Goal: Information Seeking & Learning: Learn about a topic

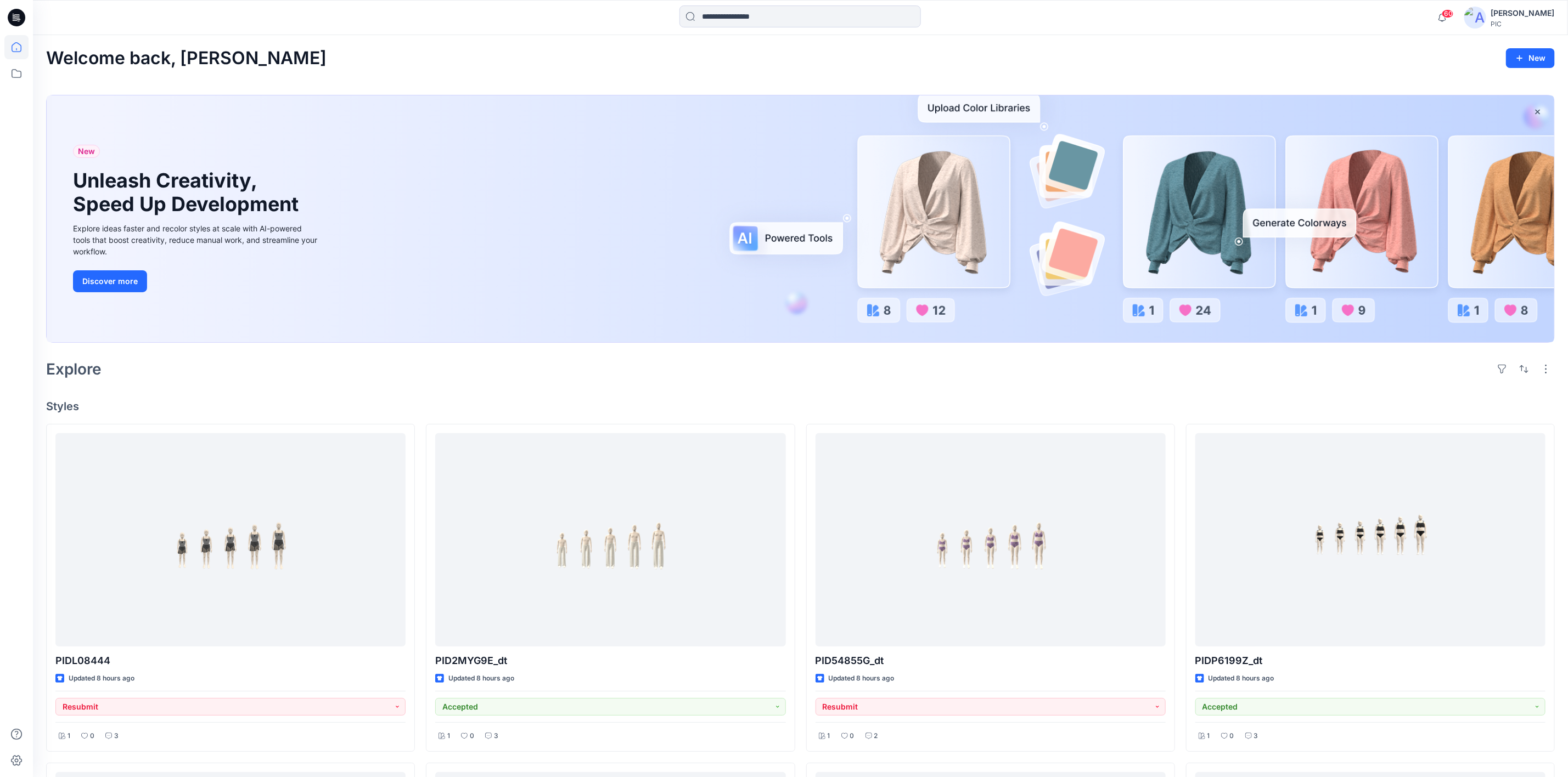
click at [598, 379] on div "Explore" at bounding box center [800, 370] width 1509 height 27
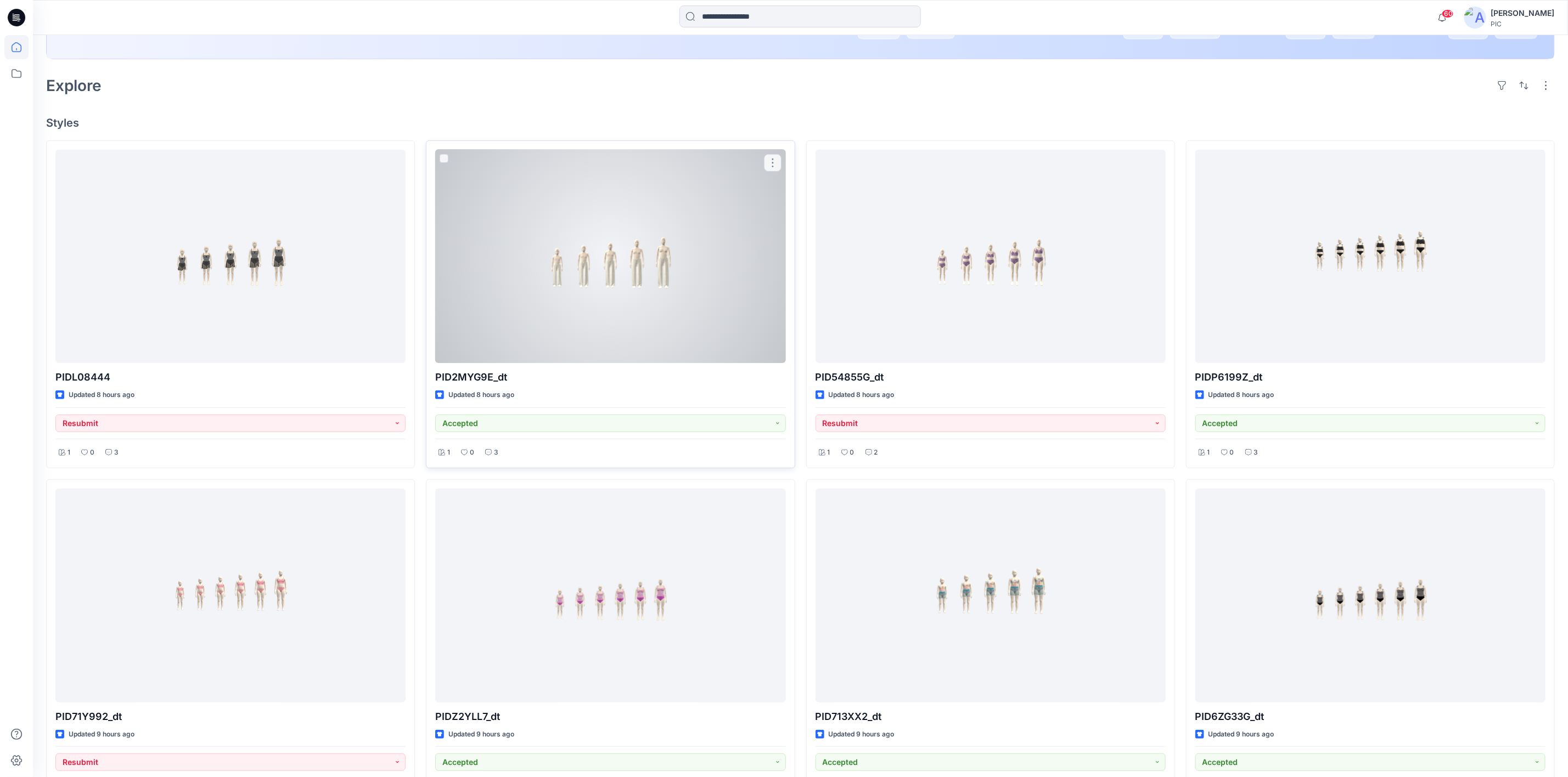
scroll to position [384, 0]
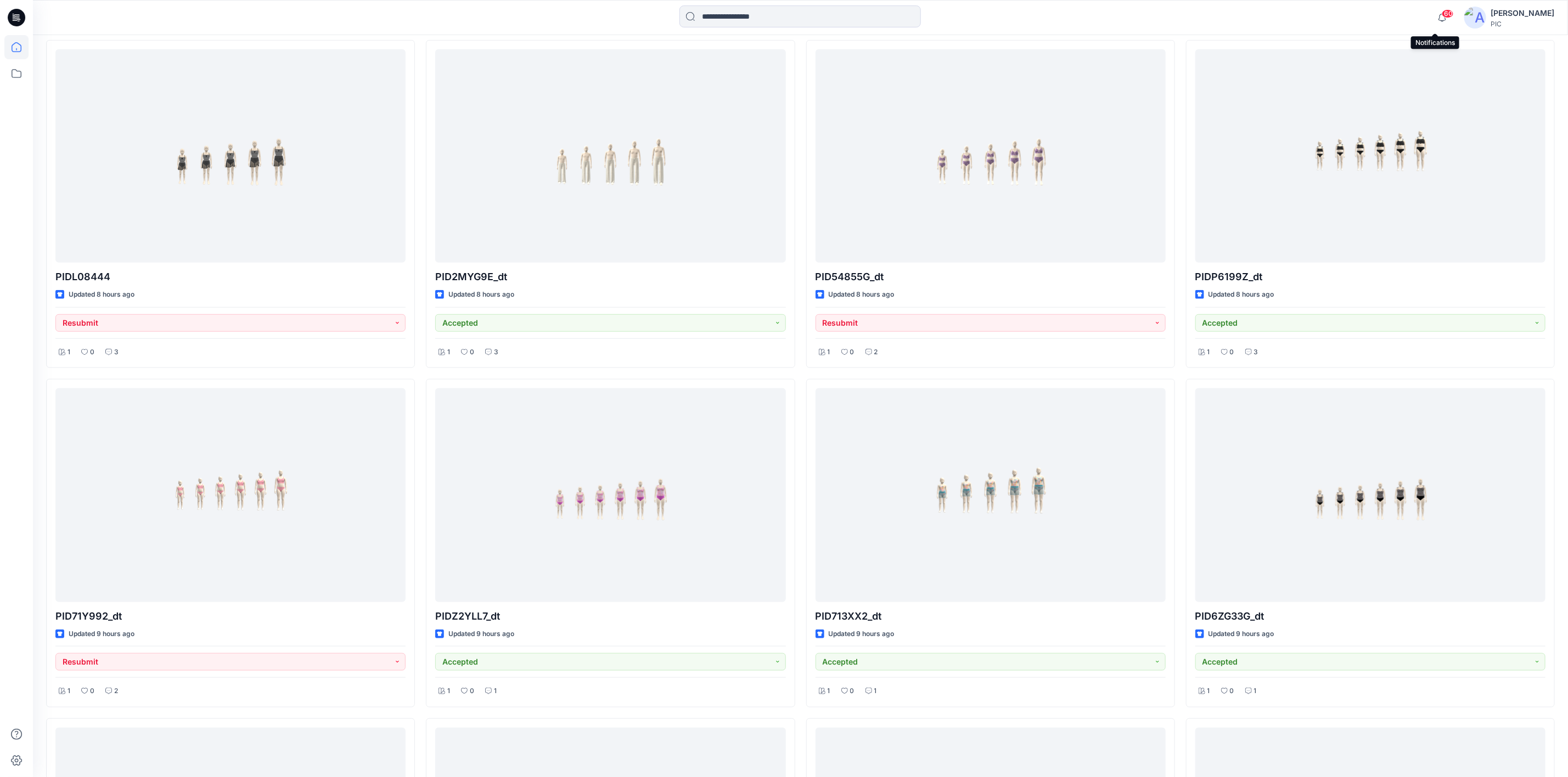
click at [1442, 15] on span "60" at bounding box center [1448, 14] width 12 height 9
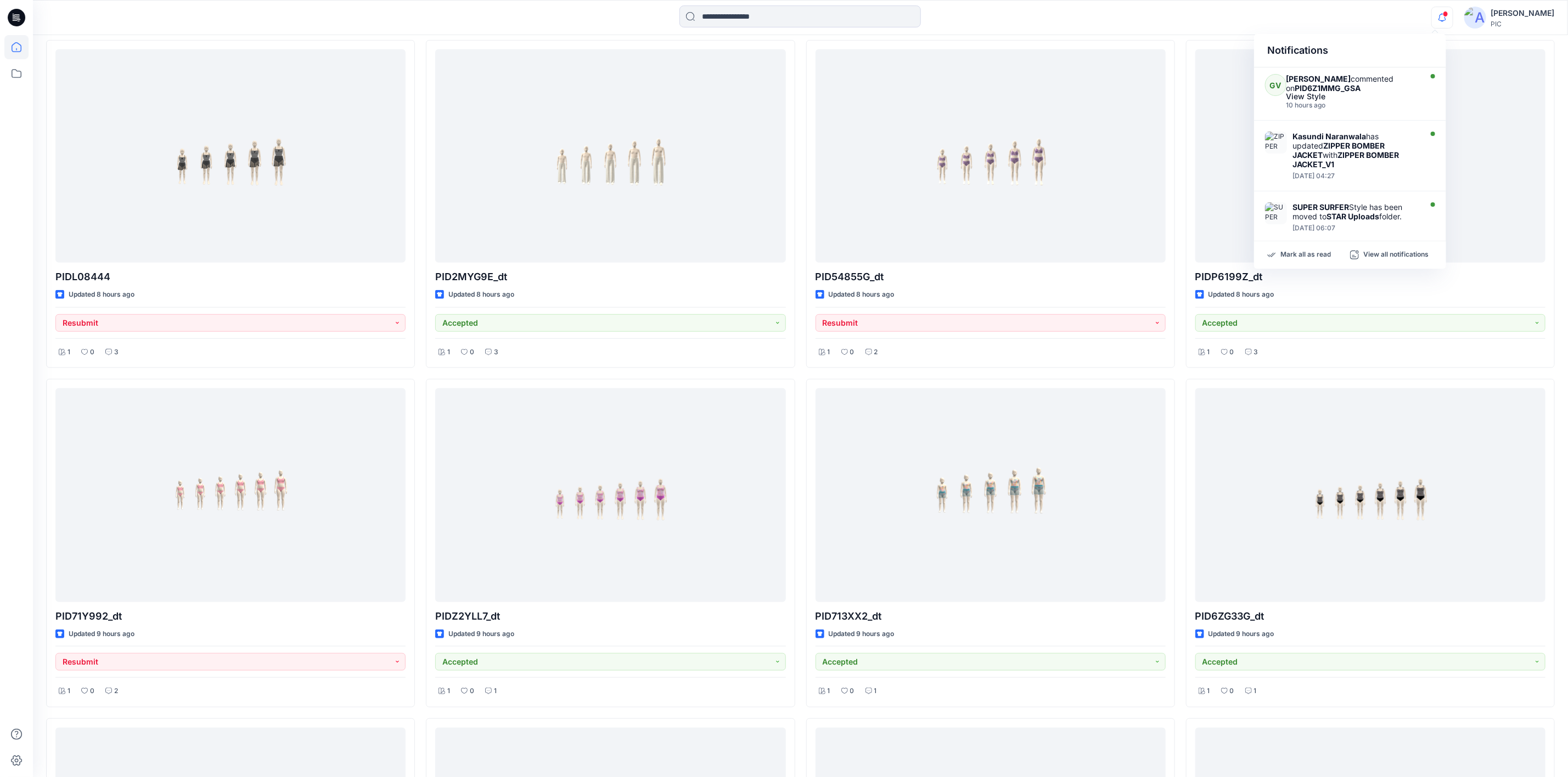
click at [1214, 28] on div "Notifications GV [PERSON_NAME] commented on PID6Z1MMG_GSA View Style 10 hours a…" at bounding box center [800, 17] width 1535 height 24
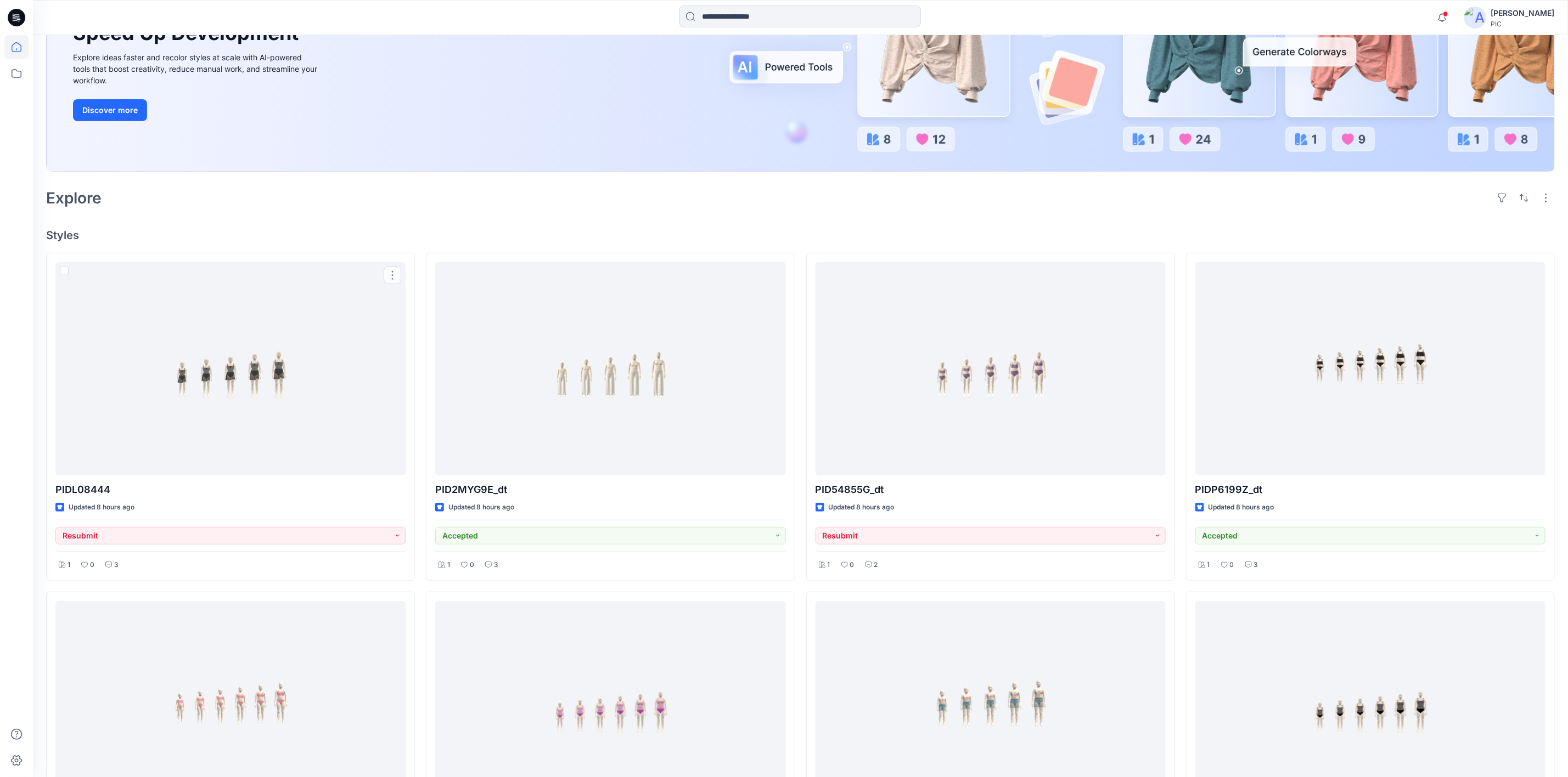
scroll to position [160, 0]
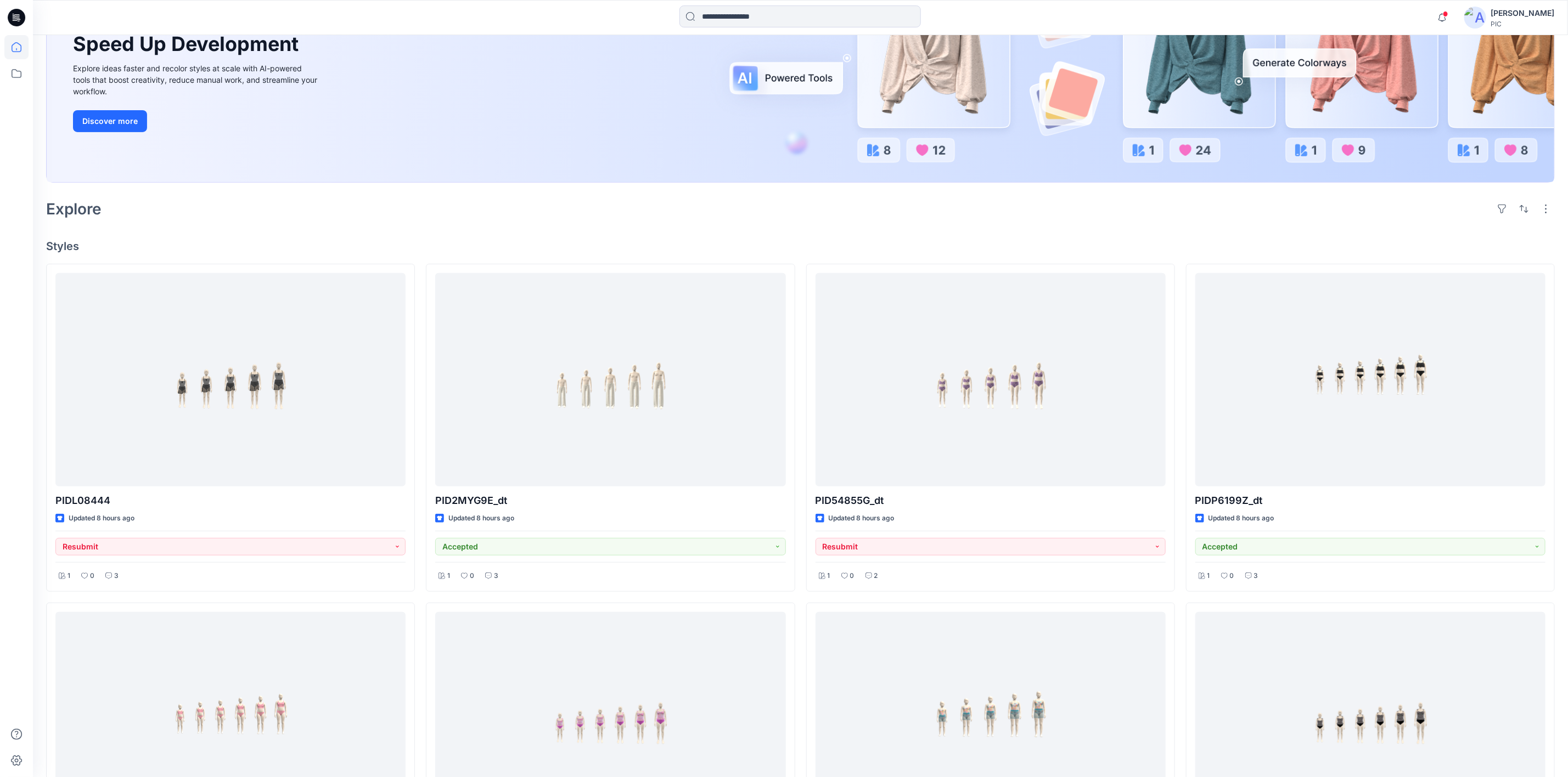
click at [274, 221] on div "Explore" at bounding box center [800, 209] width 1509 height 27
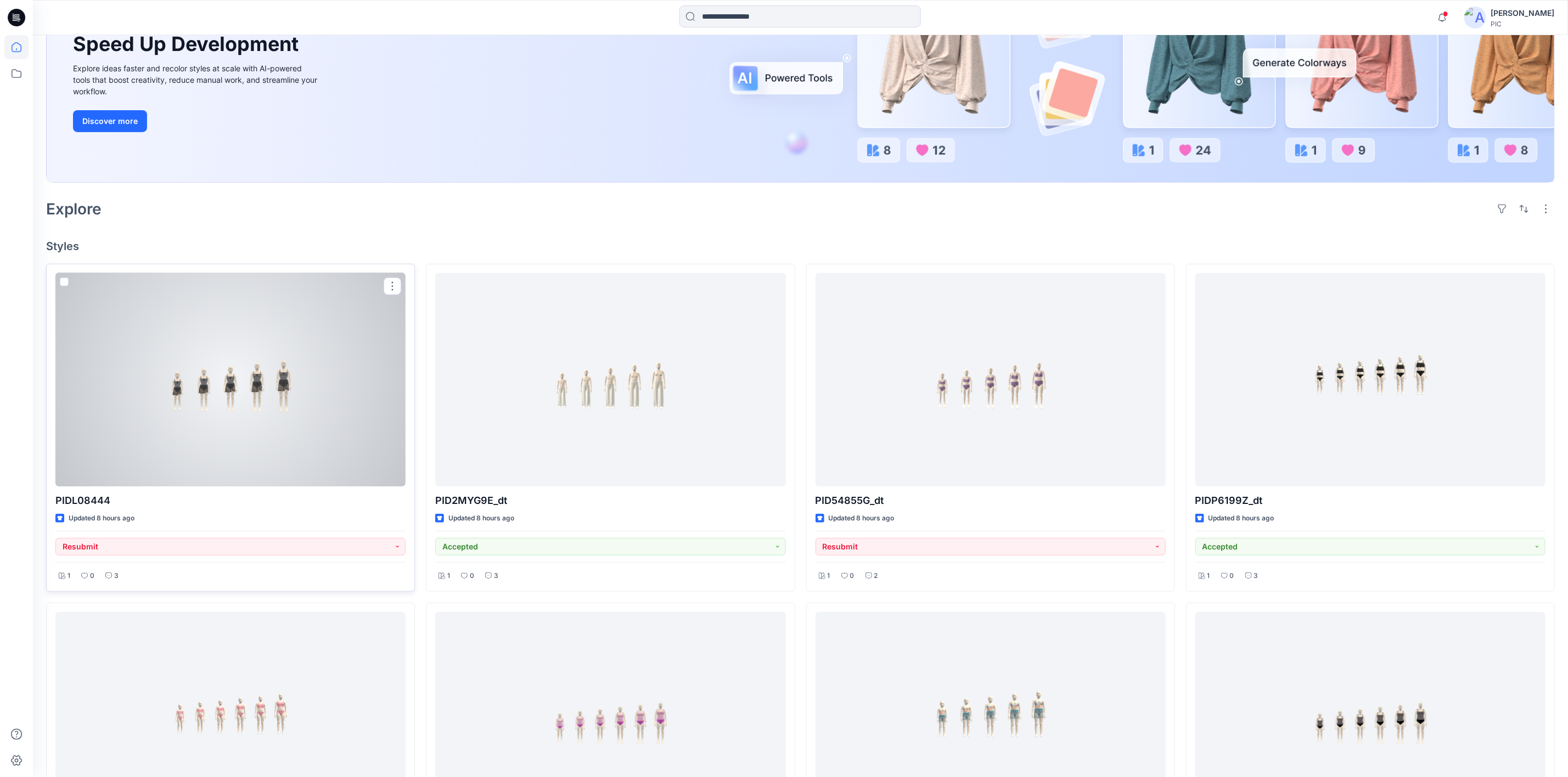
click at [196, 395] on div at bounding box center [230, 380] width 350 height 213
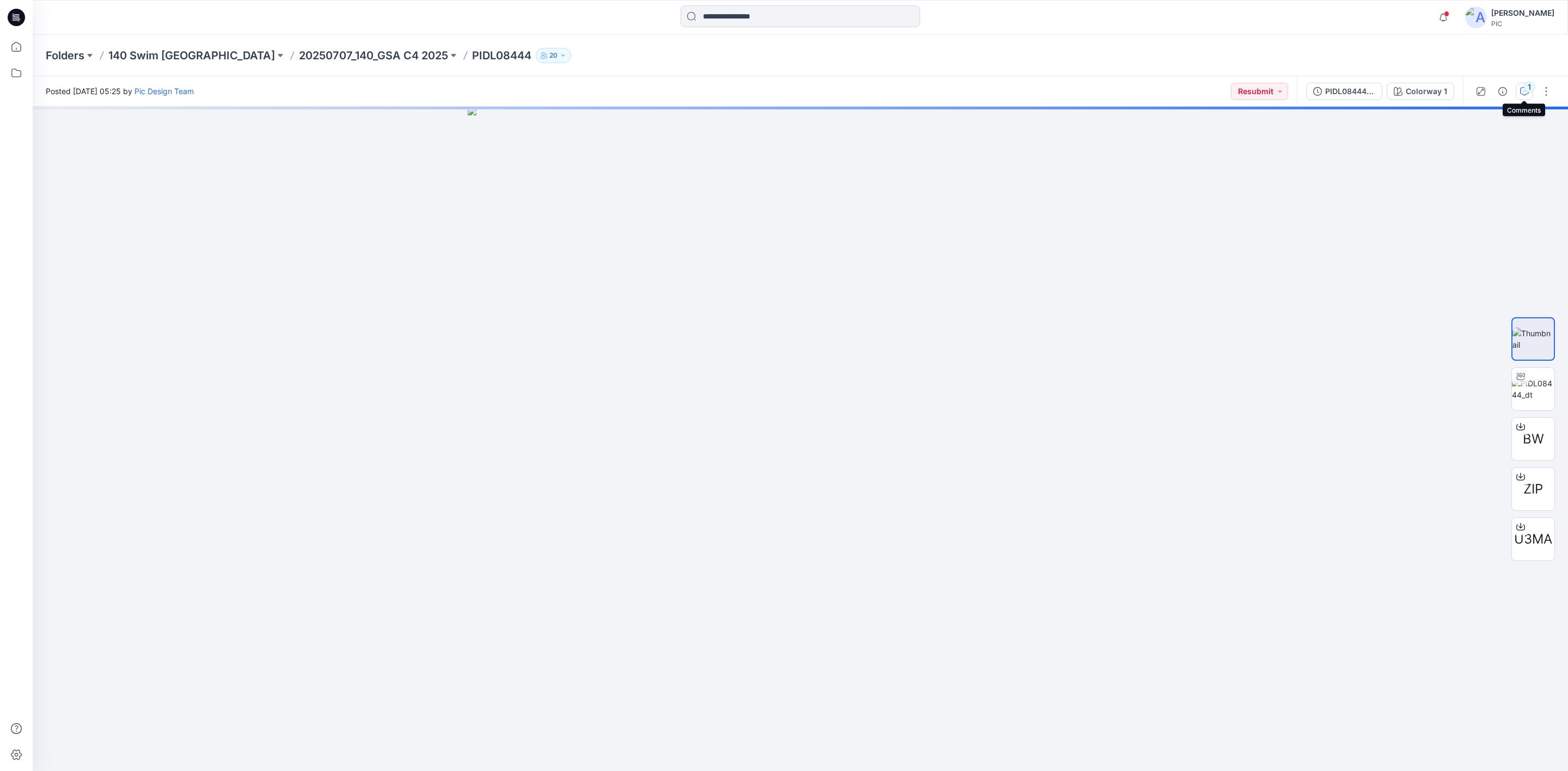
click at [1525, 87] on div "1" at bounding box center [1529, 87] width 11 height 11
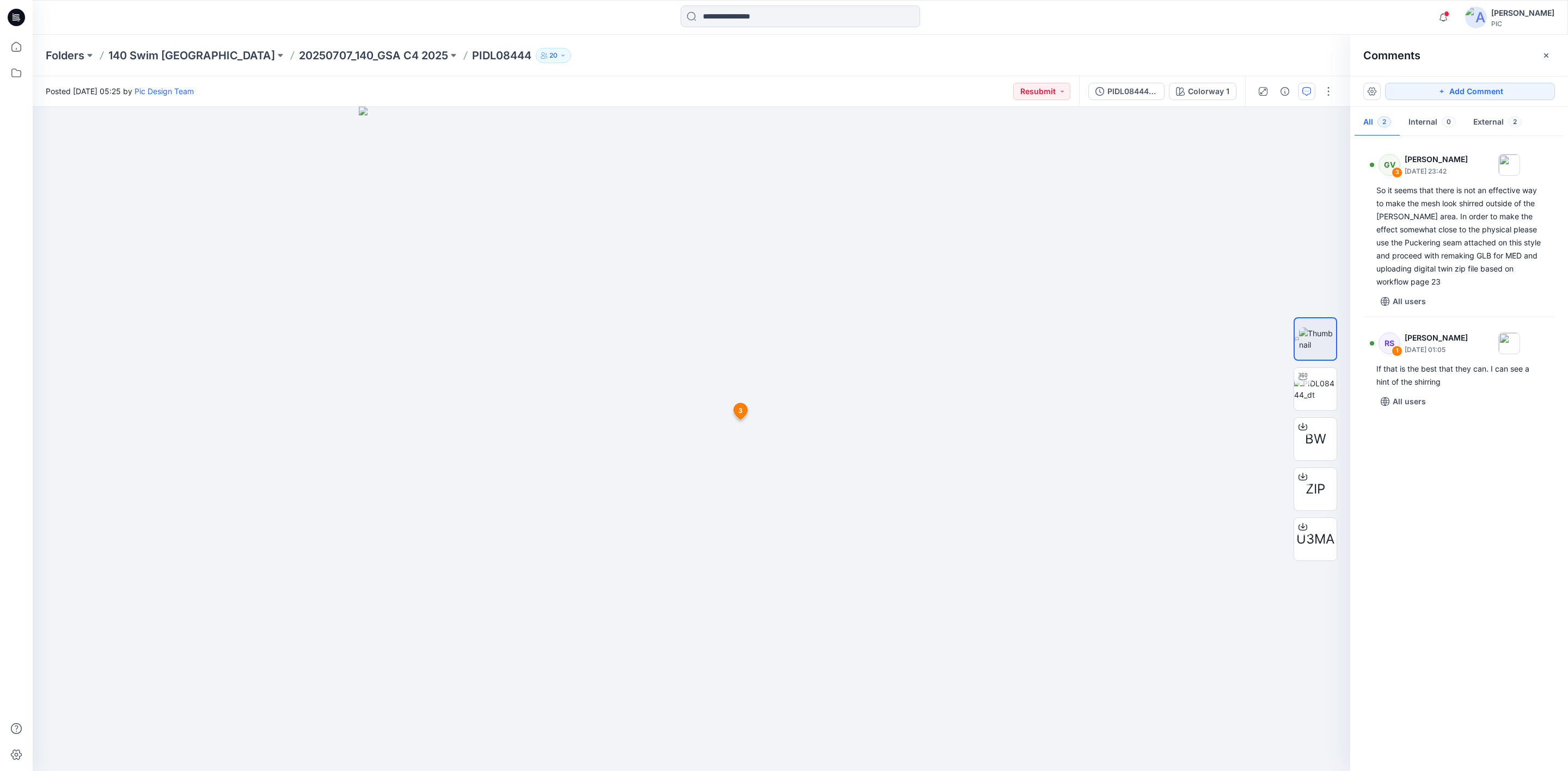
click at [1456, 498] on div "GV 3 [PERSON_NAME] [DATE] 23:42 So it seems that there is not an effective way …" at bounding box center [1459, 451] width 218 height 624
click at [304, 49] on p "20250707_140_GSA C4 2025" at bounding box center [373, 55] width 149 height 15
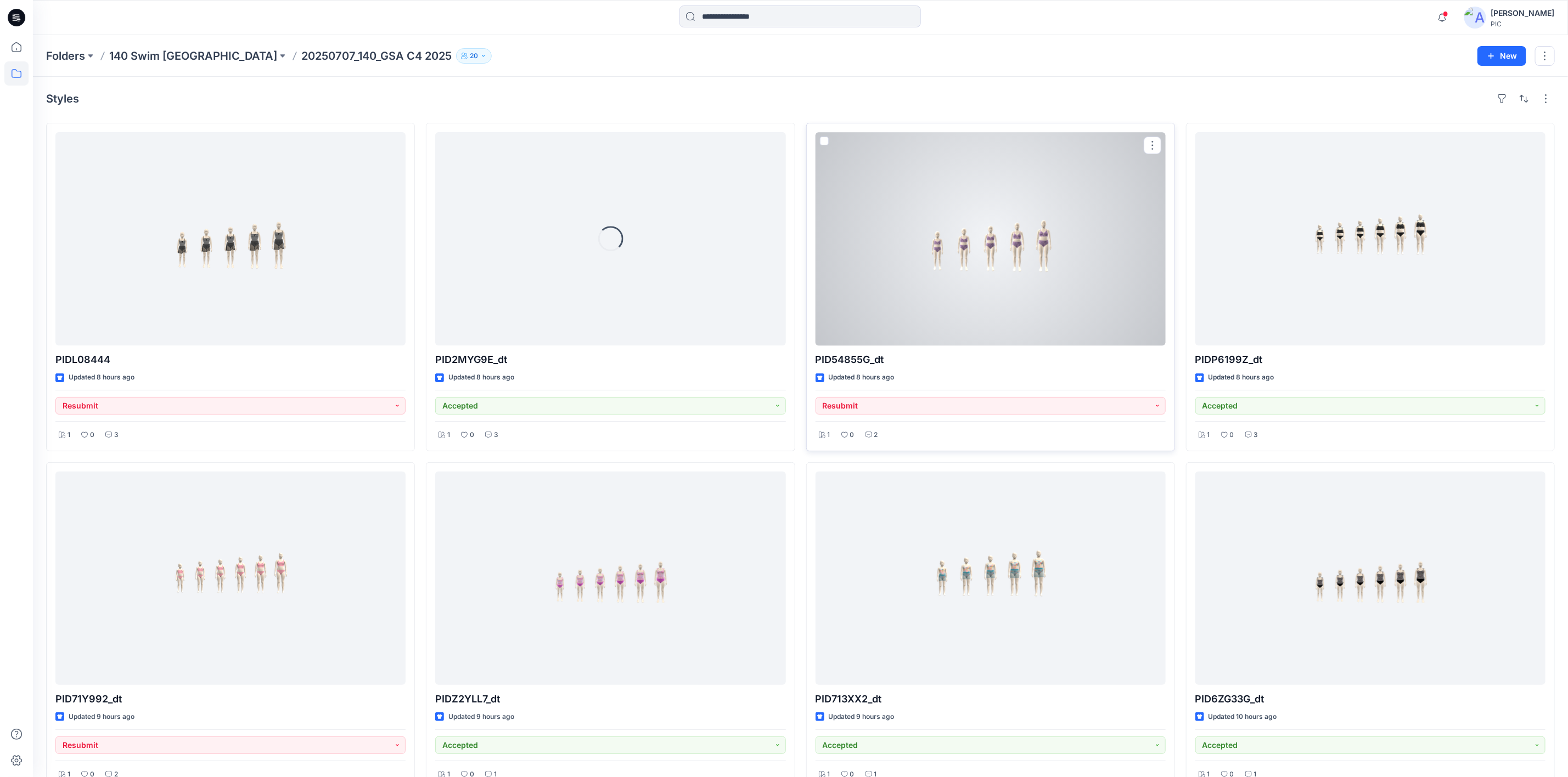
click at [898, 244] on div at bounding box center [991, 239] width 350 height 213
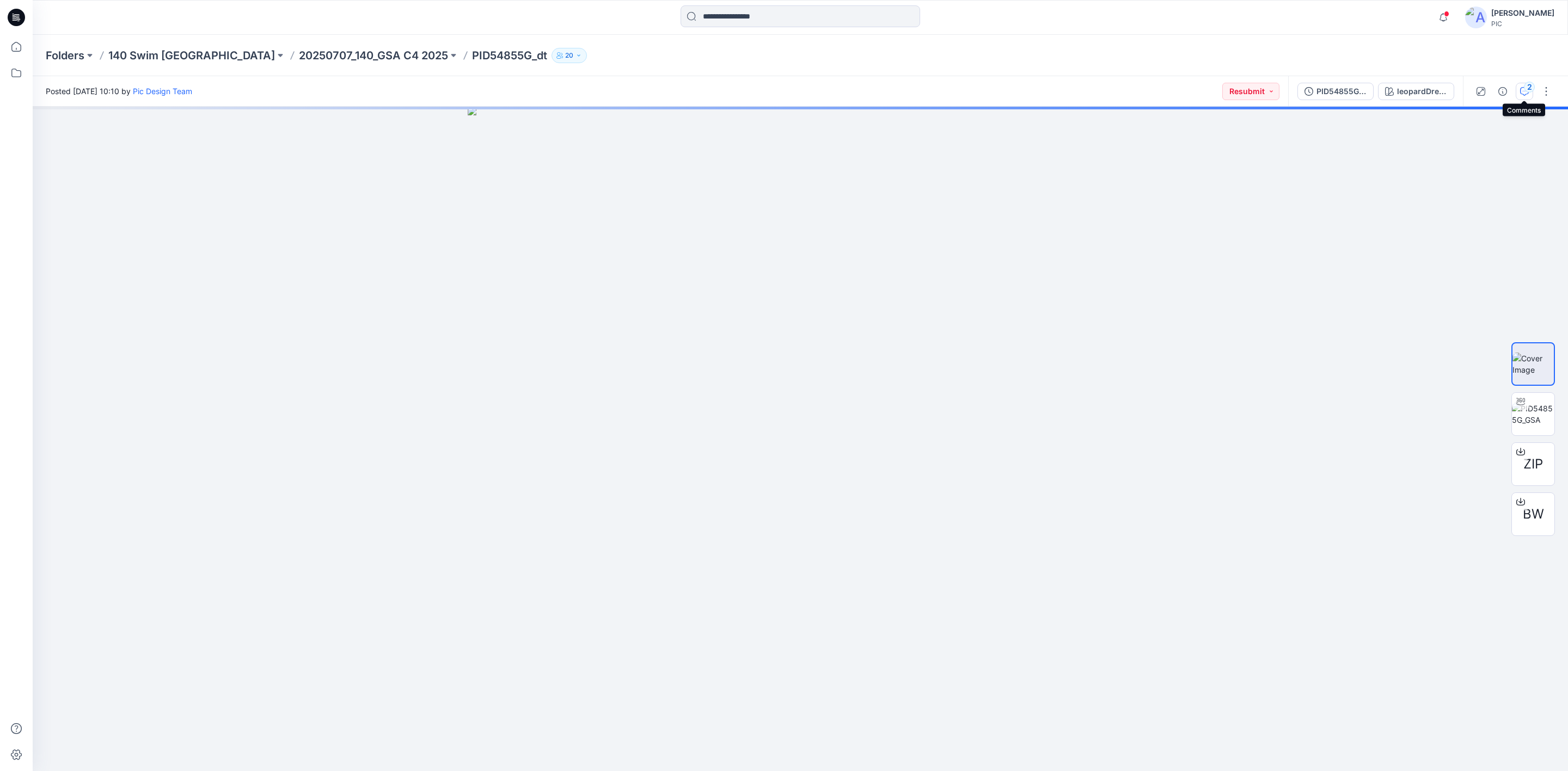
click at [1522, 88] on icon "button" at bounding box center [1525, 91] width 9 height 9
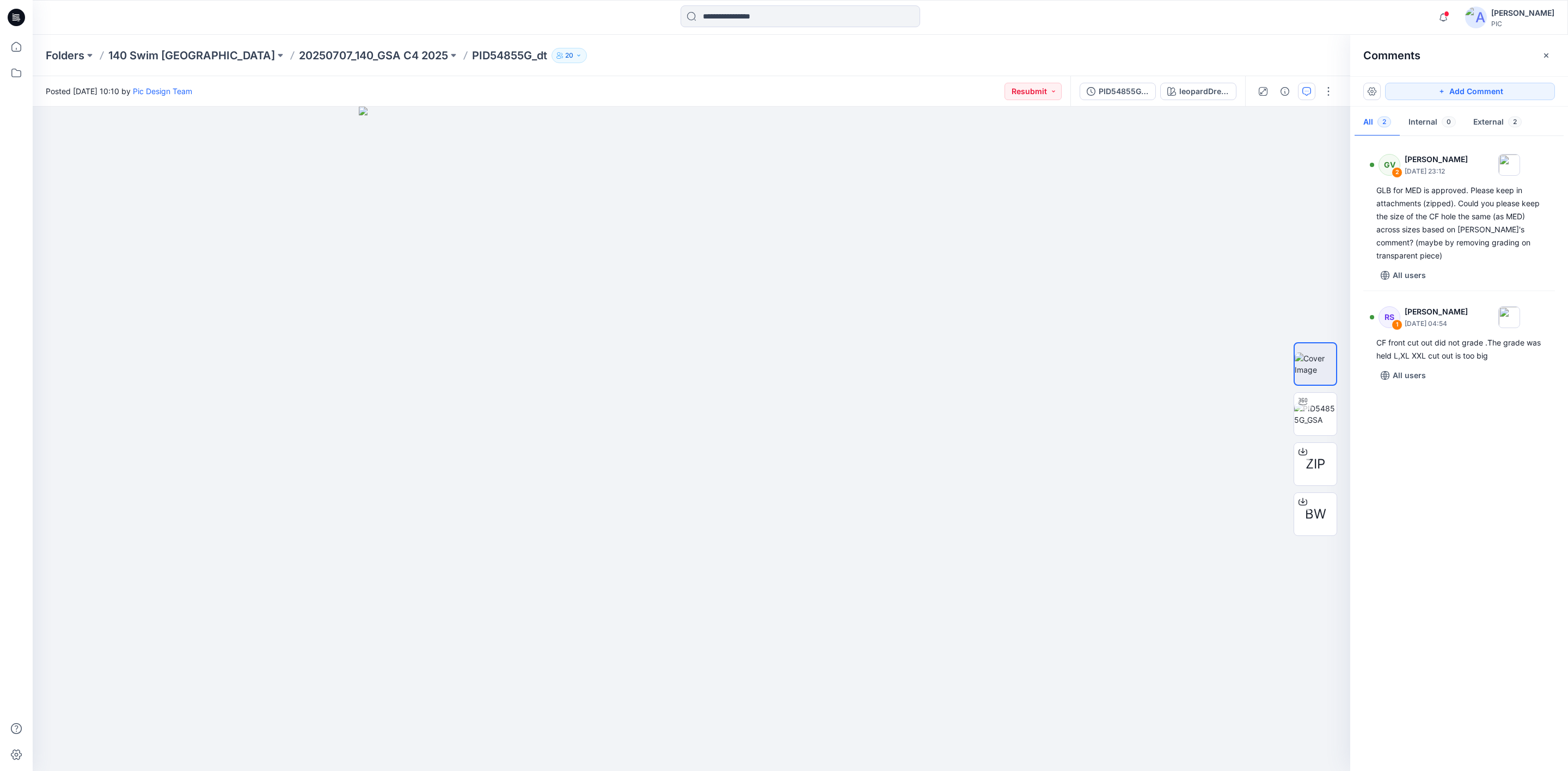
click at [1482, 501] on div "GV 2 [PERSON_NAME] [DATE] 23:12 GLB for MED is approved. Please keep in attachm…" at bounding box center [1459, 451] width 218 height 624
drag, startPoint x: 1147, startPoint y: 456, endPoint x: 688, endPoint y: 523, distance: 463.9
click at [688, 523] on img at bounding box center [645, 287] width 1411 height 970
click at [1453, 471] on div "GV 2 [PERSON_NAME] [DATE] 23:12 GLB for MED is approved. Please keep in attachm…" at bounding box center [1459, 451] width 218 height 624
drag, startPoint x: 1235, startPoint y: 570, endPoint x: 1077, endPoint y: 580, distance: 158.3
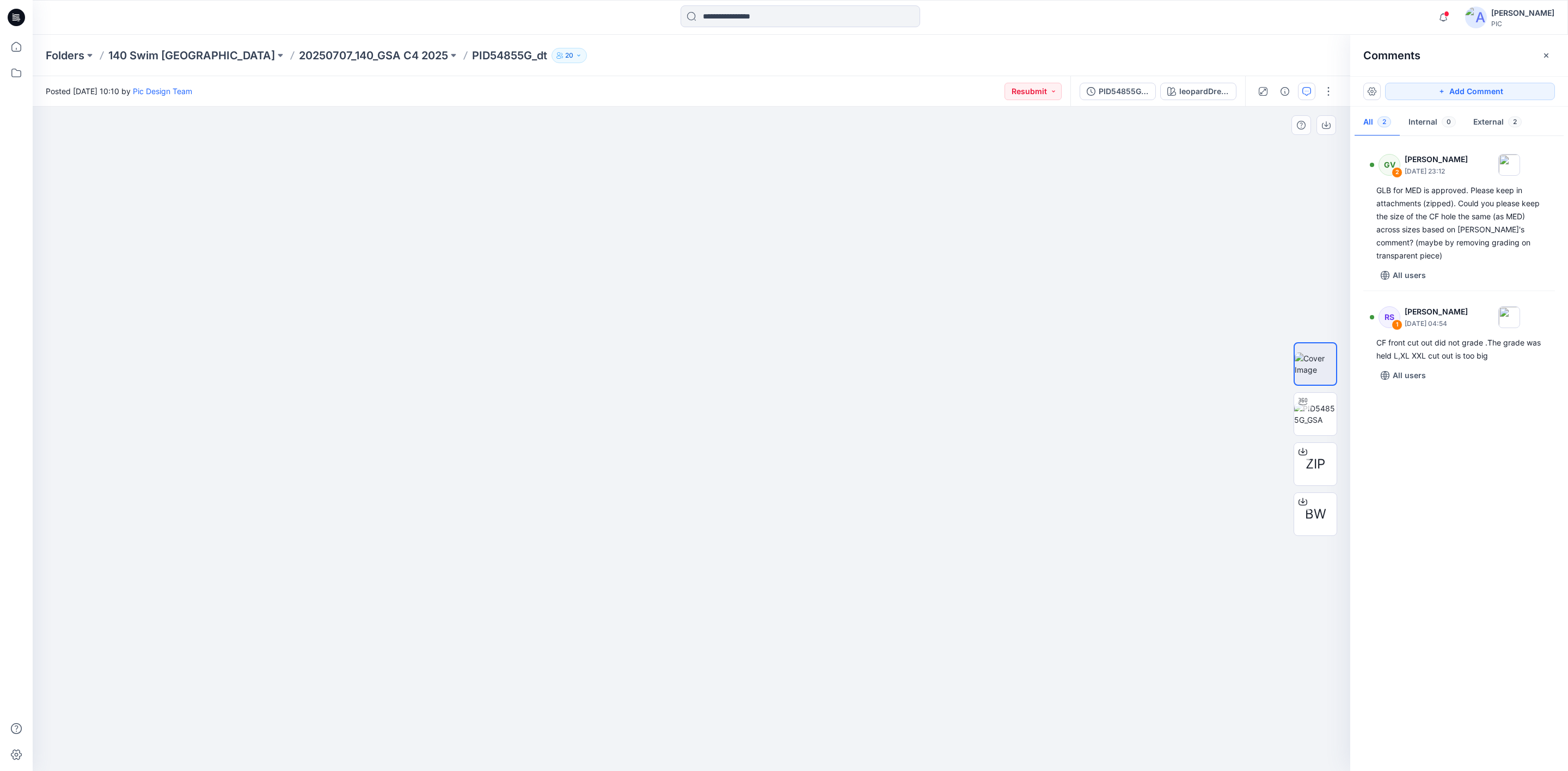
click at [1077, 580] on div at bounding box center [691, 439] width 1317 height 664
drag, startPoint x: 1128, startPoint y: 487, endPoint x: 918, endPoint y: 505, distance: 210.8
click at [918, 505] on img at bounding box center [622, 295] width 1457 height 953
click at [1494, 516] on div "GV 2 [PERSON_NAME] [DATE] 23:12 GLB for MED is approved. Please keep in attachm…" at bounding box center [1459, 451] width 218 height 624
click at [1493, 500] on div "GV 2 [PERSON_NAME] [DATE] 23:12 GLB for MED is approved. Please keep in attachm…" at bounding box center [1459, 451] width 218 height 624
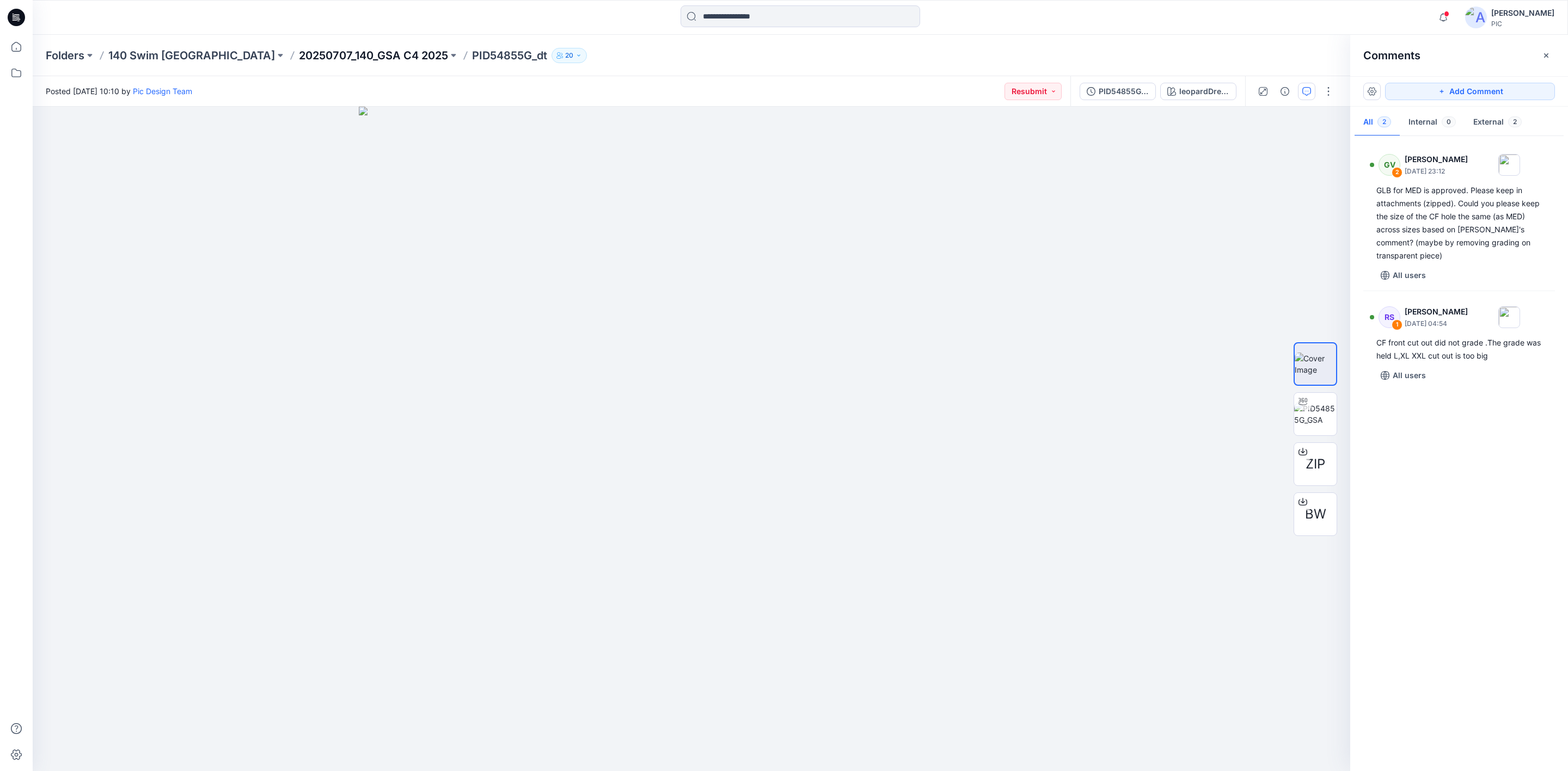
click at [299, 49] on p "20250707_140_GSA C4 2025" at bounding box center [373, 55] width 149 height 15
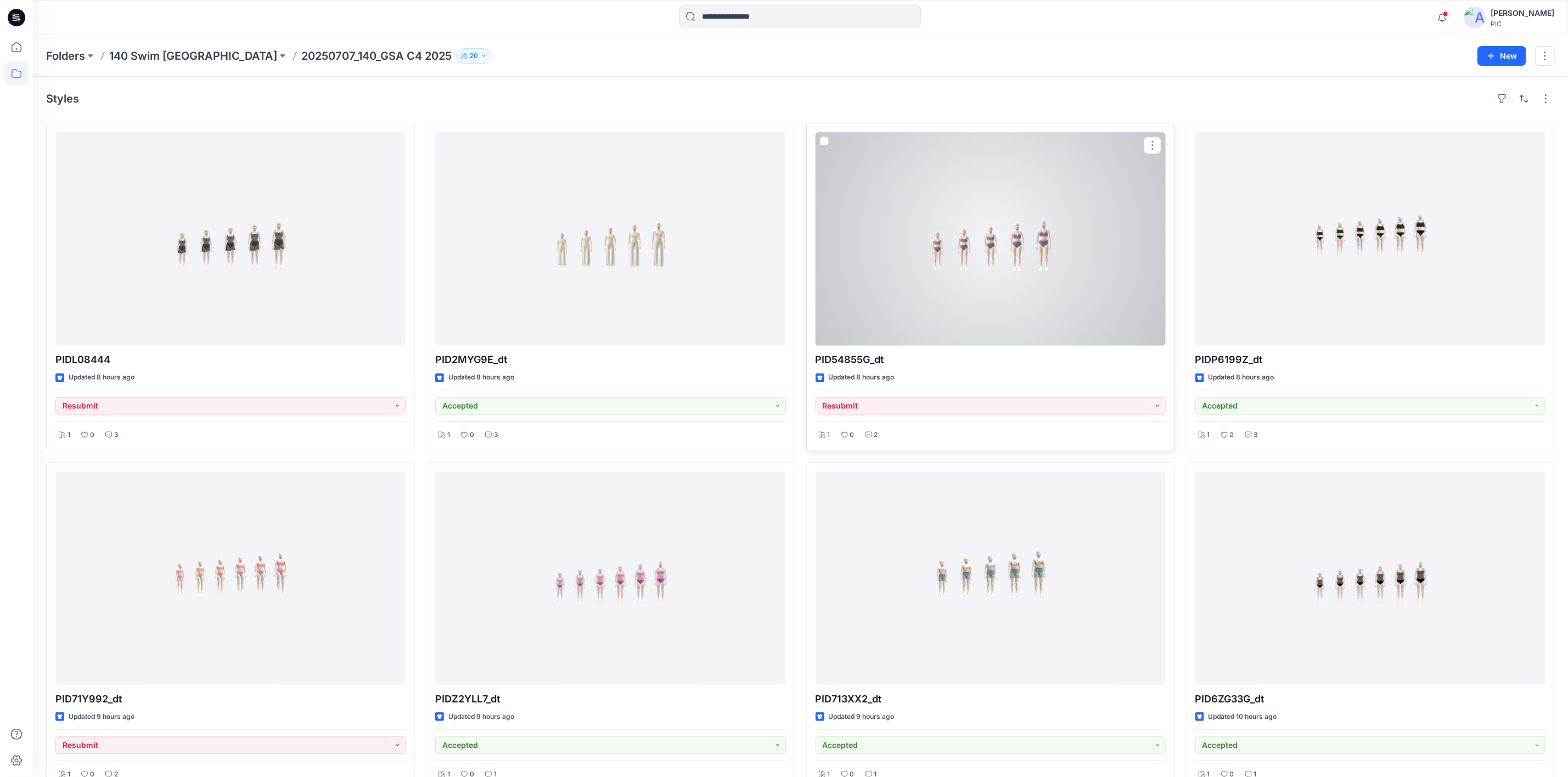
click at [928, 240] on div at bounding box center [991, 239] width 350 height 213
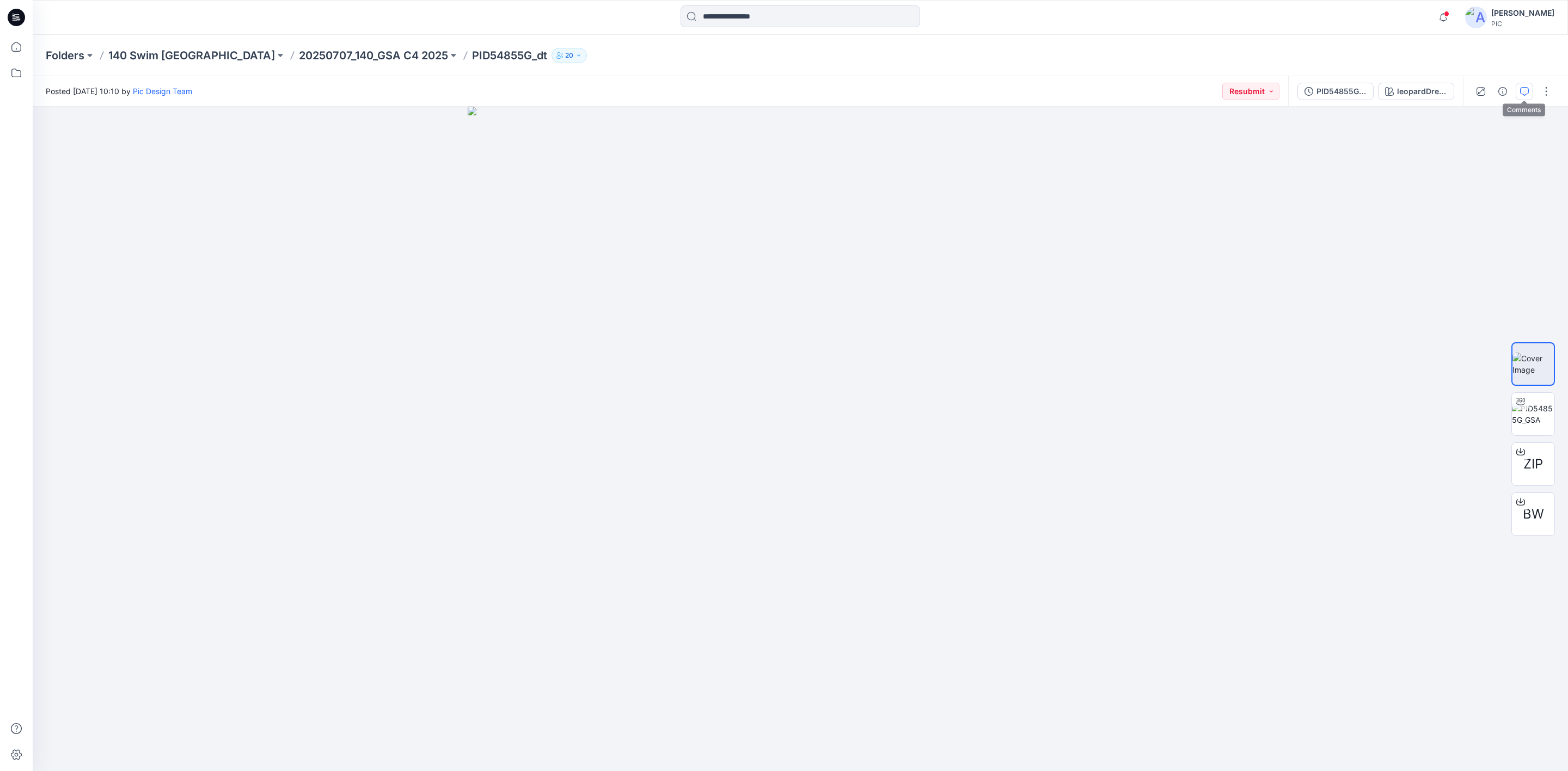
click at [1528, 87] on icon "button" at bounding box center [1525, 91] width 9 height 9
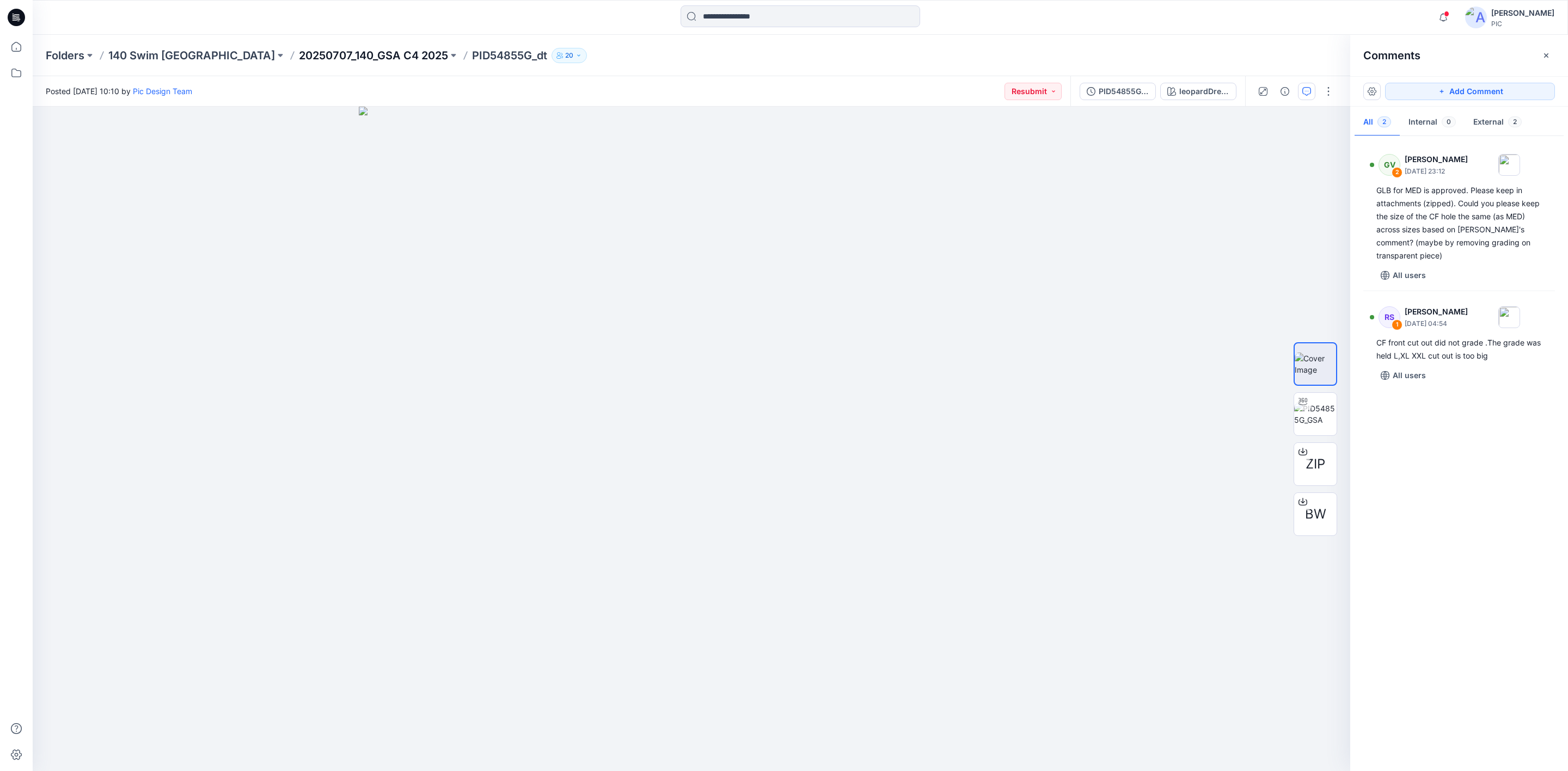
click at [299, 51] on p "20250707_140_GSA C4 2025" at bounding box center [373, 55] width 149 height 15
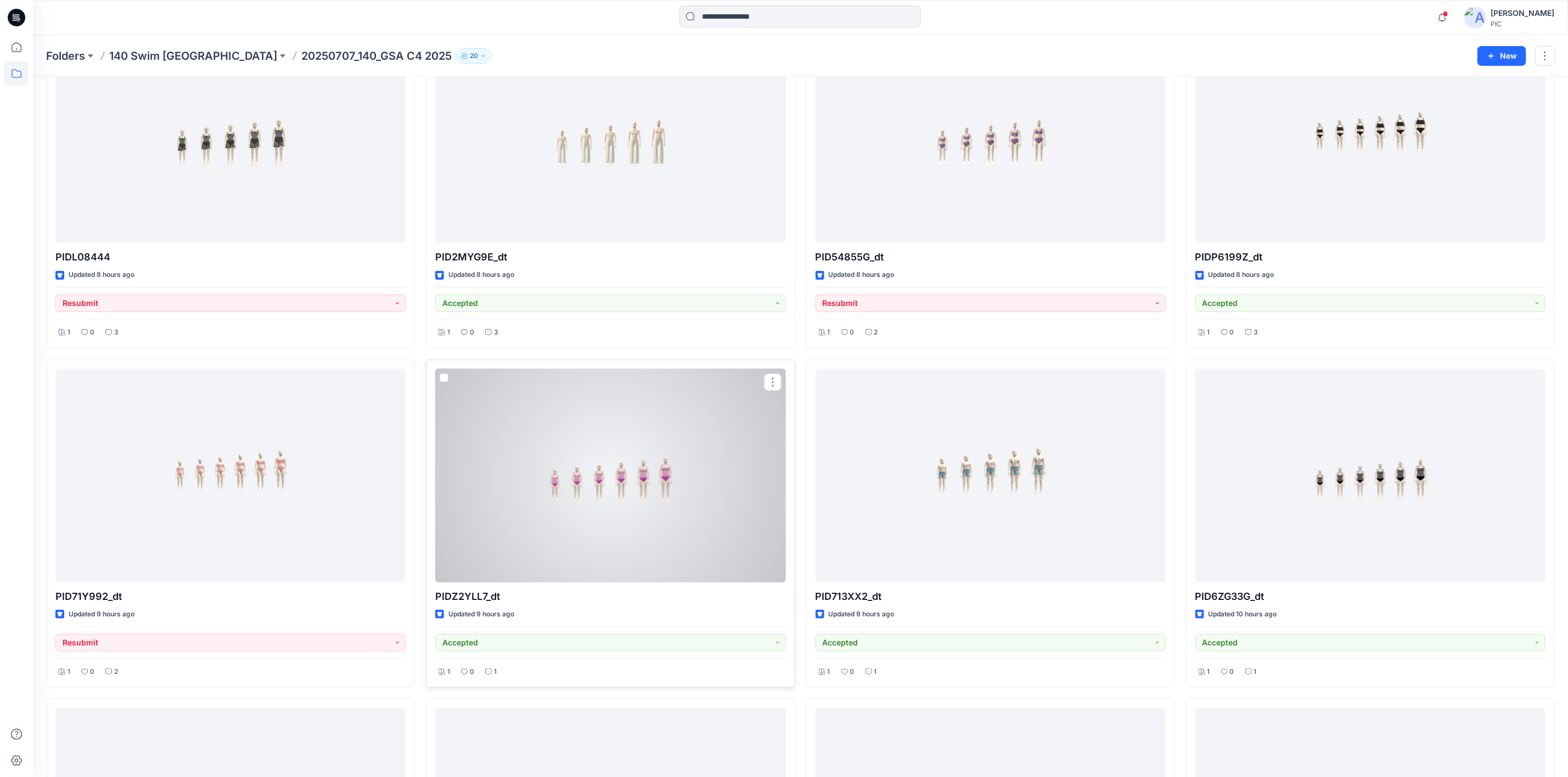
scroll to position [109, 0]
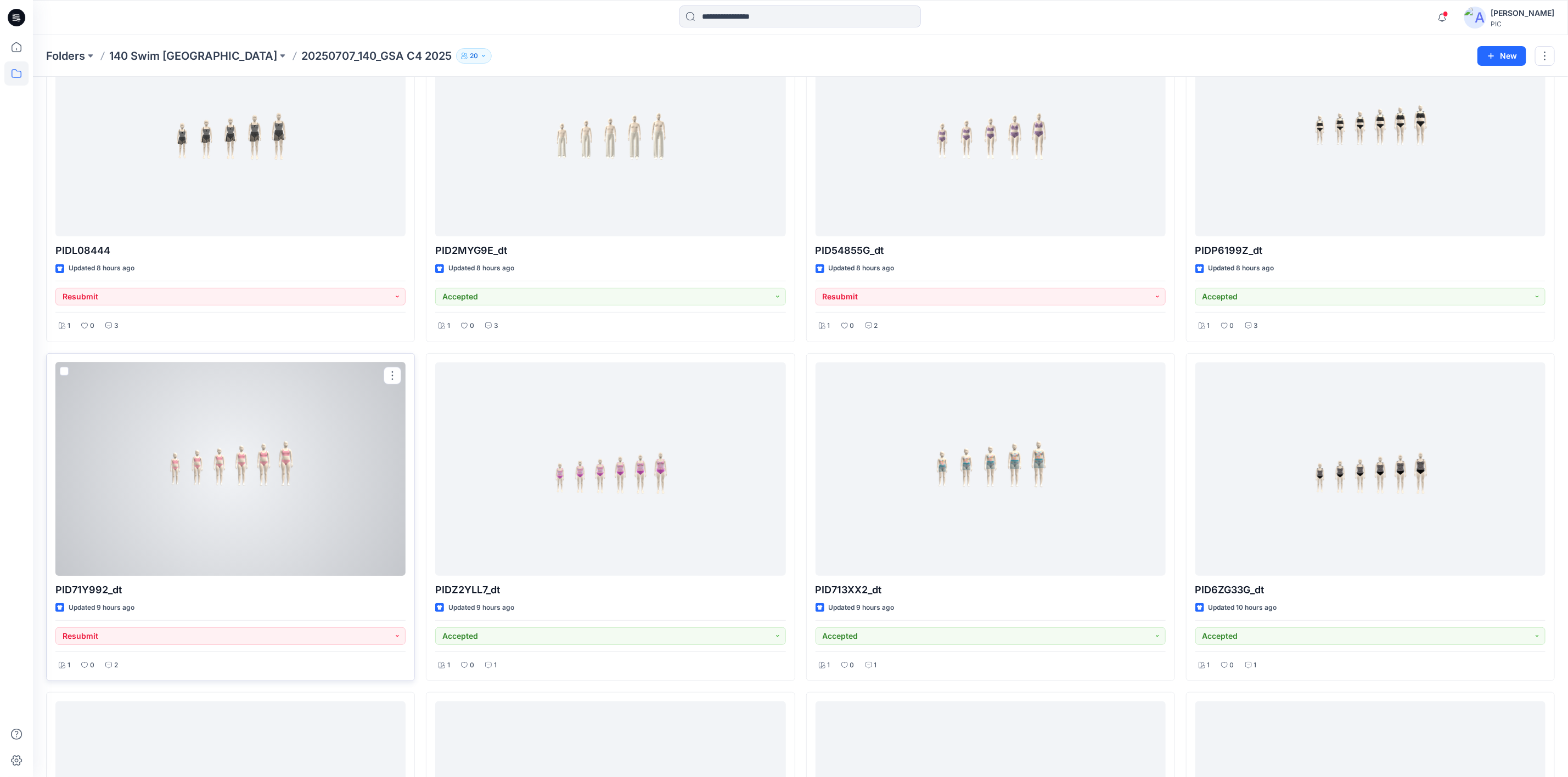
click at [259, 506] on div at bounding box center [230, 470] width 350 height 213
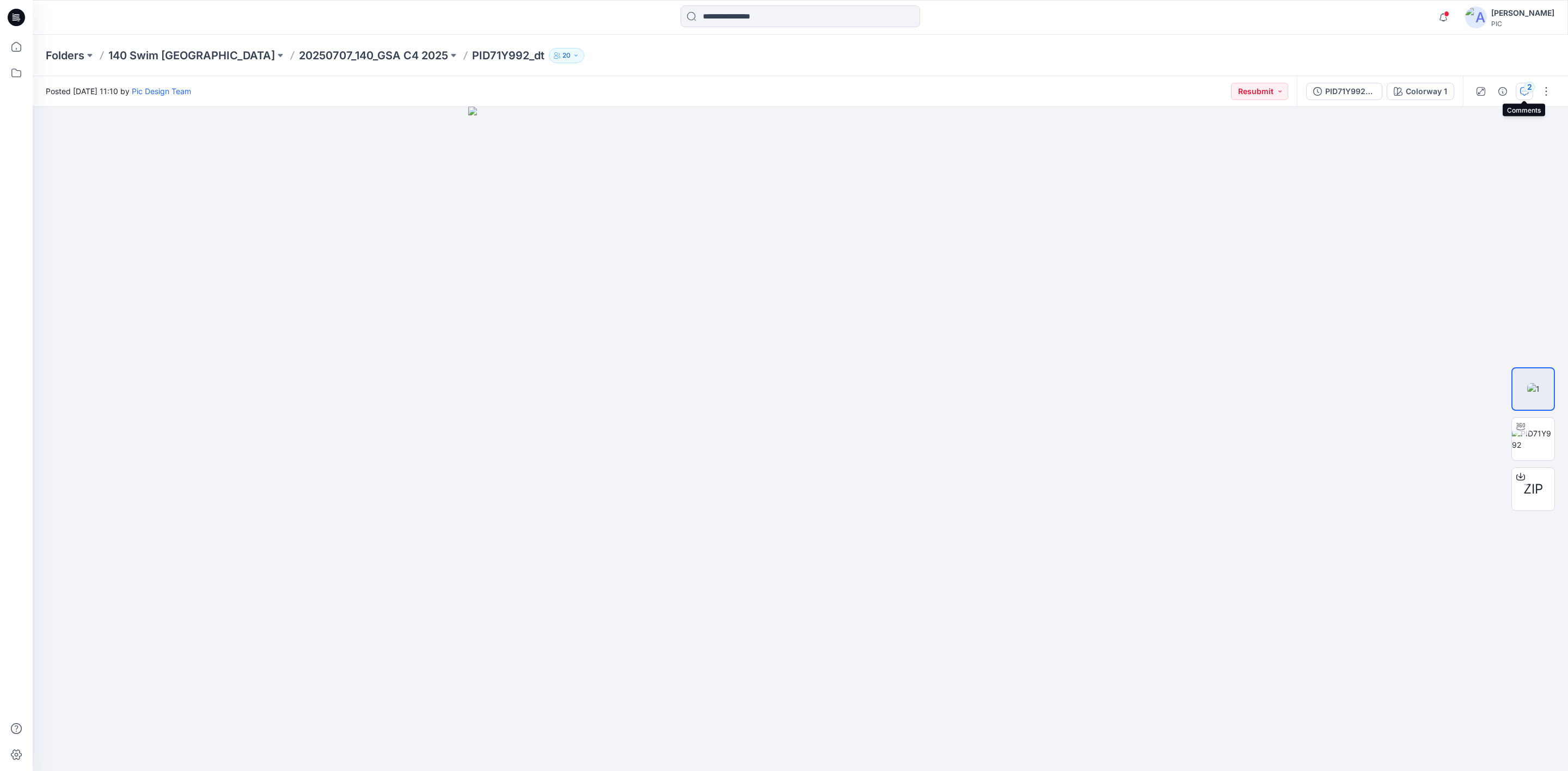
click at [1521, 90] on icon "button" at bounding box center [1525, 91] width 9 height 9
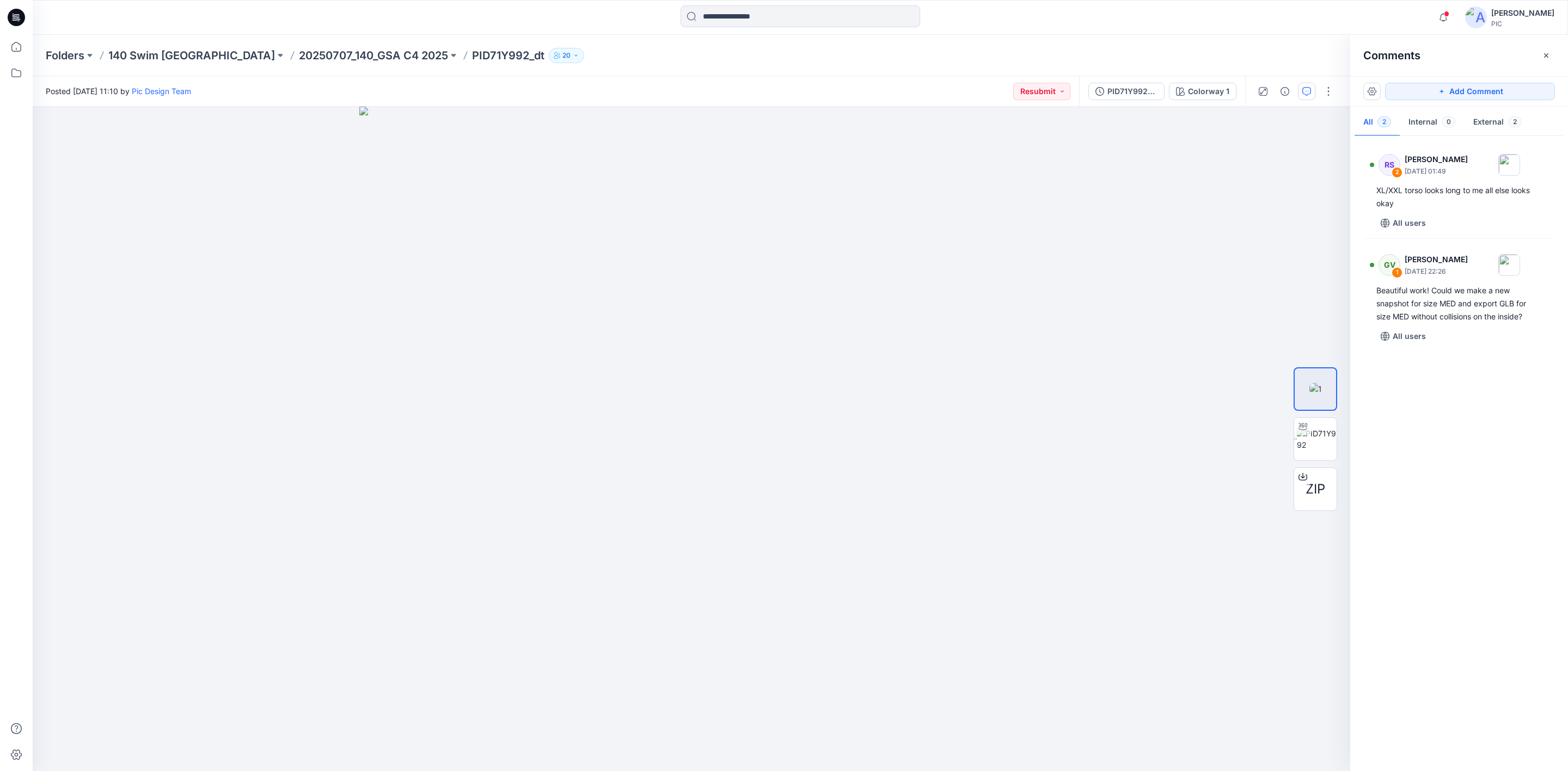
click at [1422, 456] on div "RS 2 [PERSON_NAME] [DATE] 01:49 XL/XXL torso looks long to me all else looks ok…" at bounding box center [1459, 451] width 218 height 624
click at [1465, 434] on div "RS 2 [PERSON_NAME] [DATE] 01:49 XL/XXL torso looks long to me all else looks ok…" at bounding box center [1459, 451] width 218 height 624
click at [1480, 194] on div "XL/XXL torso looks long to me all else looks okay" at bounding box center [1458, 197] width 165 height 26
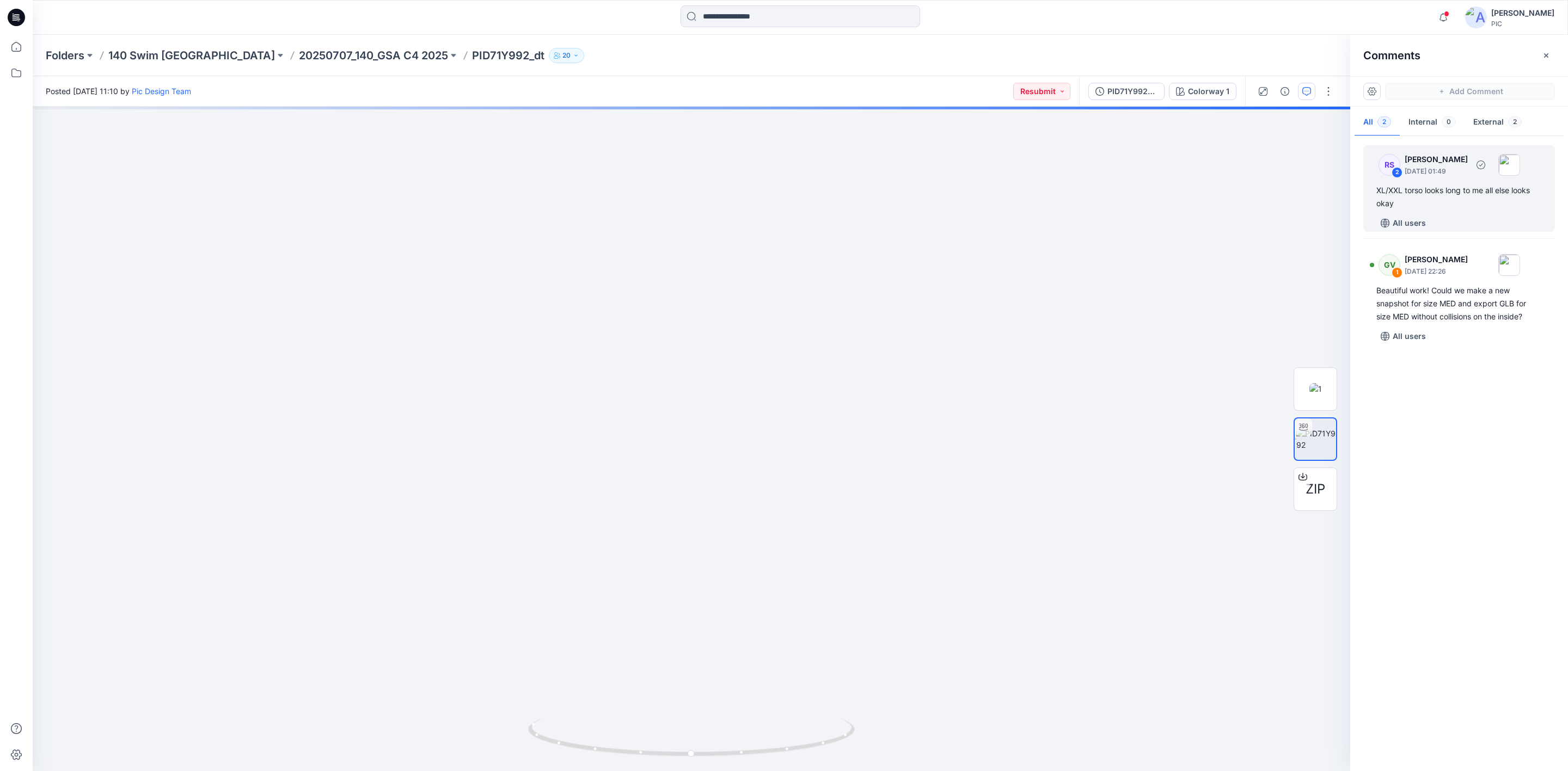
click at [1461, 176] on p "[DATE] 01:49" at bounding box center [1436, 171] width 63 height 11
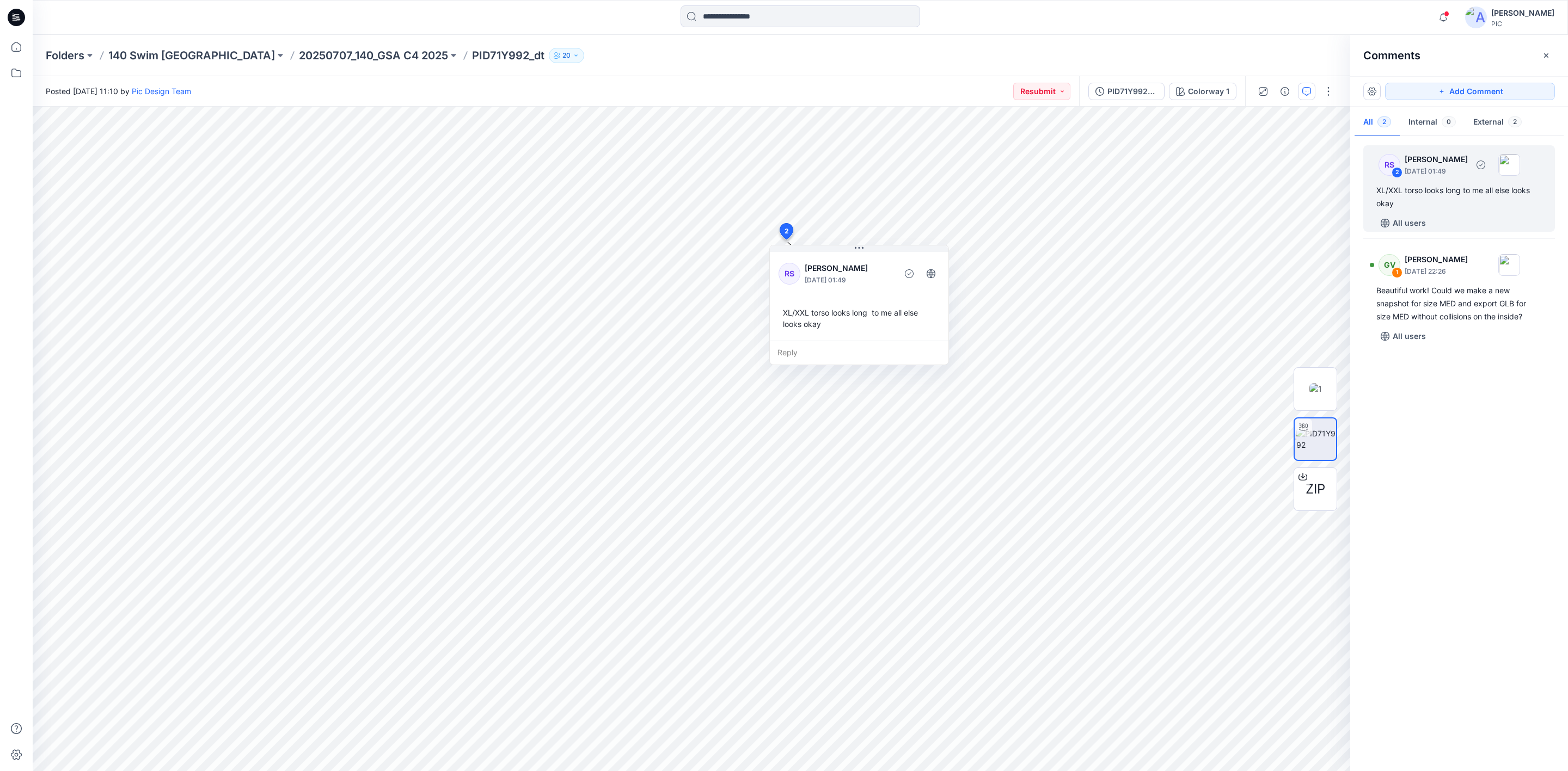
click at [1422, 190] on div "XL/XXL torso looks long to me all else looks okay" at bounding box center [1458, 197] width 165 height 26
drag, startPoint x: 1425, startPoint y: 190, endPoint x: 1405, endPoint y: 195, distance: 20.6
click at [1405, 195] on div "XL/XXL torso looks long to me all else looks okay" at bounding box center [1458, 197] width 165 height 26
copy div "torso"
drag, startPoint x: 1456, startPoint y: 449, endPoint x: 1311, endPoint y: 559, distance: 182.0
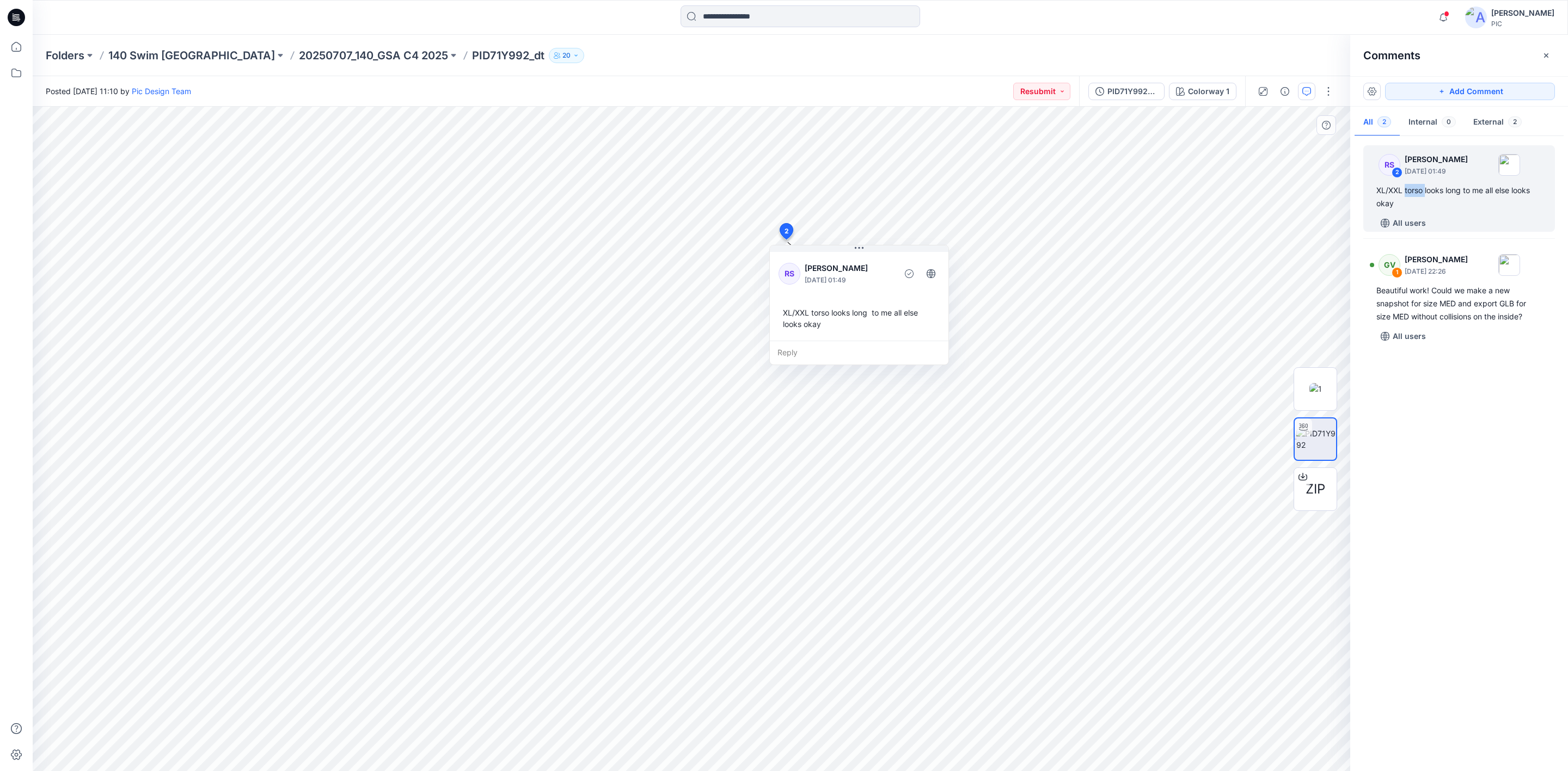
click at [1456, 450] on div "RS 2 [PERSON_NAME] [DATE] 01:49 XL/XXL torso looks long to me all else looks ok…" at bounding box center [1459, 451] width 218 height 624
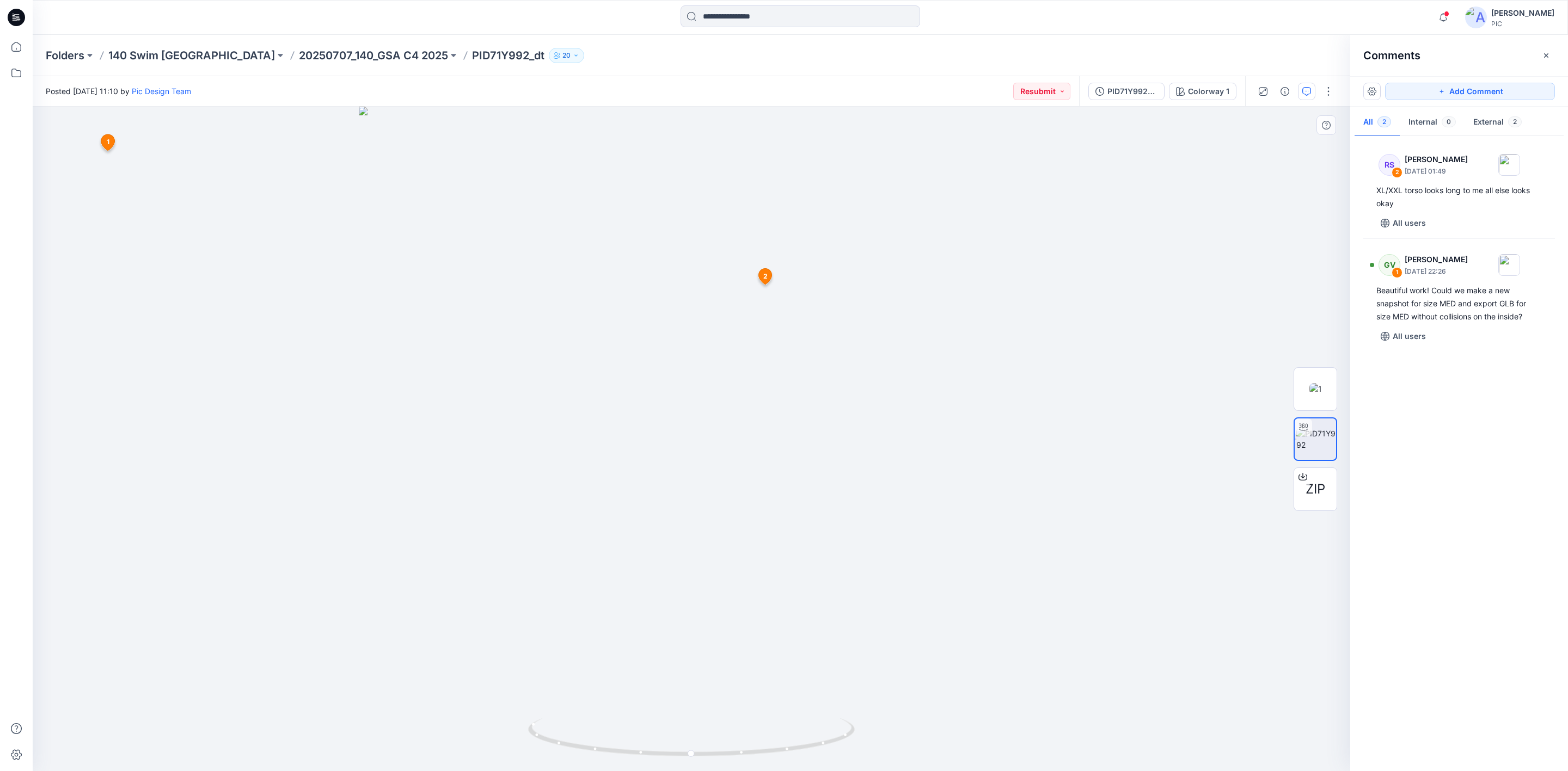
click at [768, 278] on icon at bounding box center [765, 276] width 13 height 15
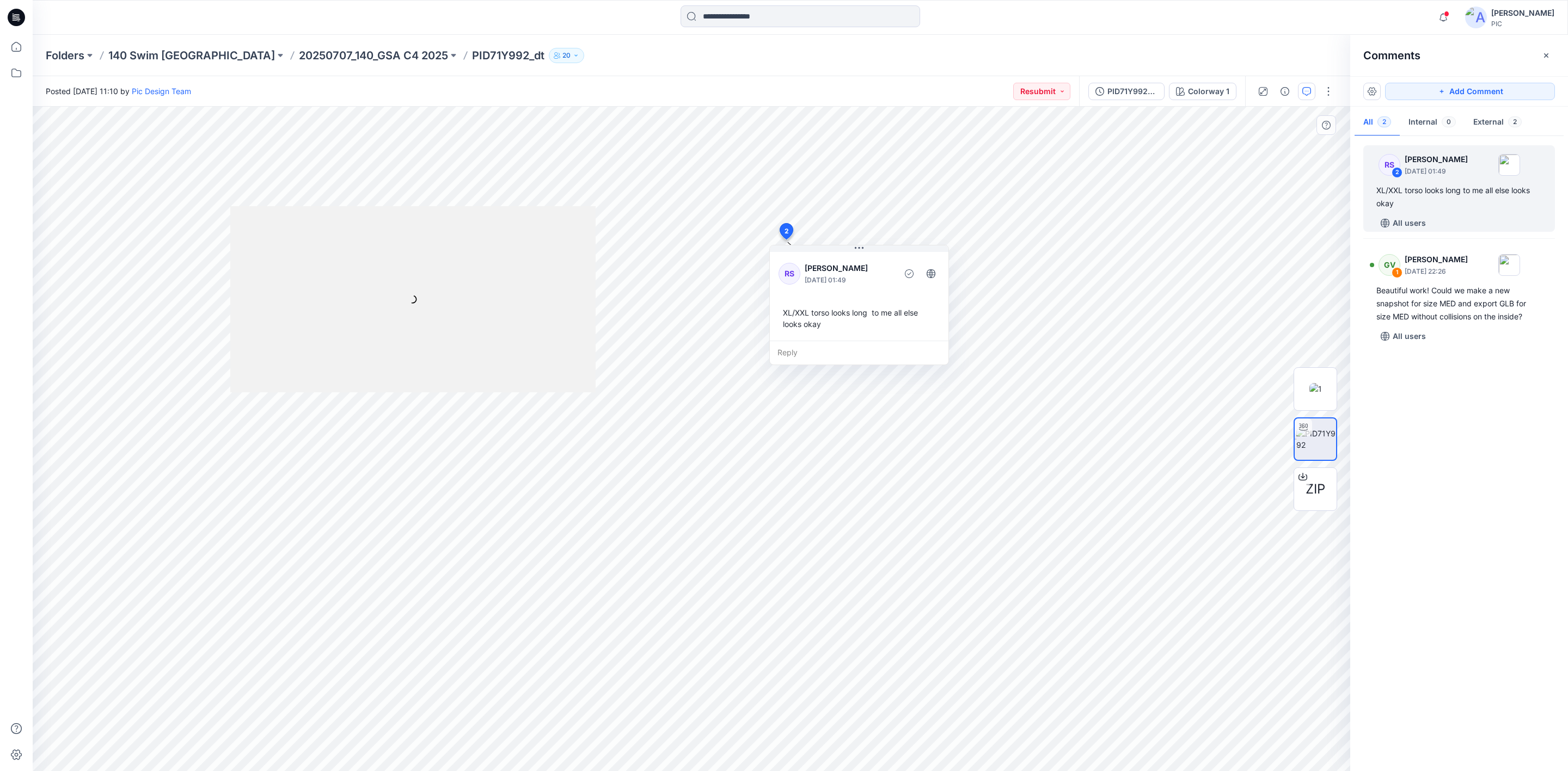
click at [848, 346] on div "Reply" at bounding box center [859, 353] width 179 height 24
drag, startPoint x: 864, startPoint y: 252, endPoint x: 1119, endPoint y: 182, distance: 264.4
click at [1119, 182] on button at bounding box center [1113, 178] width 179 height 7
click at [318, 53] on p "20250707_140_GSA C4 2025" at bounding box center [373, 55] width 149 height 15
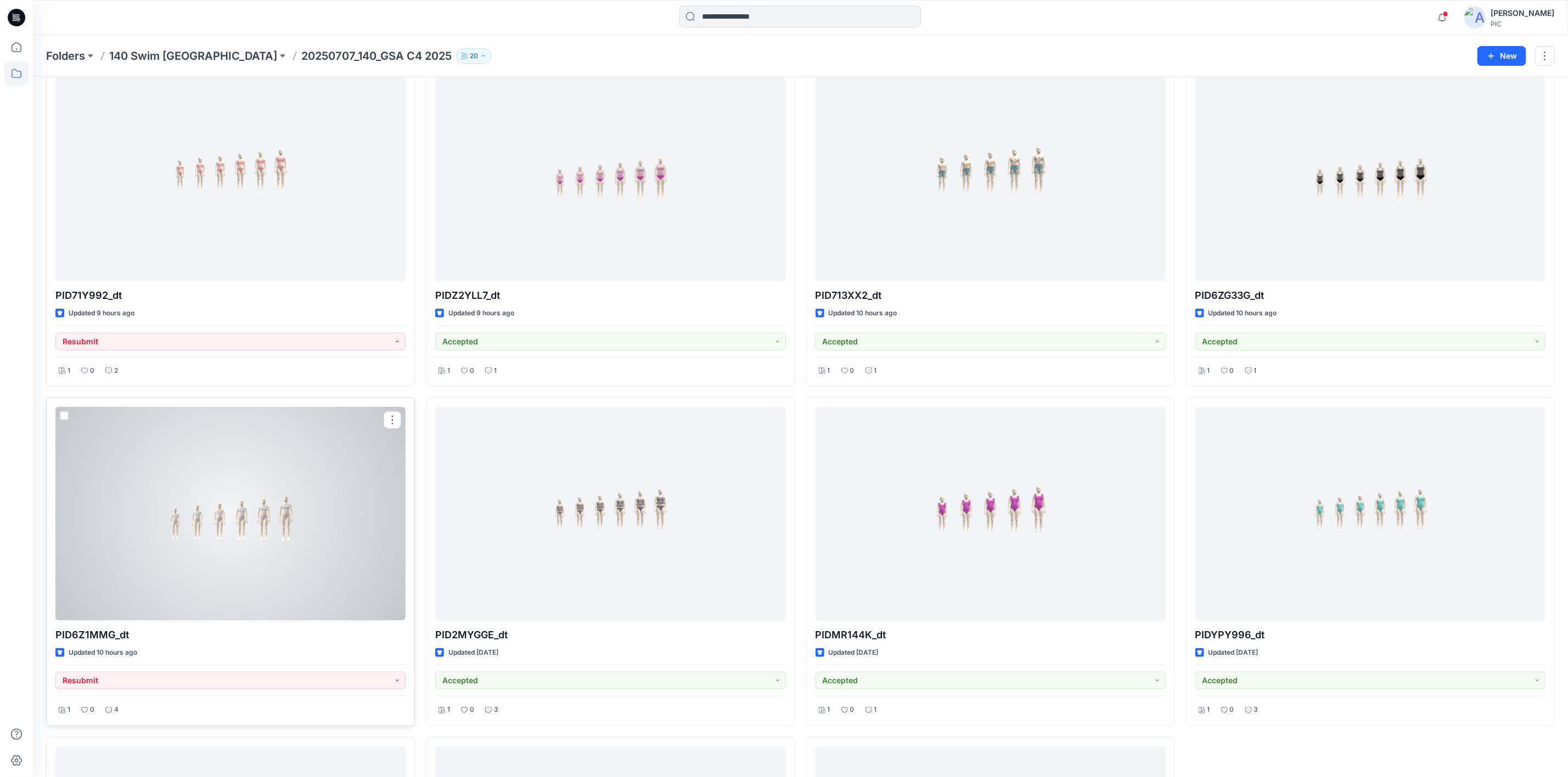
scroll to position [463, 0]
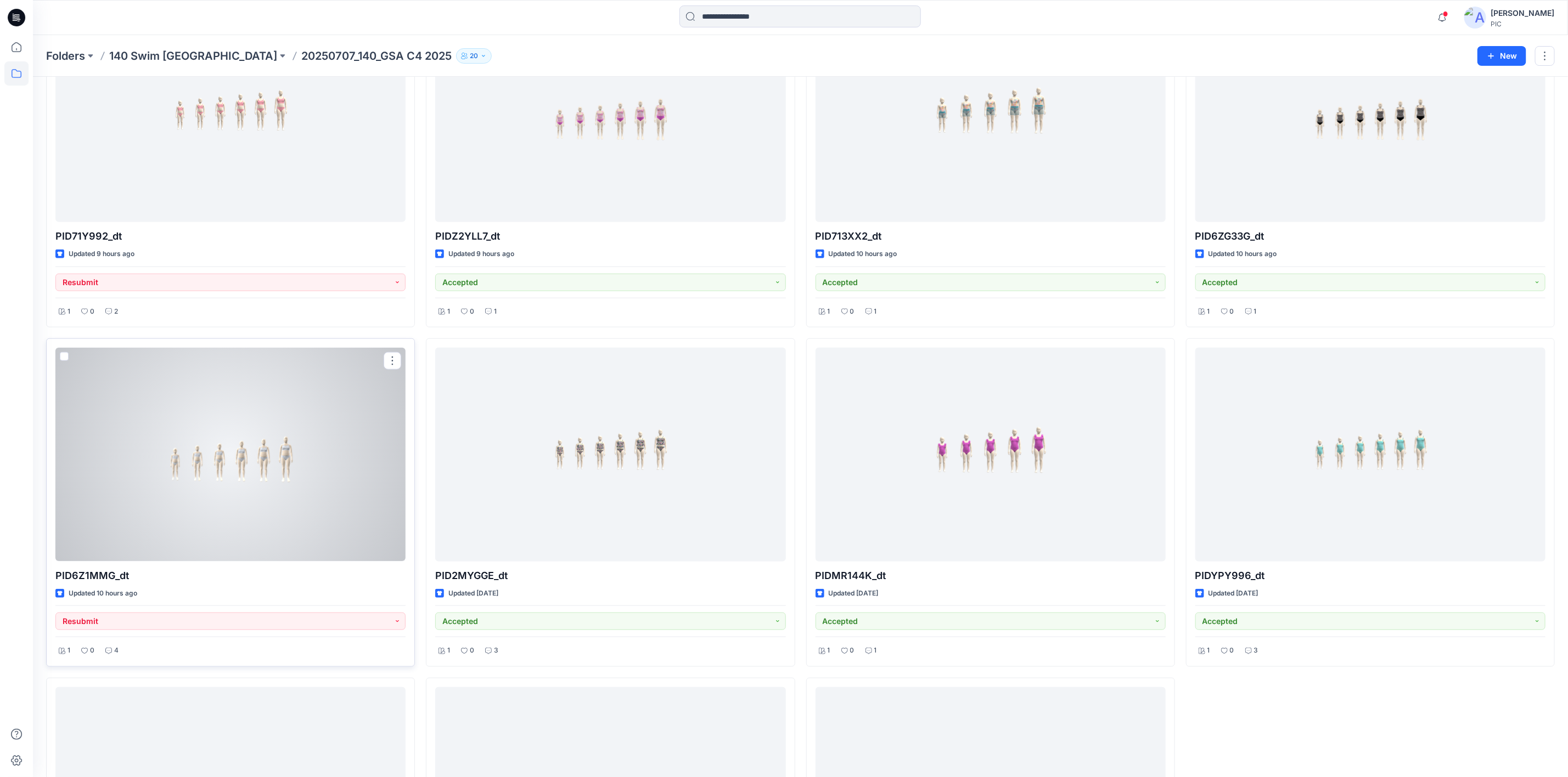
click at [270, 403] on div at bounding box center [230, 455] width 350 height 213
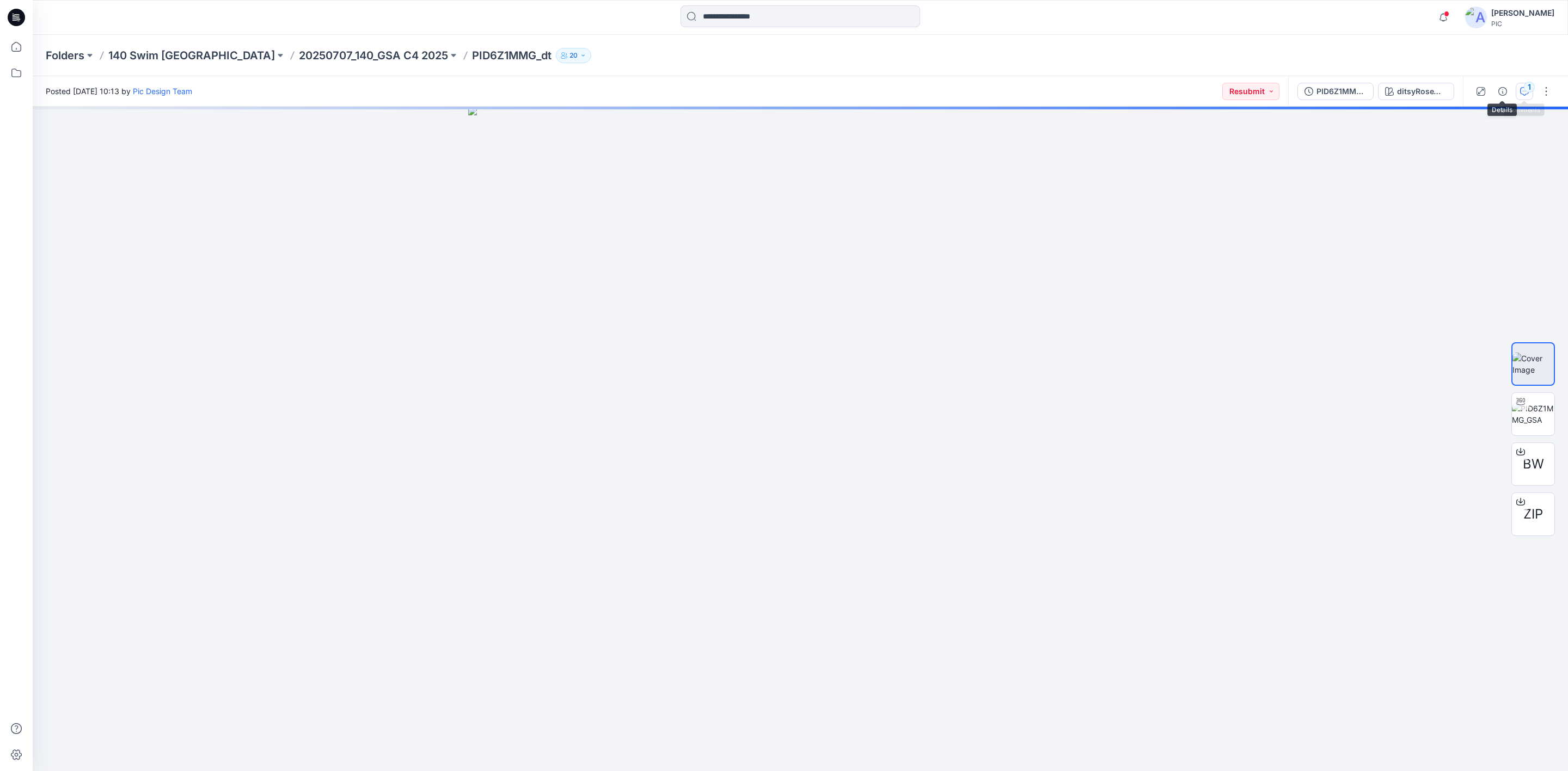
click at [1525, 89] on div "1" at bounding box center [1529, 87] width 11 height 11
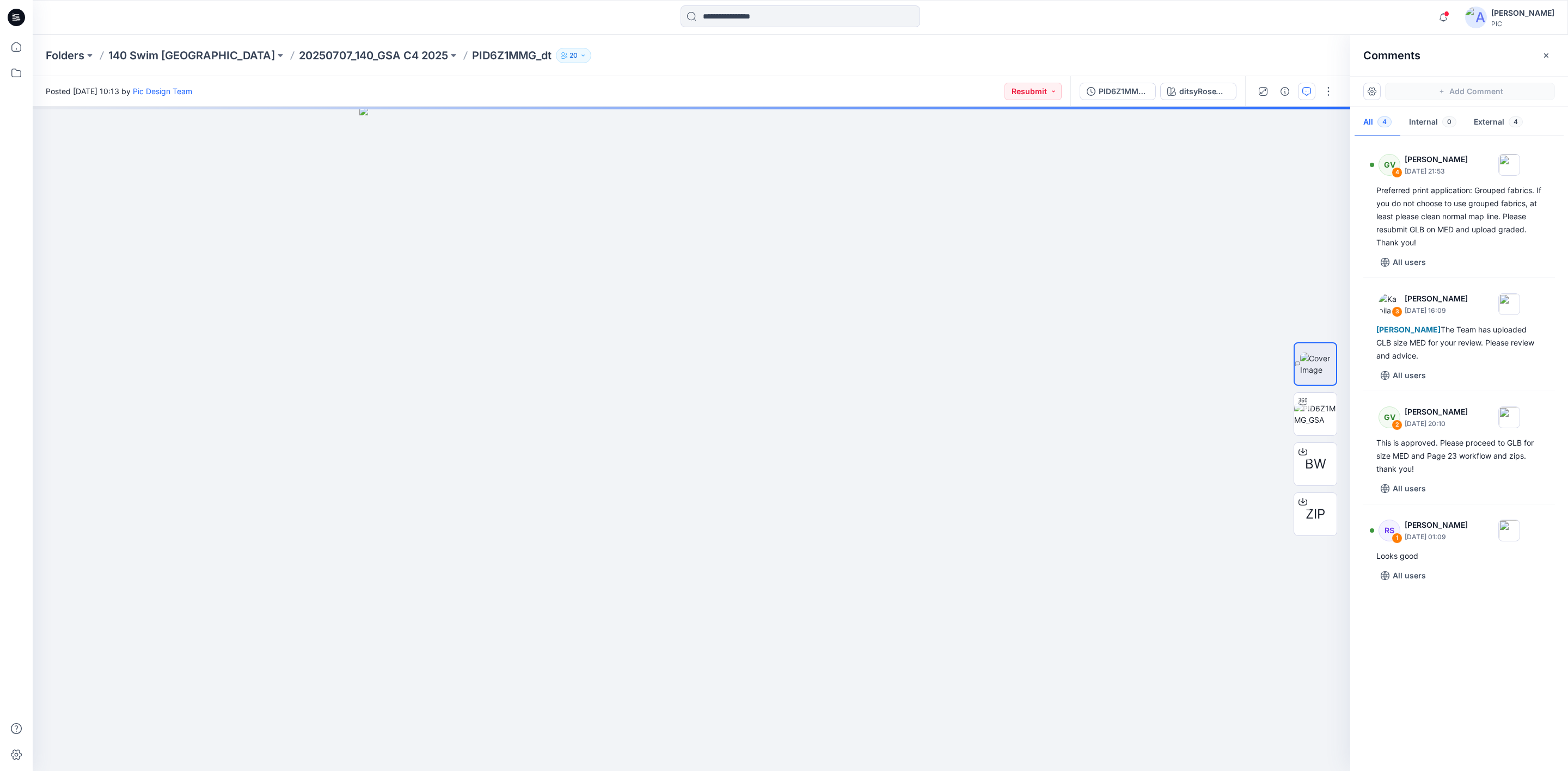
click at [1461, 650] on div "GV 4 [PERSON_NAME] [DATE] 21:53 Preferred print application: Grouped fabrics. I…" at bounding box center [1459, 451] width 218 height 624
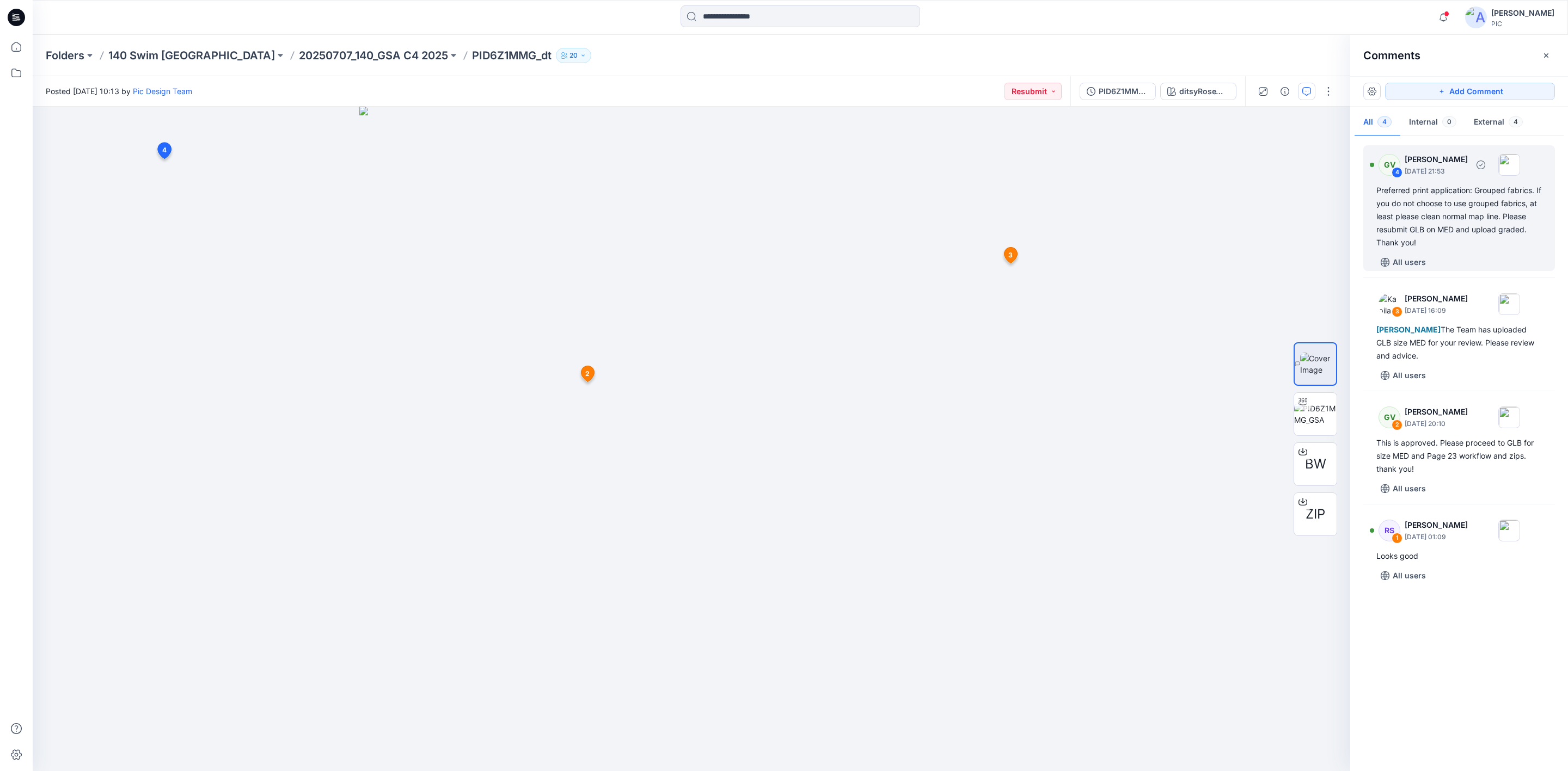
click at [1447, 204] on div "Preferred print application: Grouped fabrics. If you do not choose to use group…" at bounding box center [1458, 216] width 165 height 65
click at [1460, 636] on div "GV 4 [PERSON_NAME] [DATE] 21:53 Preferred print application: Grouped fabrics. I…" at bounding box center [1459, 451] width 218 height 624
click at [237, 223] on div "Preferred print application: Grouped fabrics. If you do not choose to use group…" at bounding box center [237, 277] width 161 height 112
click at [1510, 647] on div "GV 4 [PERSON_NAME] [DATE] 21:53 Preferred print application: Grouped fabrics. I…" at bounding box center [1459, 451] width 218 height 624
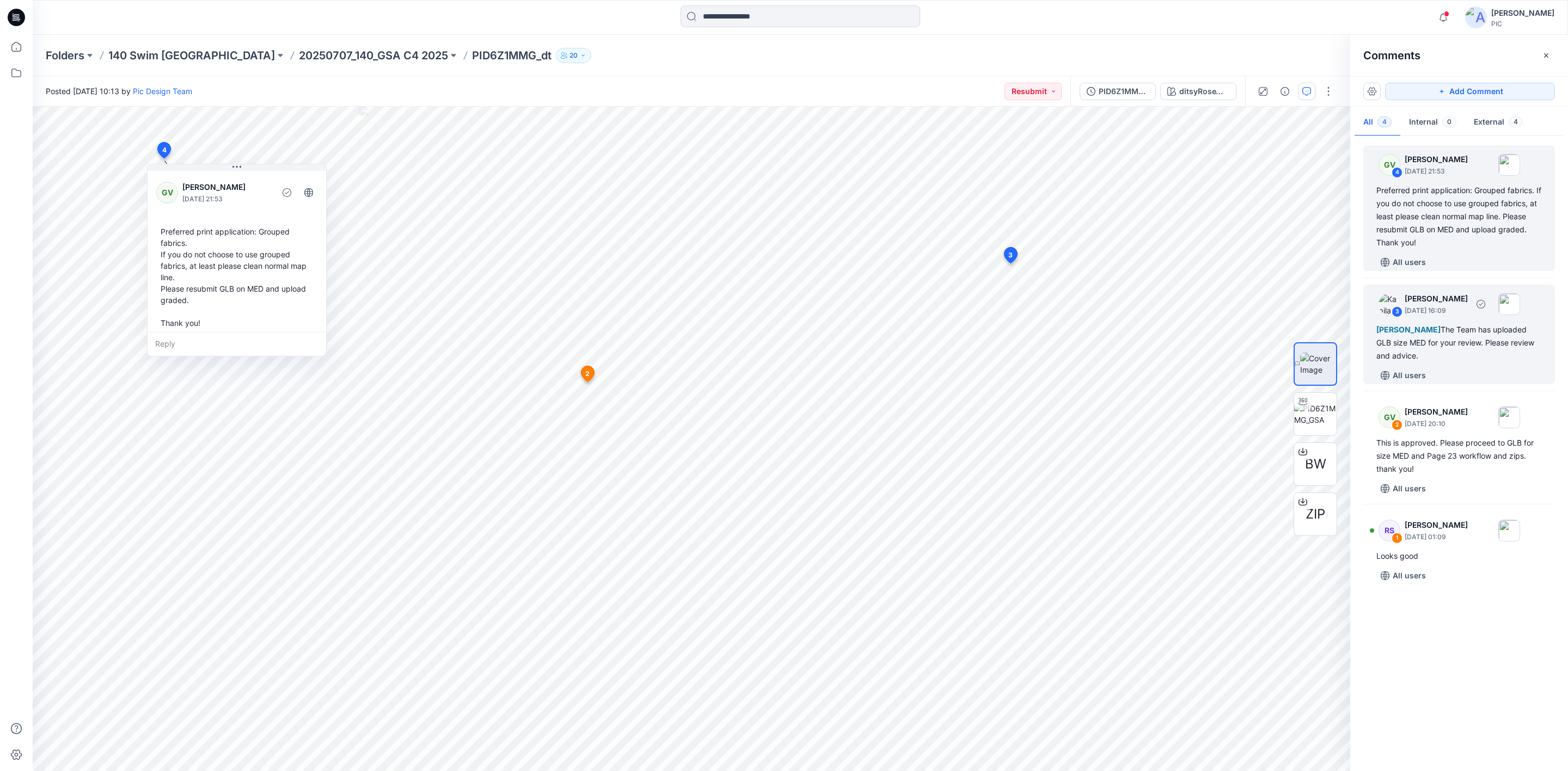
click at [1476, 334] on div "[PERSON_NAME] The Team has uploaded GLB size MED for your review. Please review…" at bounding box center [1458, 343] width 165 height 39
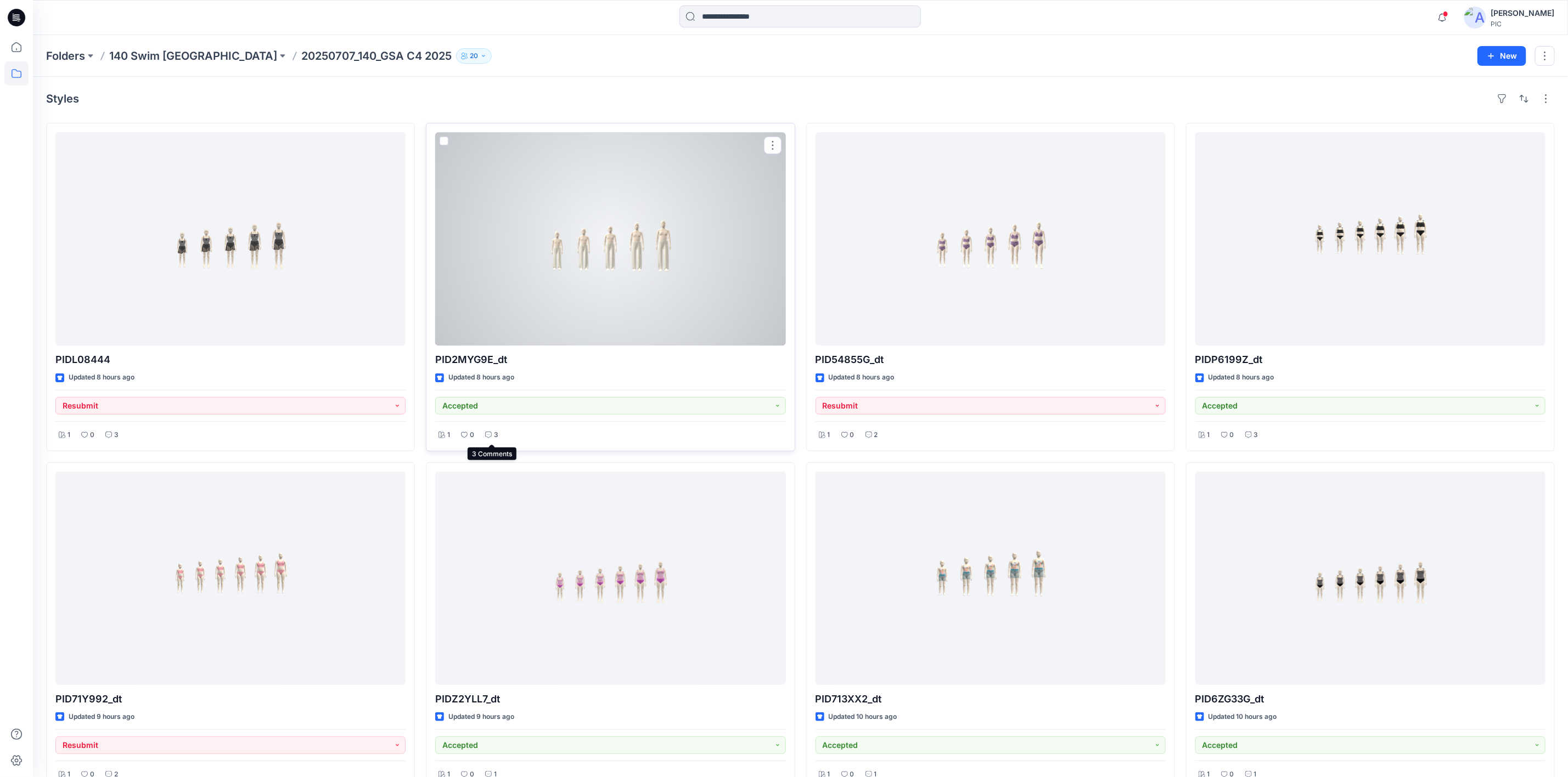
click at [486, 441] on div "3" at bounding box center [491, 435] width 20 height 14
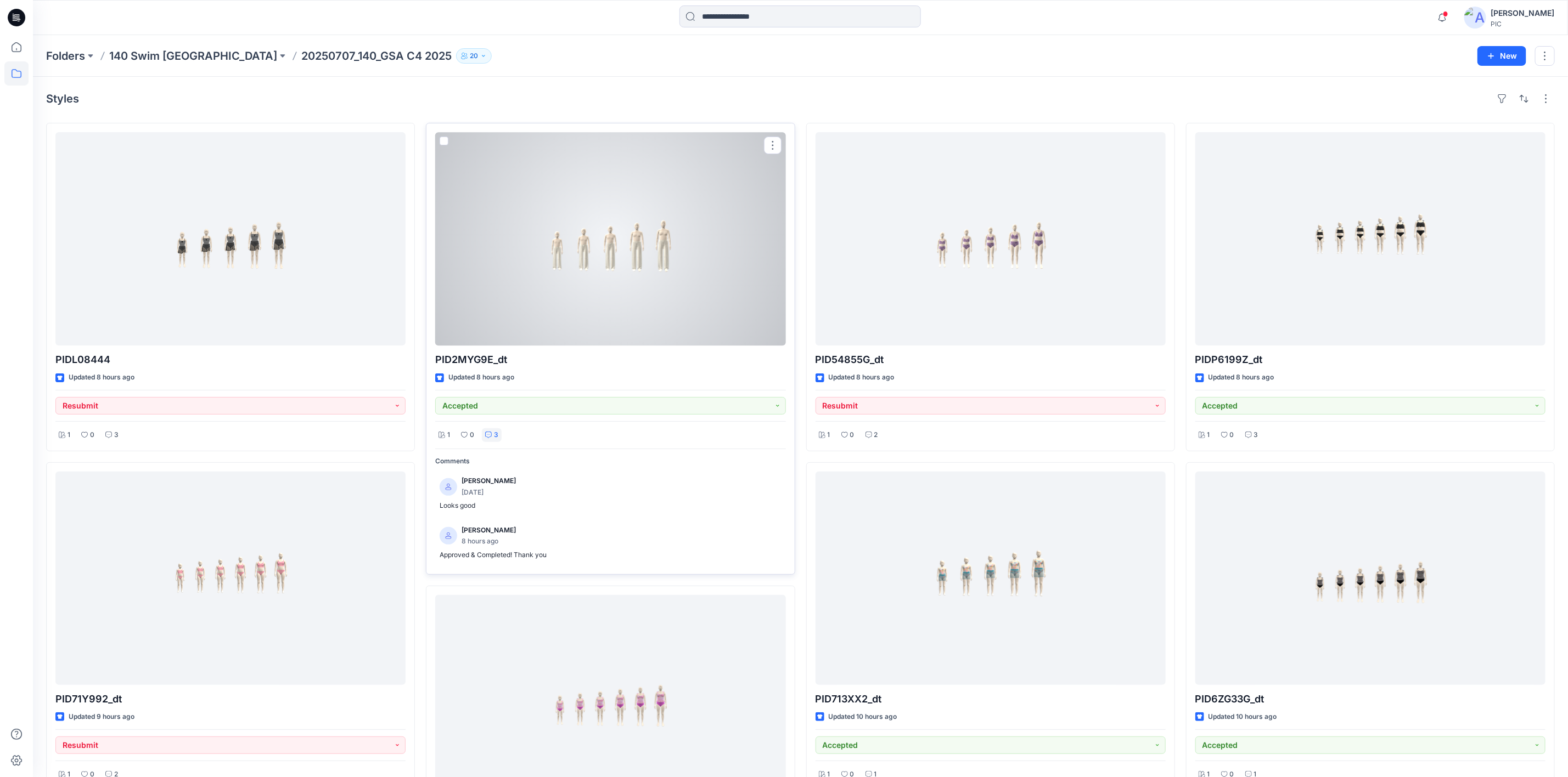
click at [582, 267] on div at bounding box center [610, 239] width 350 height 213
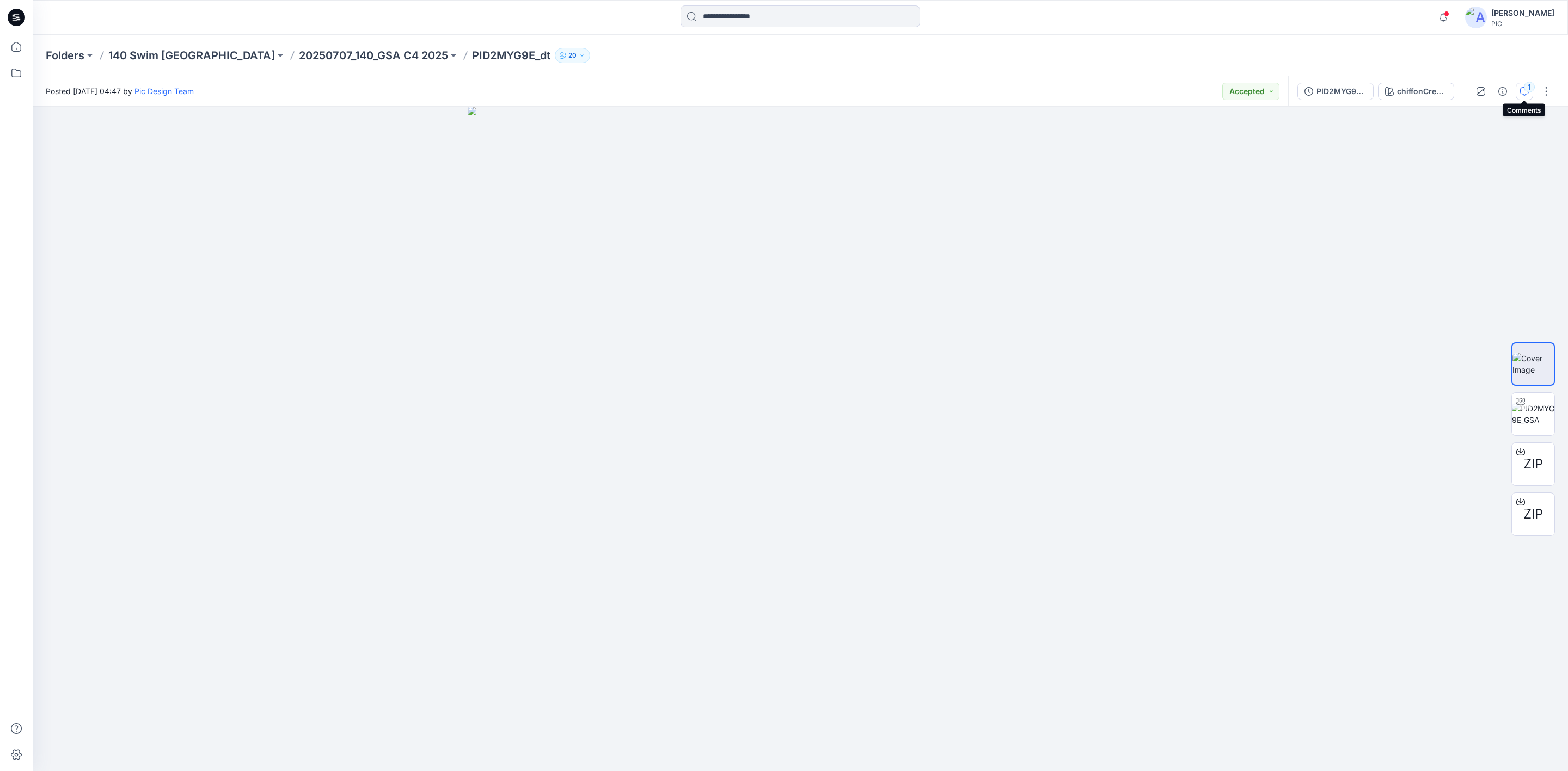
click at [1526, 87] on div "1" at bounding box center [1529, 87] width 11 height 11
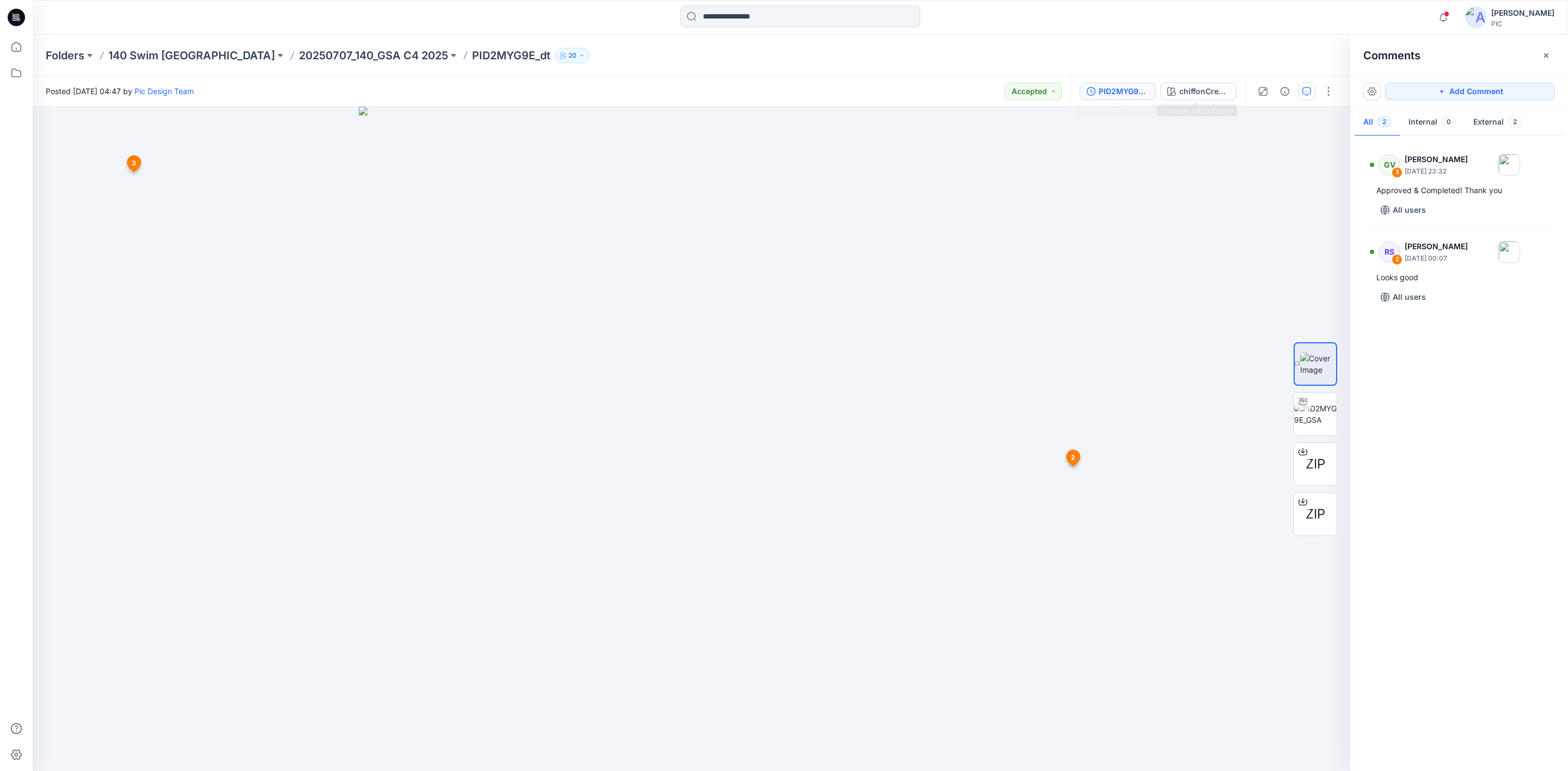
click at [1114, 87] on div "PID2MYG9E_GSA" at bounding box center [1123, 91] width 50 height 12
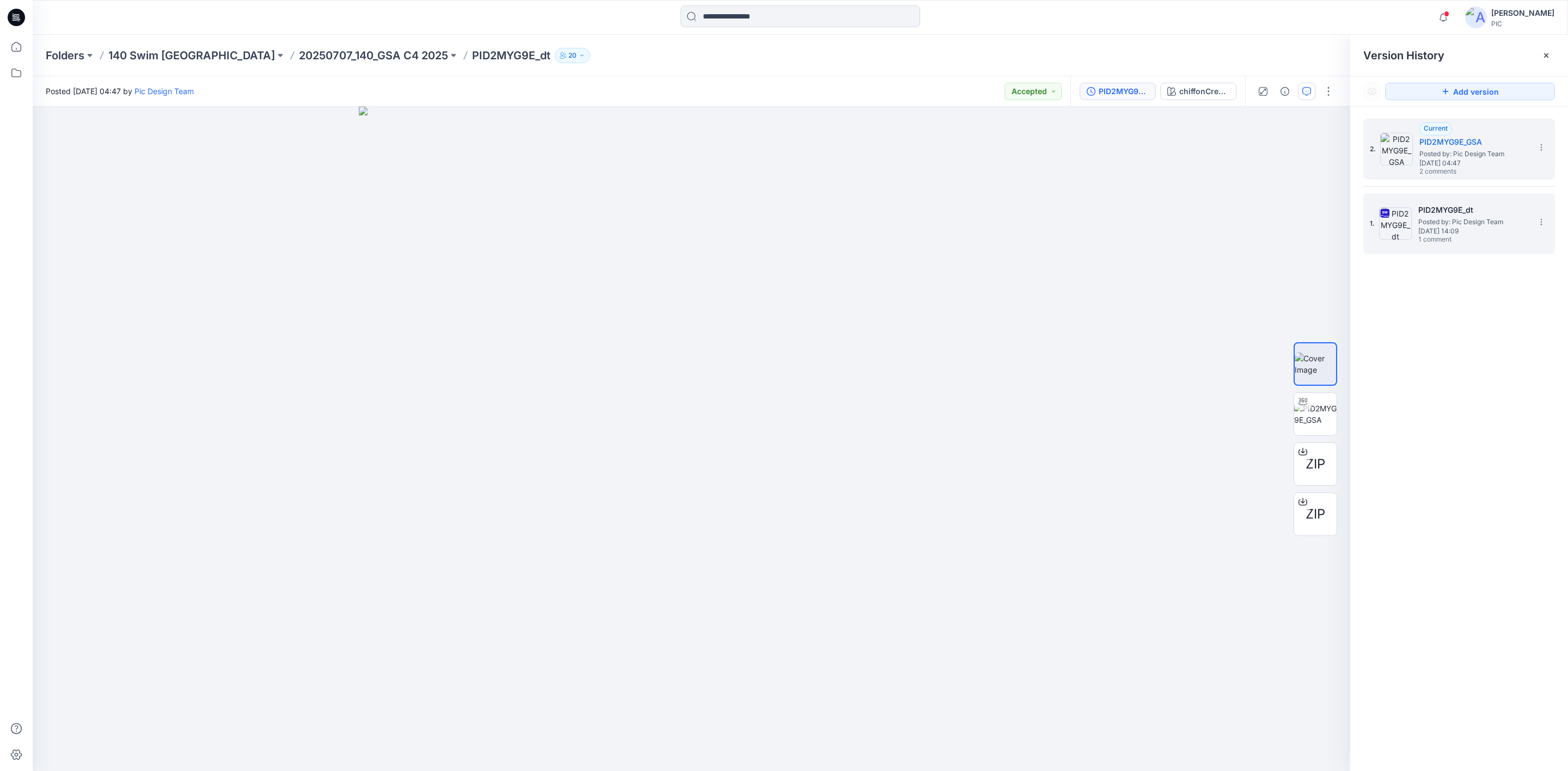
drag, startPoint x: 1470, startPoint y: 221, endPoint x: 1473, endPoint y: 227, distance: 6.7
click at [1470, 220] on span "Posted by: Pic Design Team" at bounding box center [1472, 222] width 109 height 11
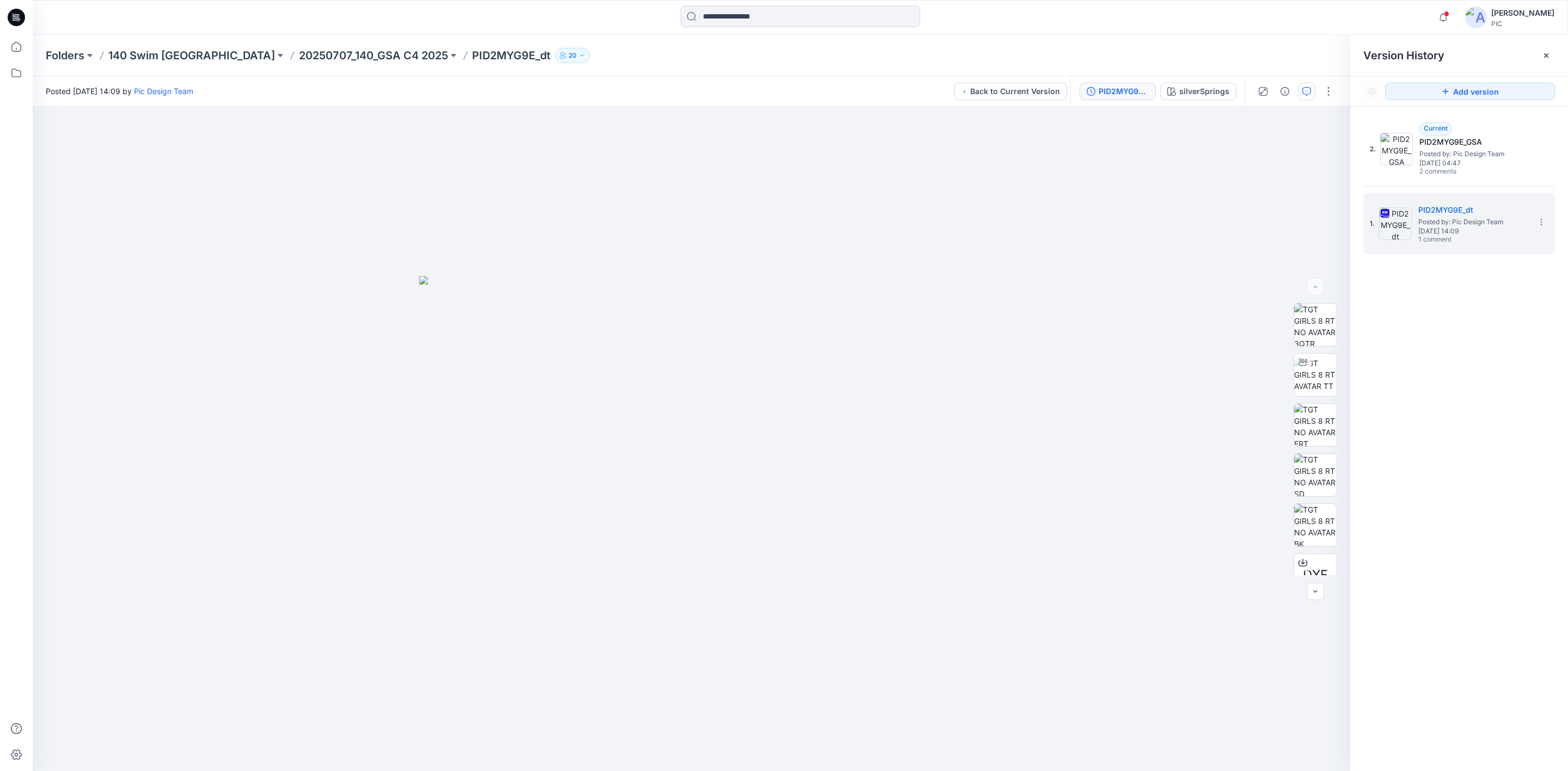
click at [1447, 381] on div "2. Current PID2MYG9E_GSA Posted by: Pic Design Team [DATE] 04:47 2 comments 1. …" at bounding box center [1459, 447] width 218 height 681
click at [1302, 85] on button "button" at bounding box center [1307, 92] width 18 height 18
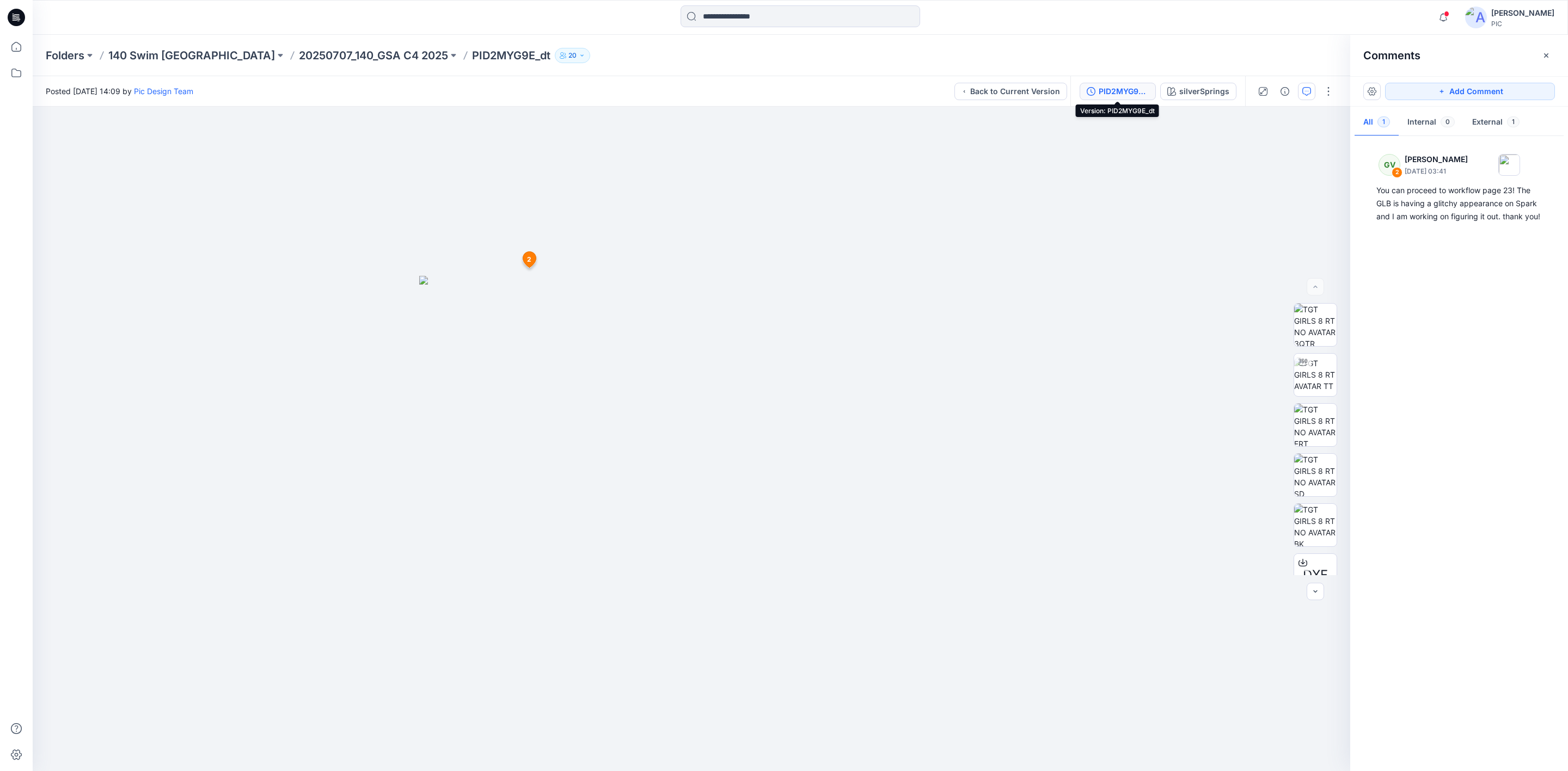
click at [1109, 91] on div "PID2MYG9E_dt" at bounding box center [1123, 91] width 50 height 12
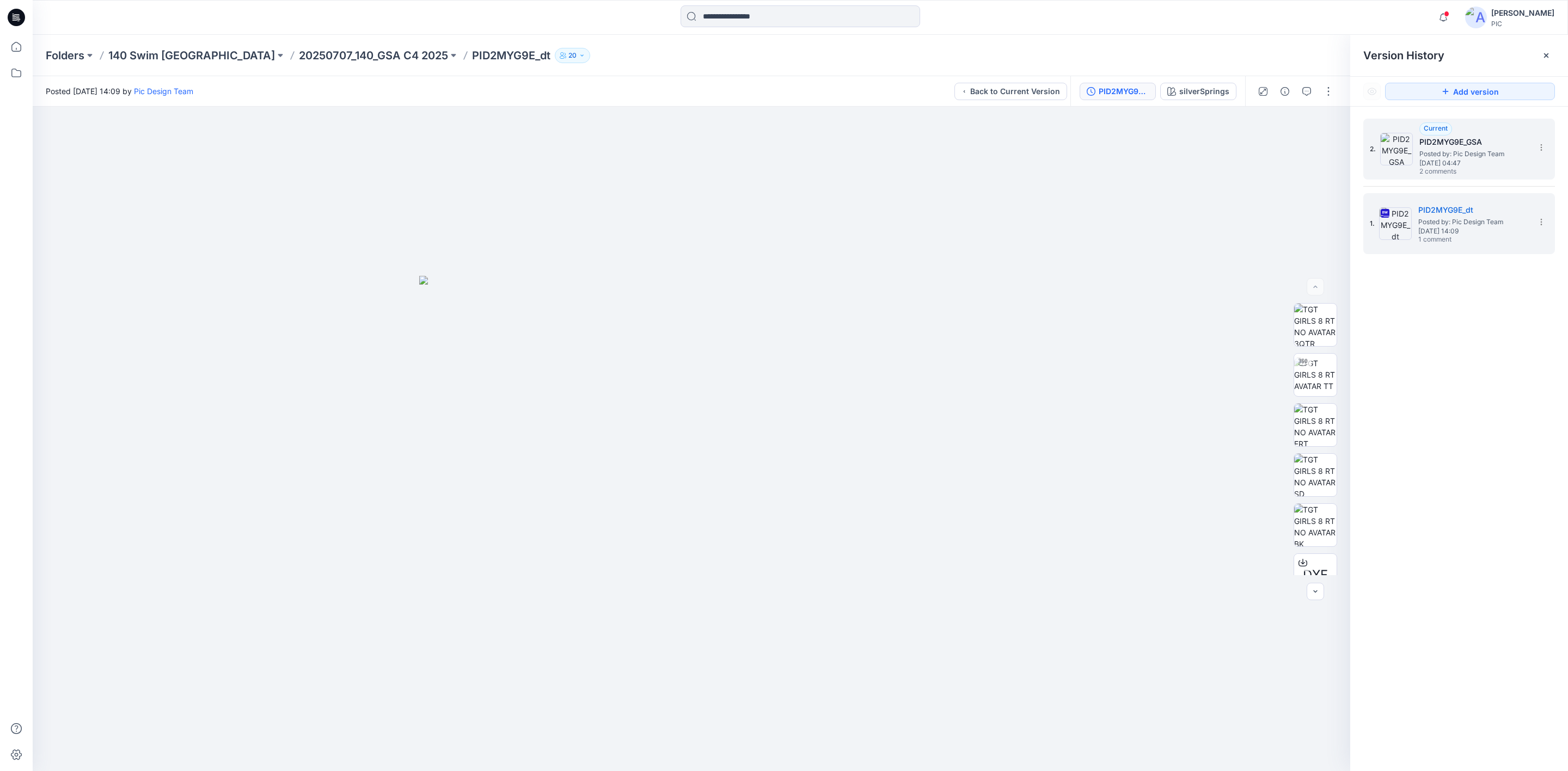
click at [1453, 165] on span "[DATE] 04:47" at bounding box center [1474, 163] width 109 height 7
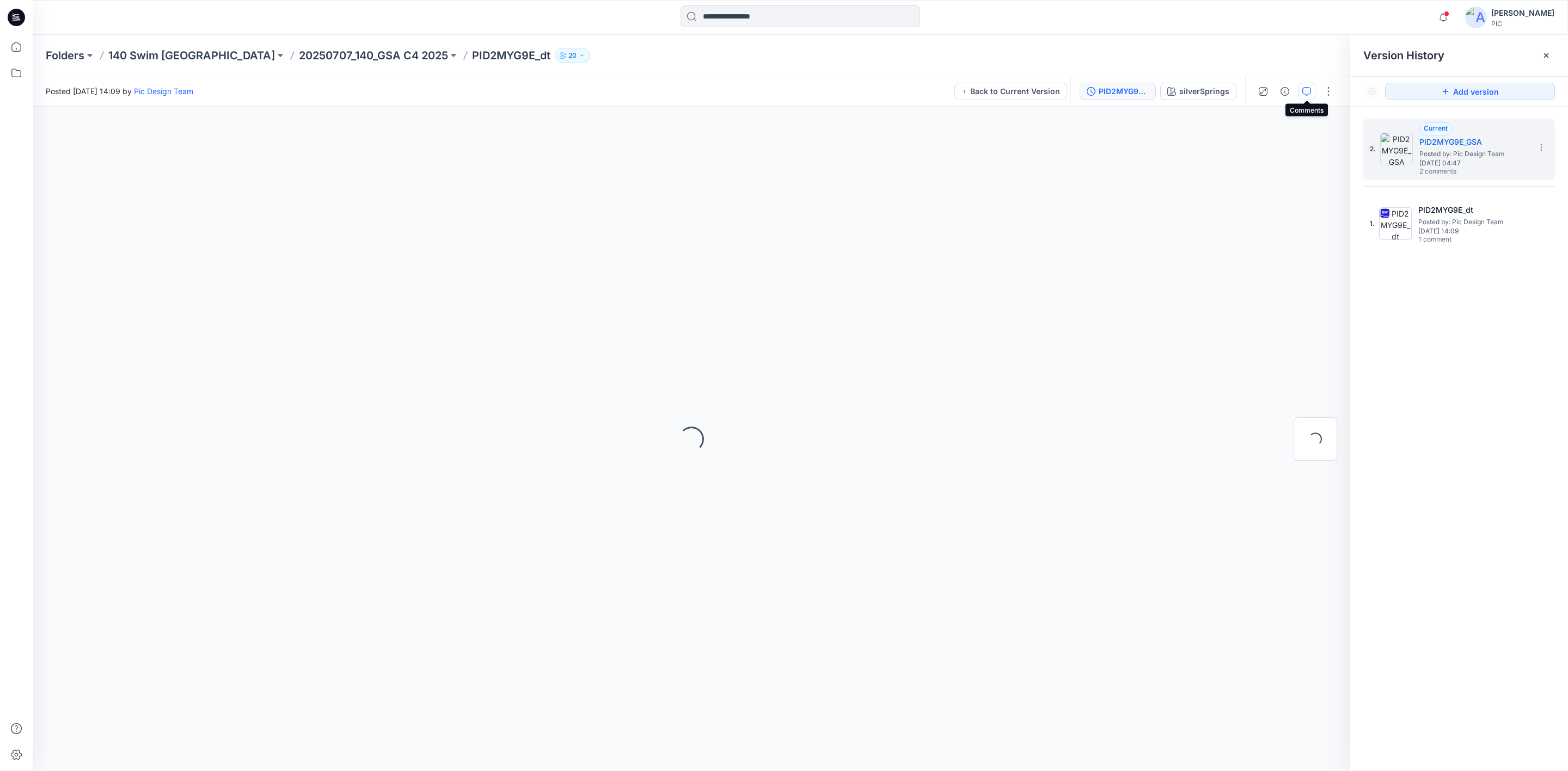
drag, startPoint x: 1303, startPoint y: 85, endPoint x: 1311, endPoint y: 95, distance: 12.8
click at [1303, 87] on button "button" at bounding box center [1307, 92] width 18 height 18
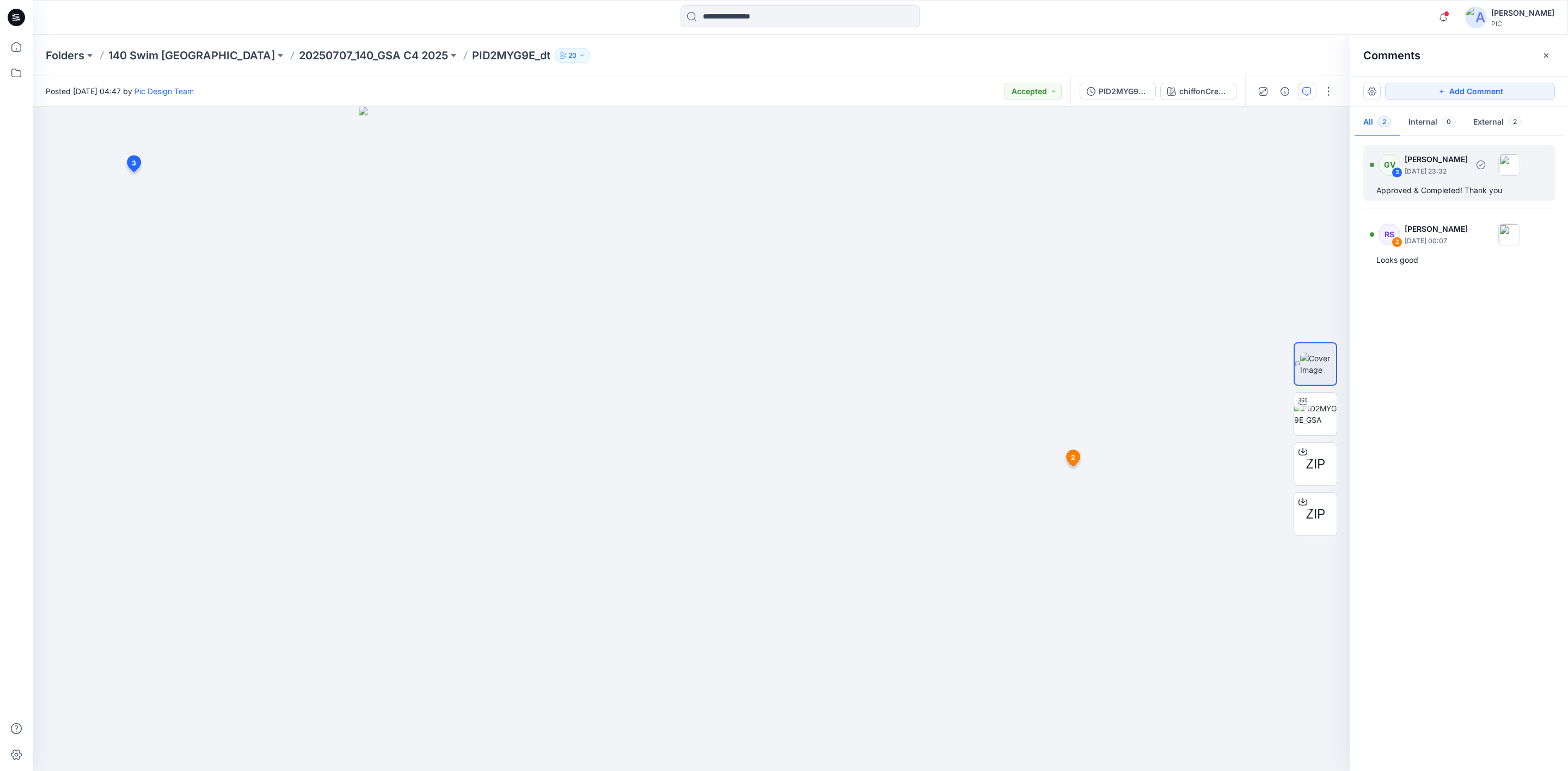
click at [1453, 175] on p "[DATE] 23:32" at bounding box center [1436, 171] width 63 height 11
click at [160, 60] on p "140 Swim [GEOGRAPHIC_DATA]" at bounding box center [191, 55] width 167 height 15
click p "20250707_140_GSA C4 2025"
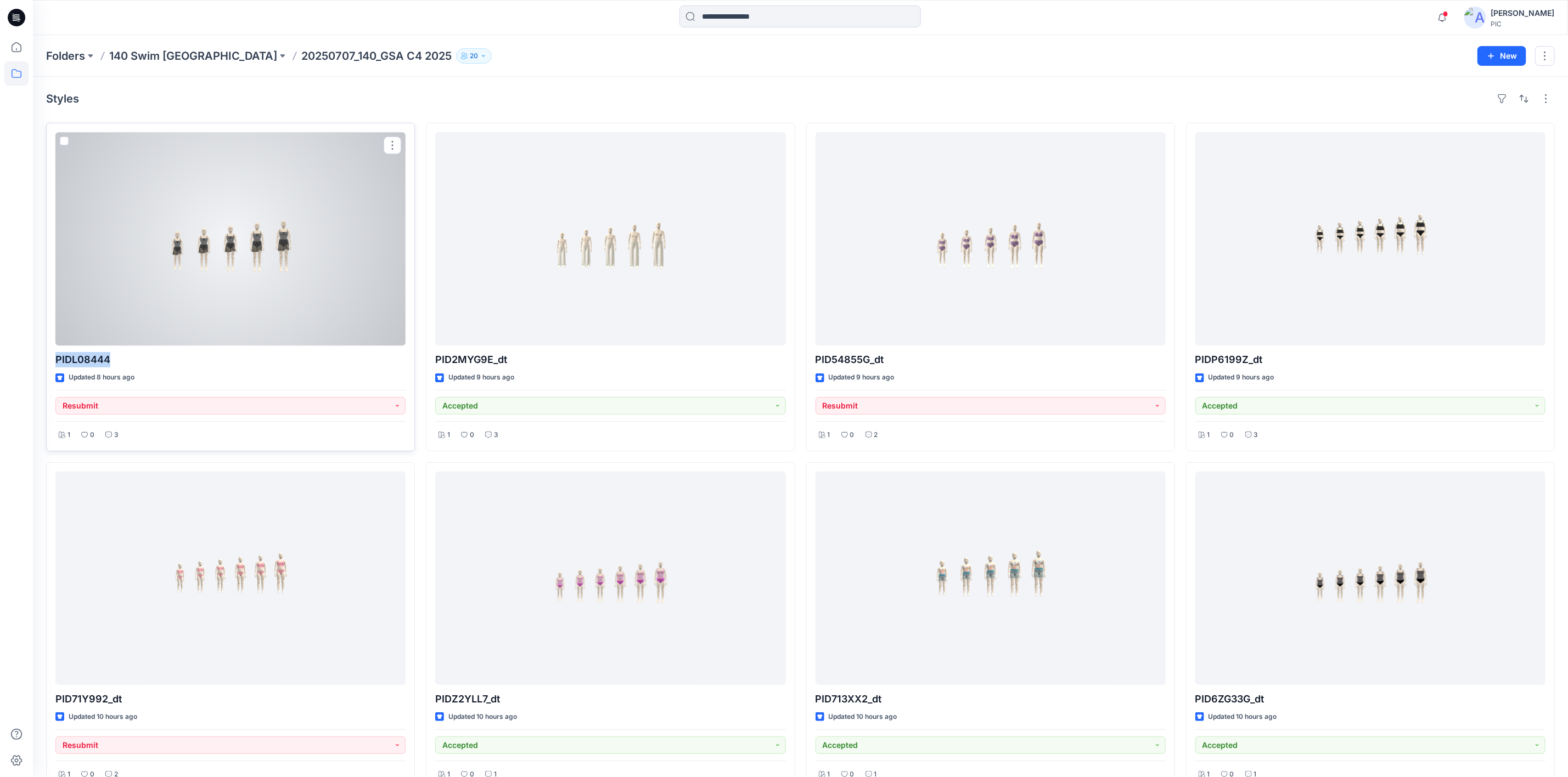
drag, startPoint x: 114, startPoint y: 361, endPoint x: 55, endPoint y: 359, distance: 59.0
click at [56, 359] on p "PIDL08444" at bounding box center [230, 359] width 350 height 16
copy p "PIDL08444"
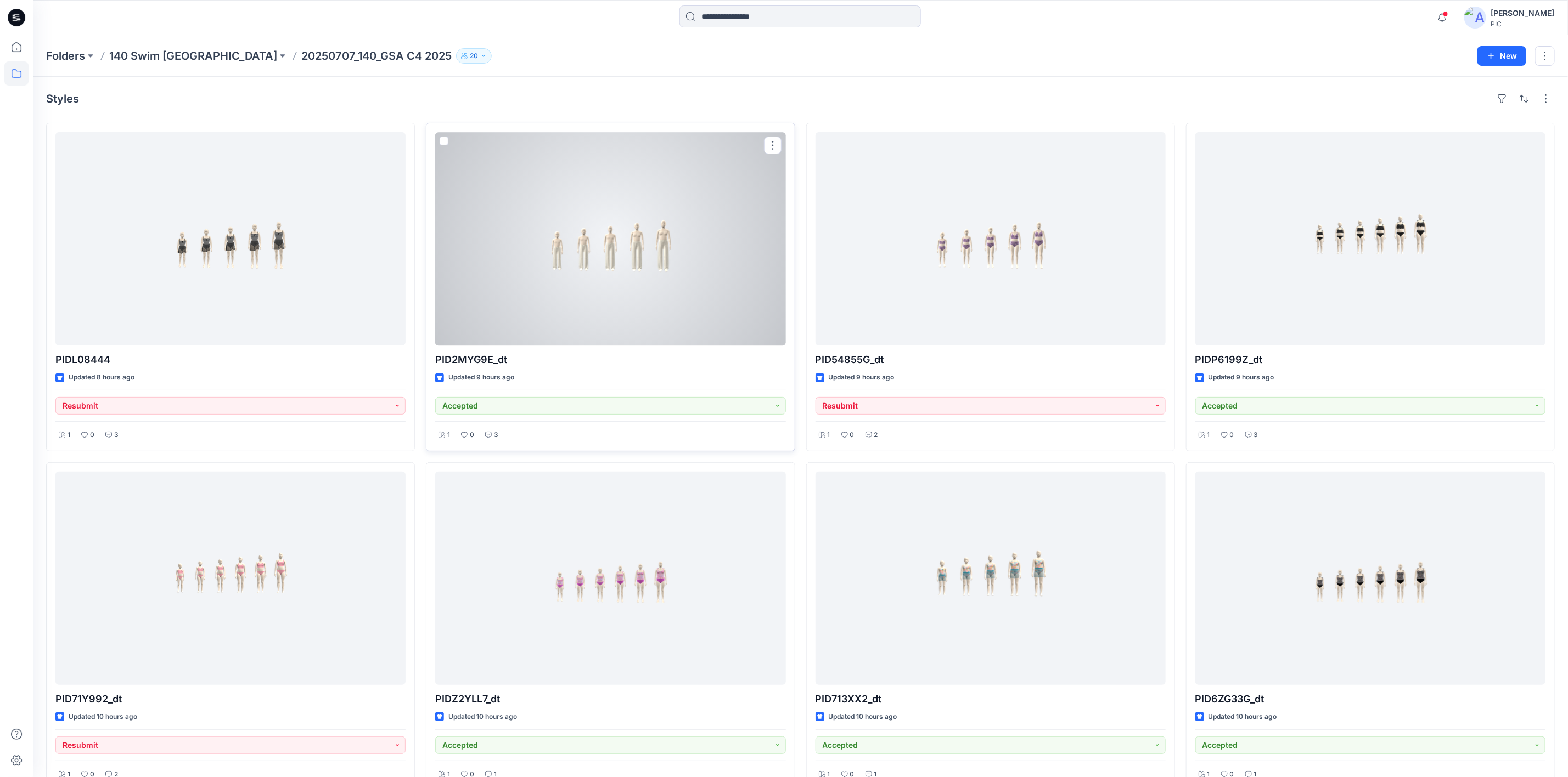
click at [506, 359] on p "PID2MYG9E_dt" at bounding box center [610, 359] width 350 height 16
click at [513, 359] on p "PID2MYG9E_dt" at bounding box center [610, 359] width 350 height 16
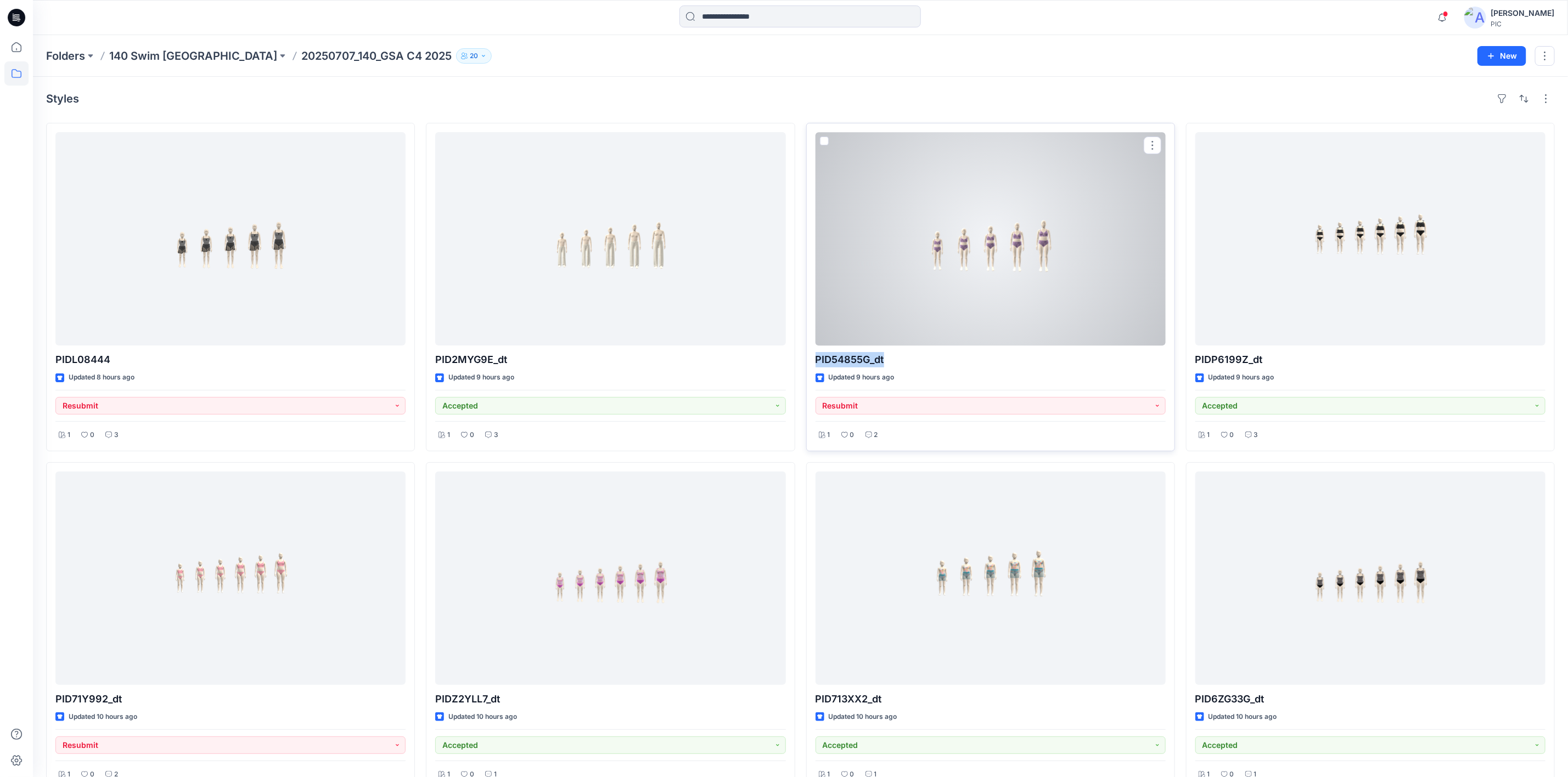
drag, startPoint x: 894, startPoint y: 358, endPoint x: 812, endPoint y: 362, distance: 82.1
click at [812, 362] on div "PID54855G_dt Updated 9 hours ago Resubmit 1 0 2" at bounding box center [991, 287] width 369 height 329
copy p "PID54855G_dt"
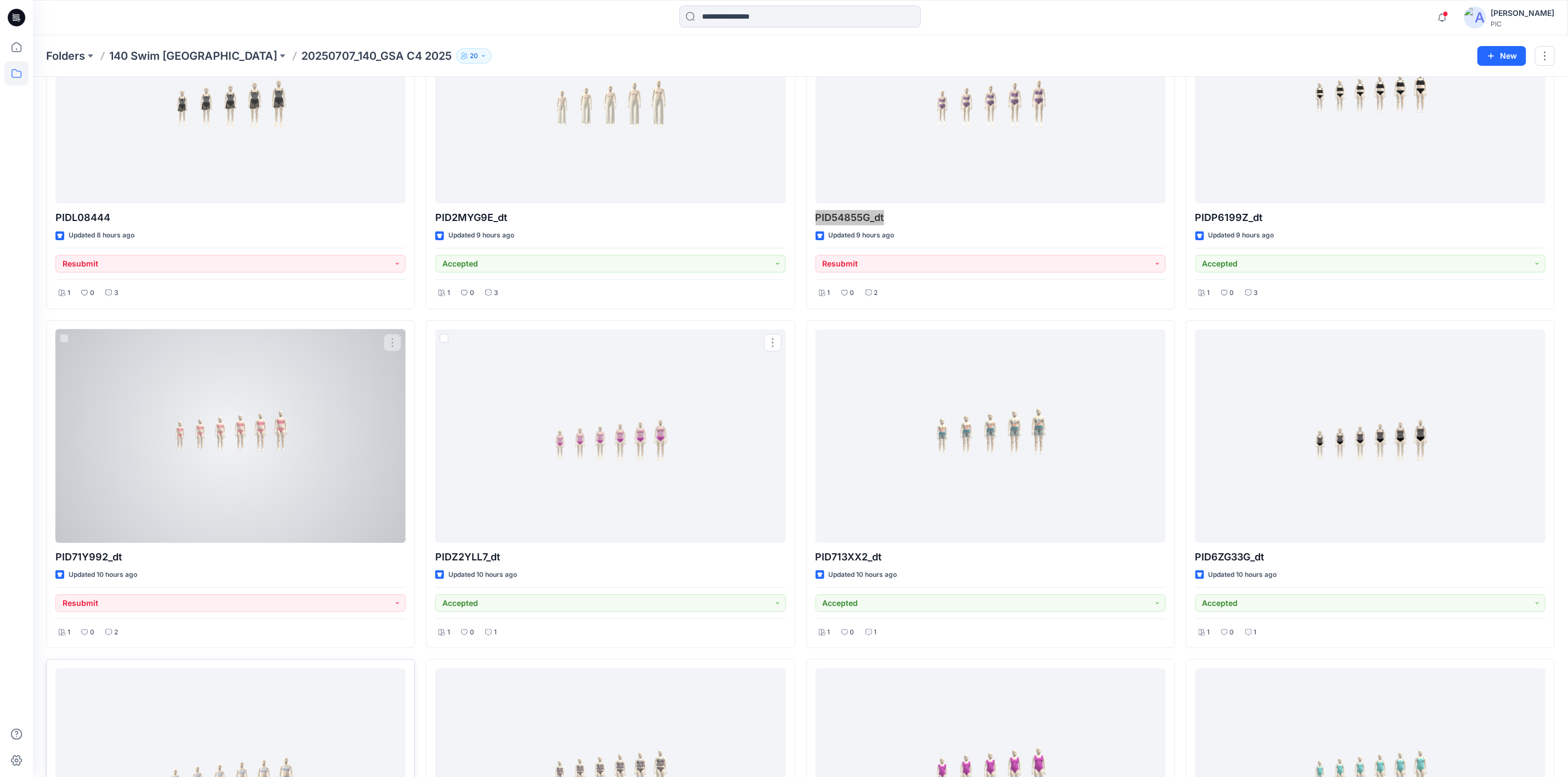
scroll to position [219, 0]
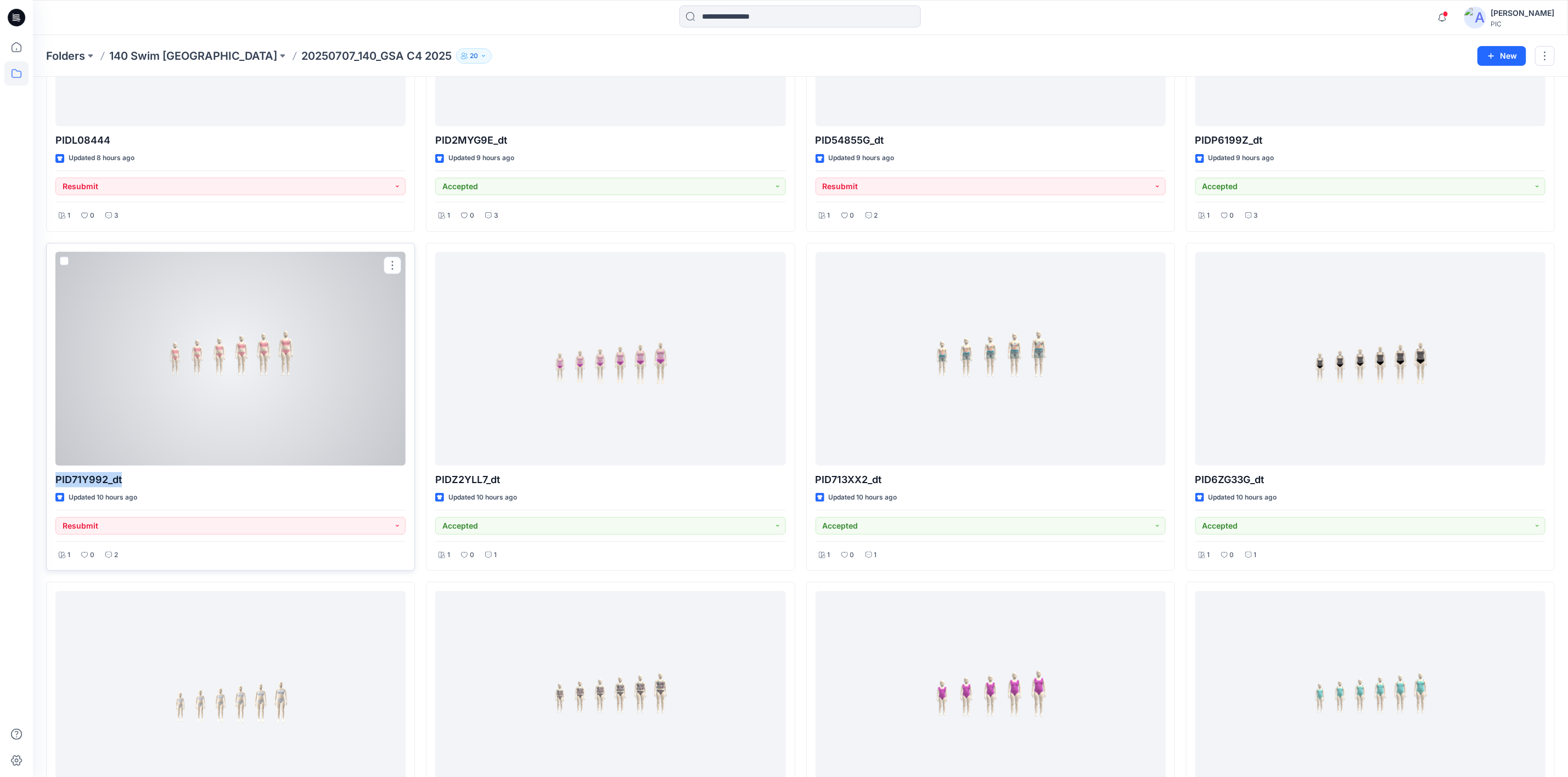
drag, startPoint x: 124, startPoint y: 477, endPoint x: 56, endPoint y: 486, distance: 68.6
click at [56, 486] on p "PID71Y992_dt" at bounding box center [230, 480] width 350 height 16
copy p "PID71Y992_dt"
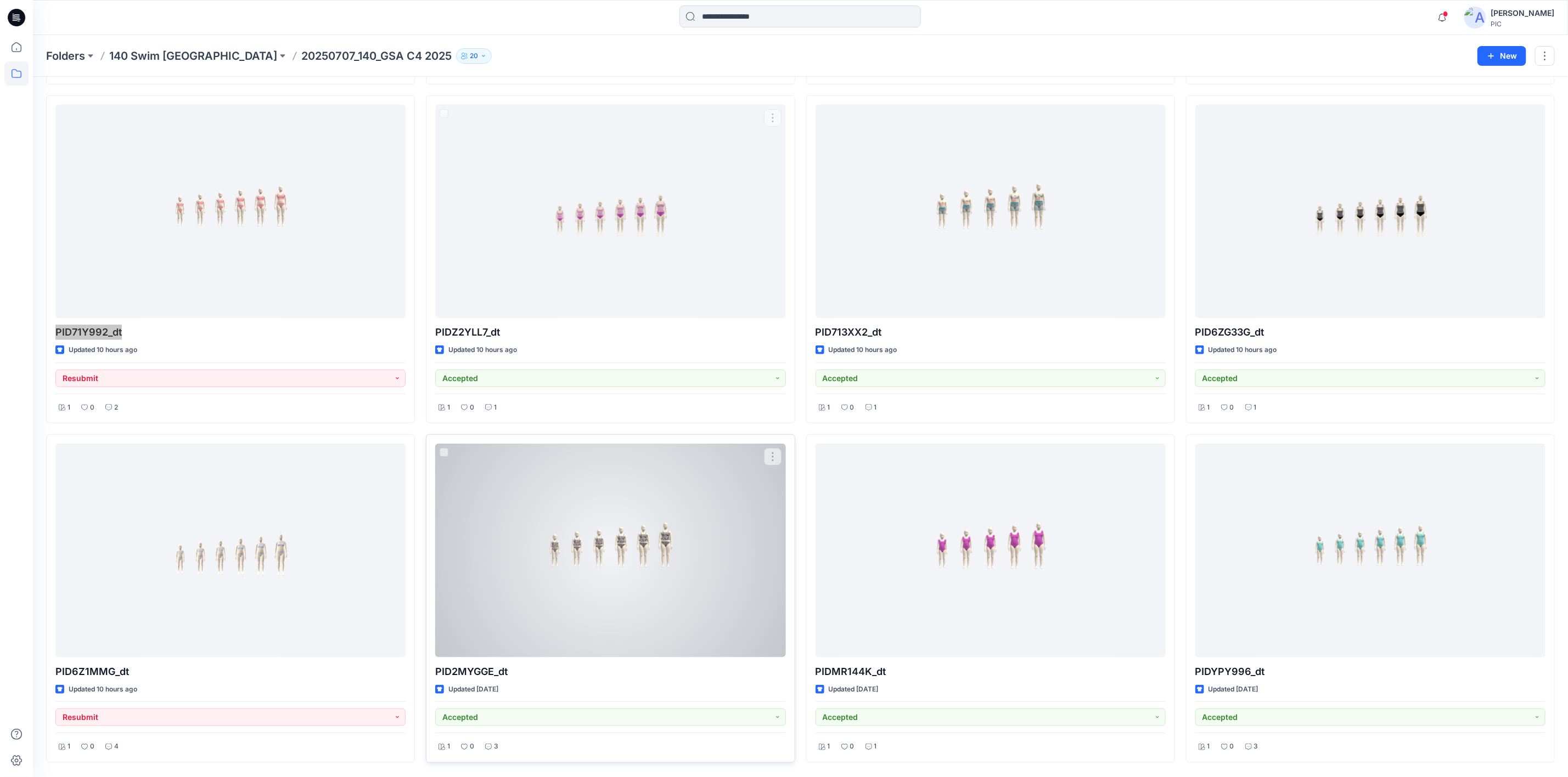
scroll to position [384, 0]
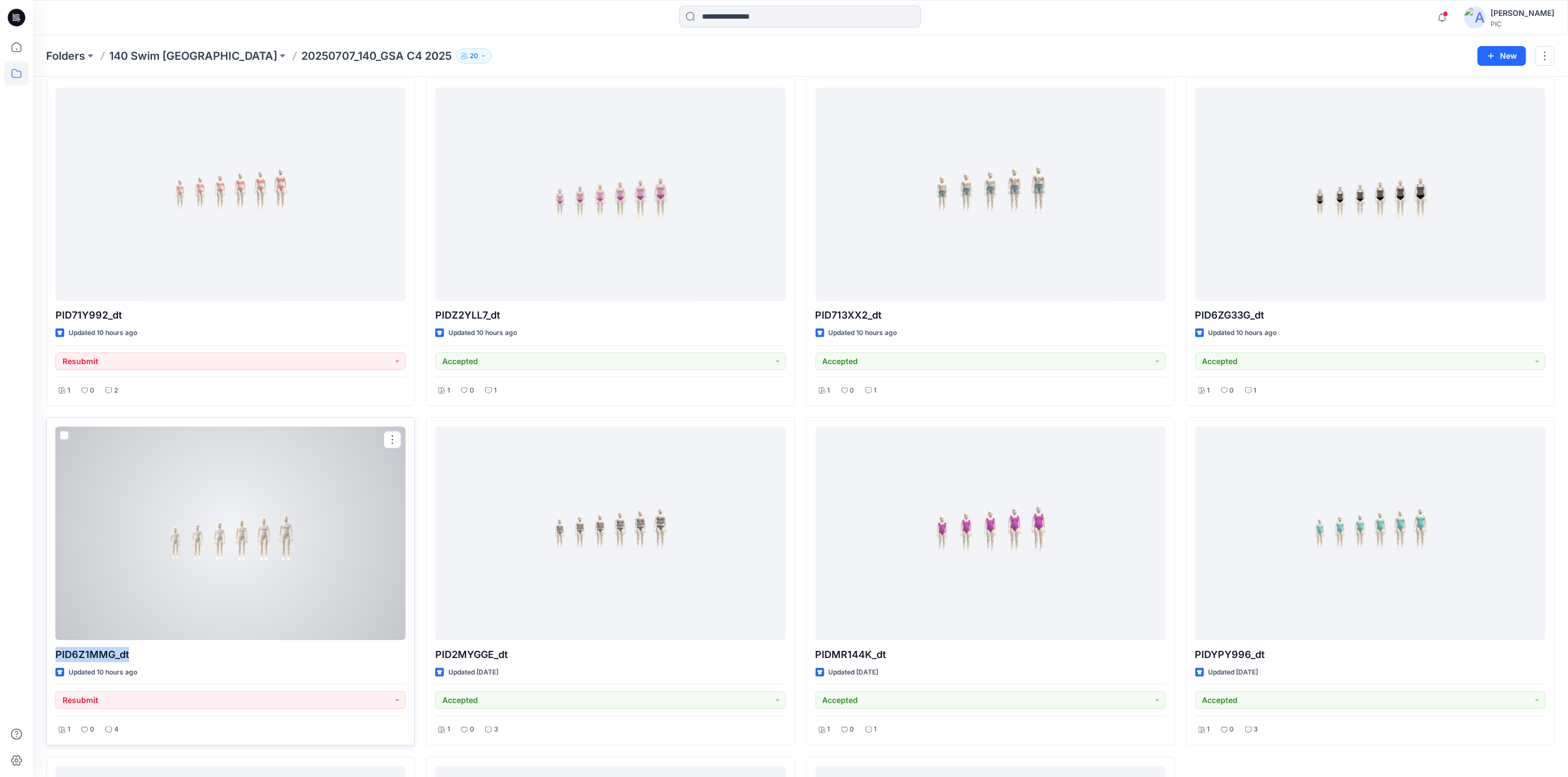
drag, startPoint x: 130, startPoint y: 658, endPoint x: 54, endPoint y: 663, distance: 76.2
click at [54, 664] on div "PID6Z1MMG_dt Updated 10 hours ago Resubmit 1 0 4" at bounding box center [230, 582] width 369 height 329
copy p "PID6Z1MMG_dt"
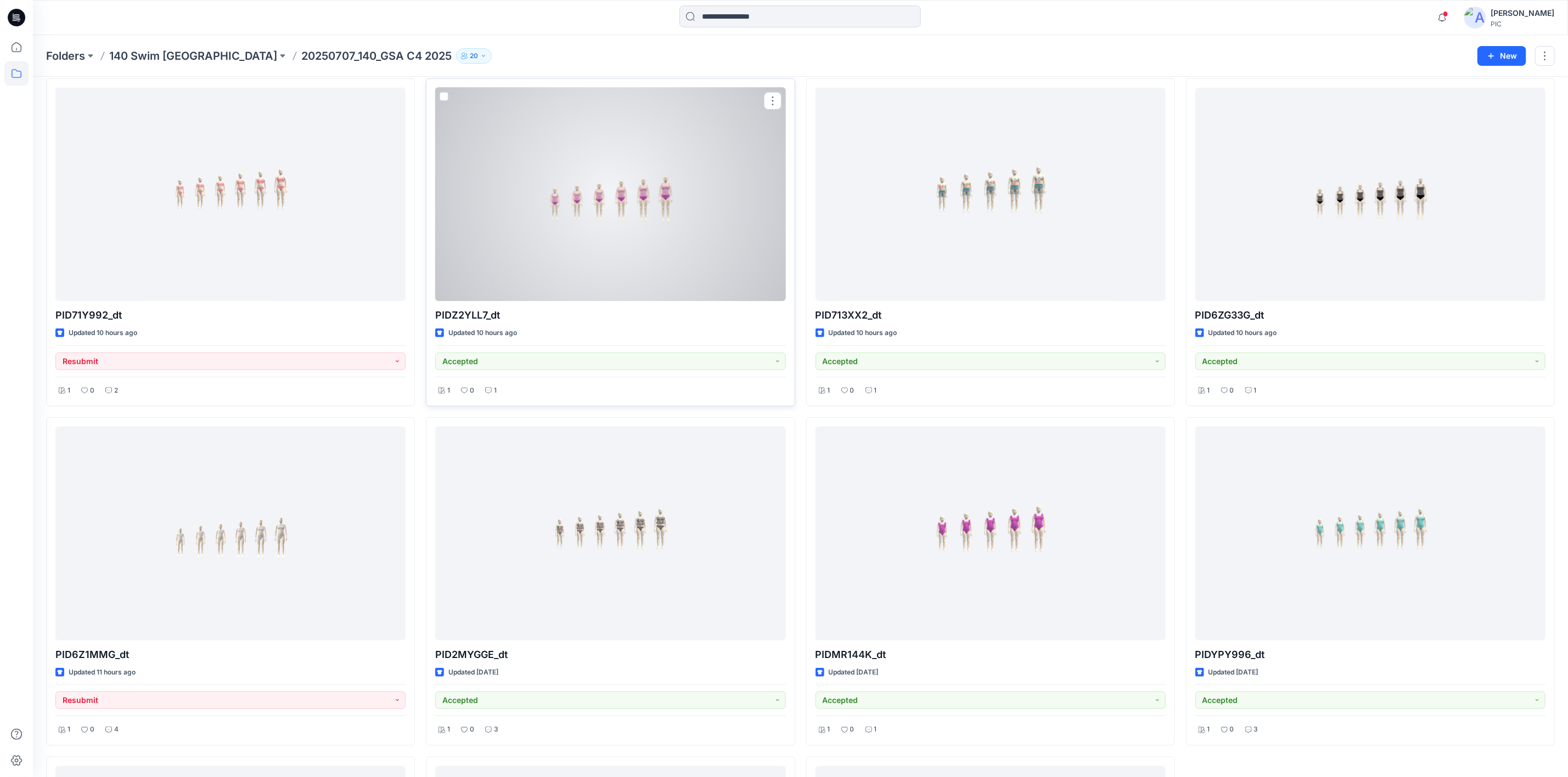
click at [501, 324] on div "PIDZ2YLL7_dt Updated 10 hours ago Accepted 1 0 1" at bounding box center [611, 243] width 369 height 329
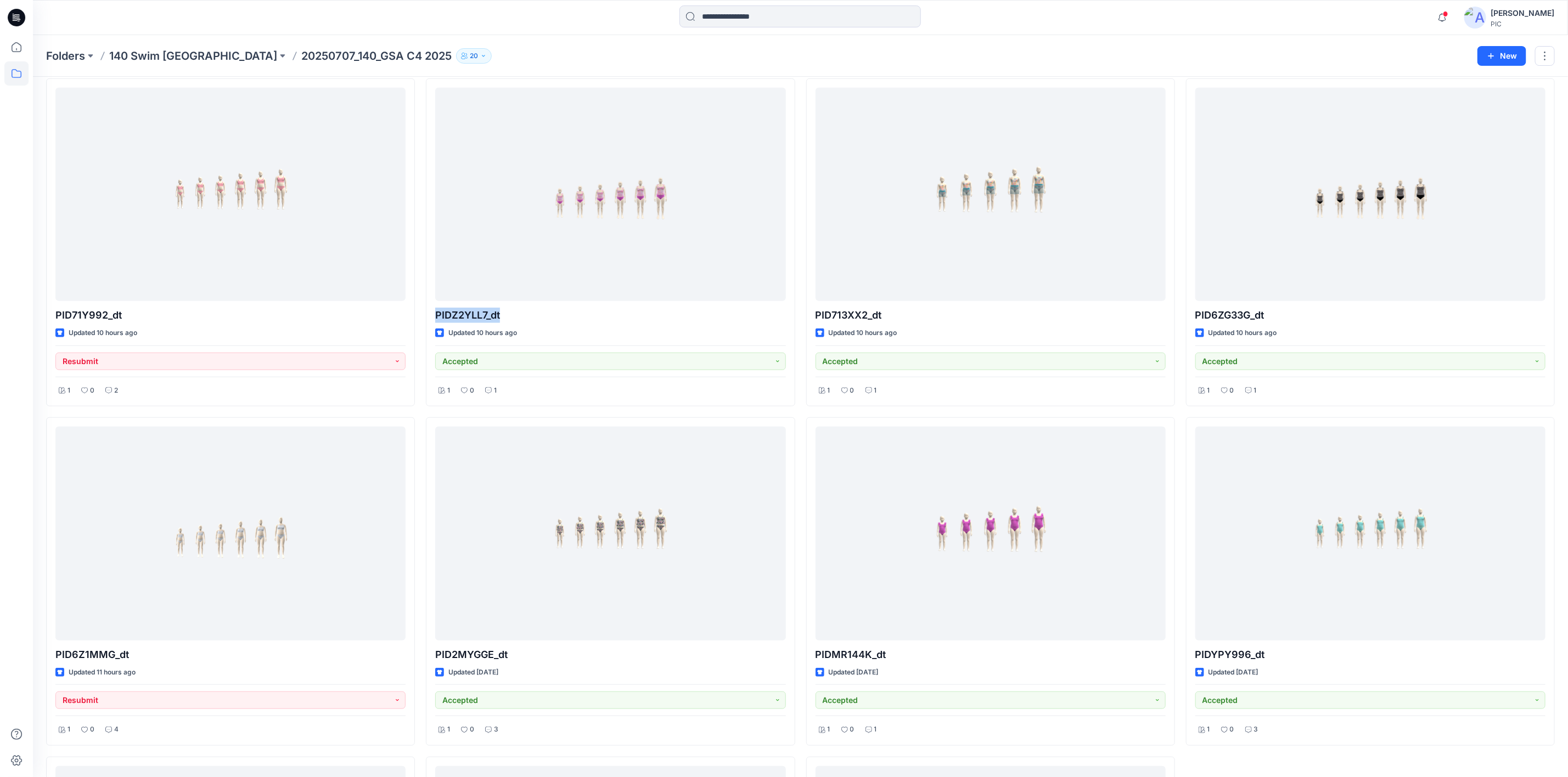
drag, startPoint x: 501, startPoint y: 314, endPoint x: 425, endPoint y: 316, distance: 76.0
click at [425, 316] on div "PIDL08444 Updated 8 hours ago Resubmit 1 0 3 PID71Y992_dt Updated 10 hours ago …" at bounding box center [800, 411] width 1509 height 1346
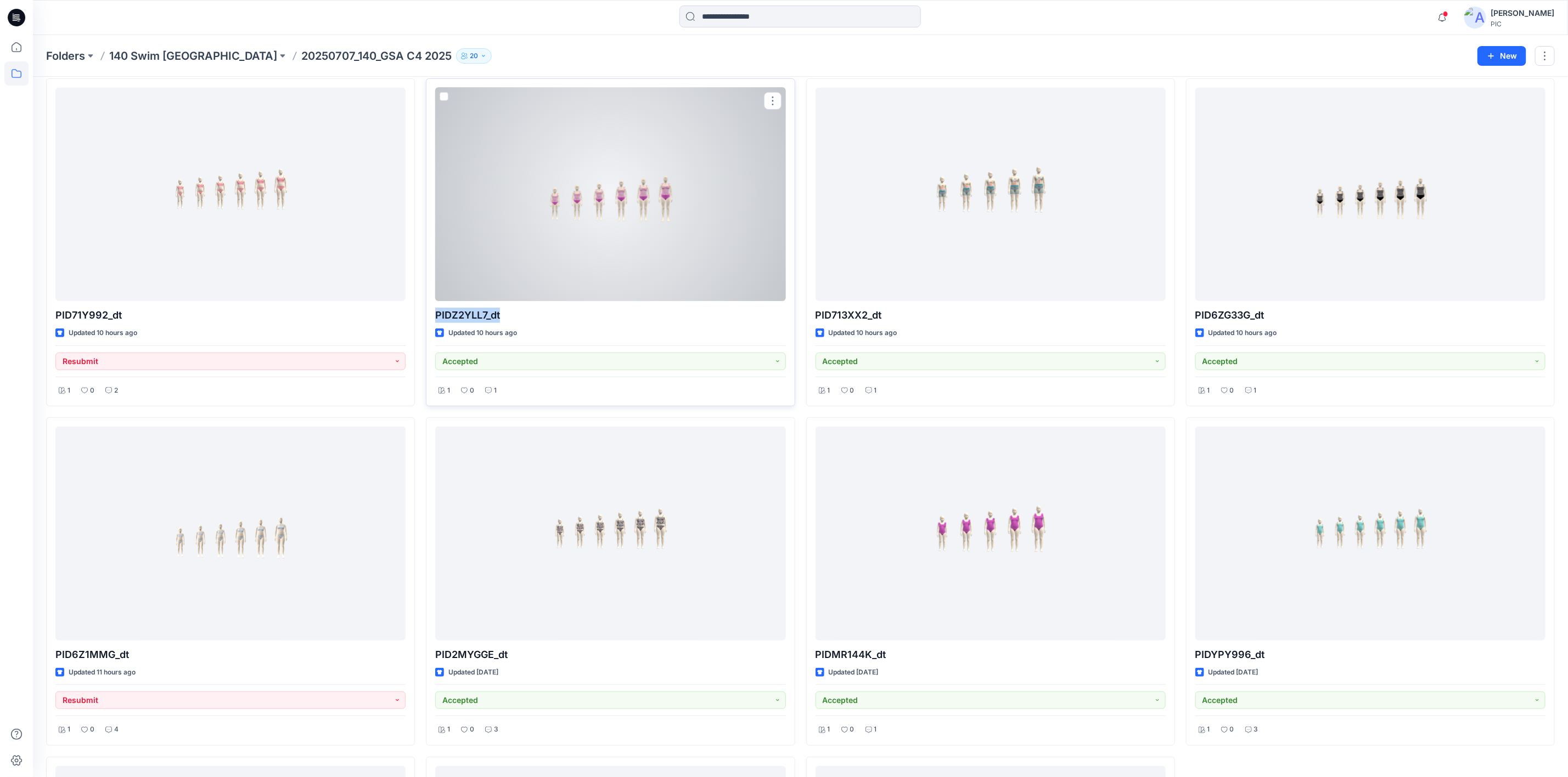
click at [557, 316] on p "PIDZ2YLL7_dt" at bounding box center [610, 315] width 350 height 16
click at [671, 184] on div at bounding box center [610, 194] width 350 height 213
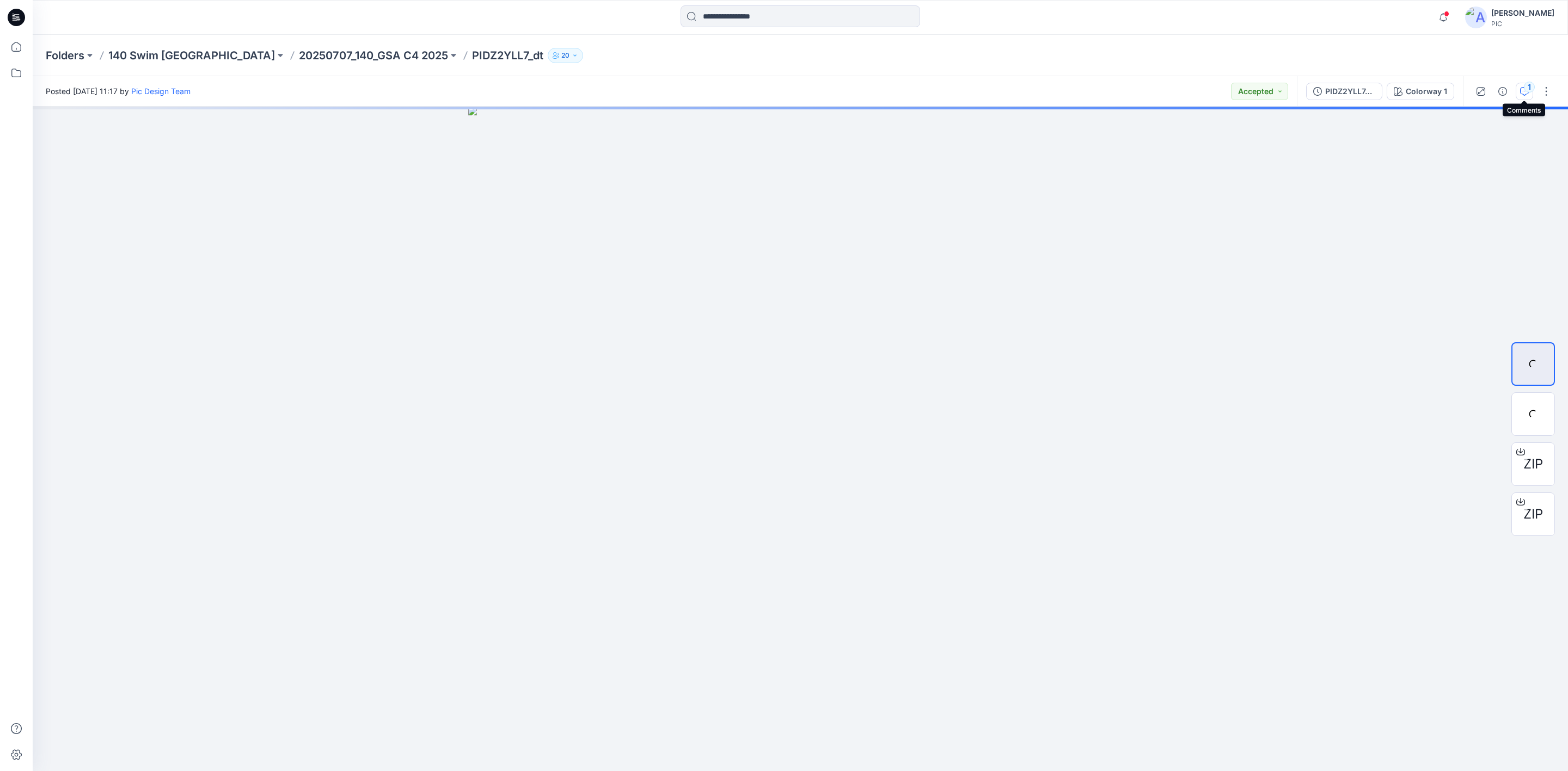
click at [1521, 90] on icon "button" at bounding box center [1525, 91] width 9 height 9
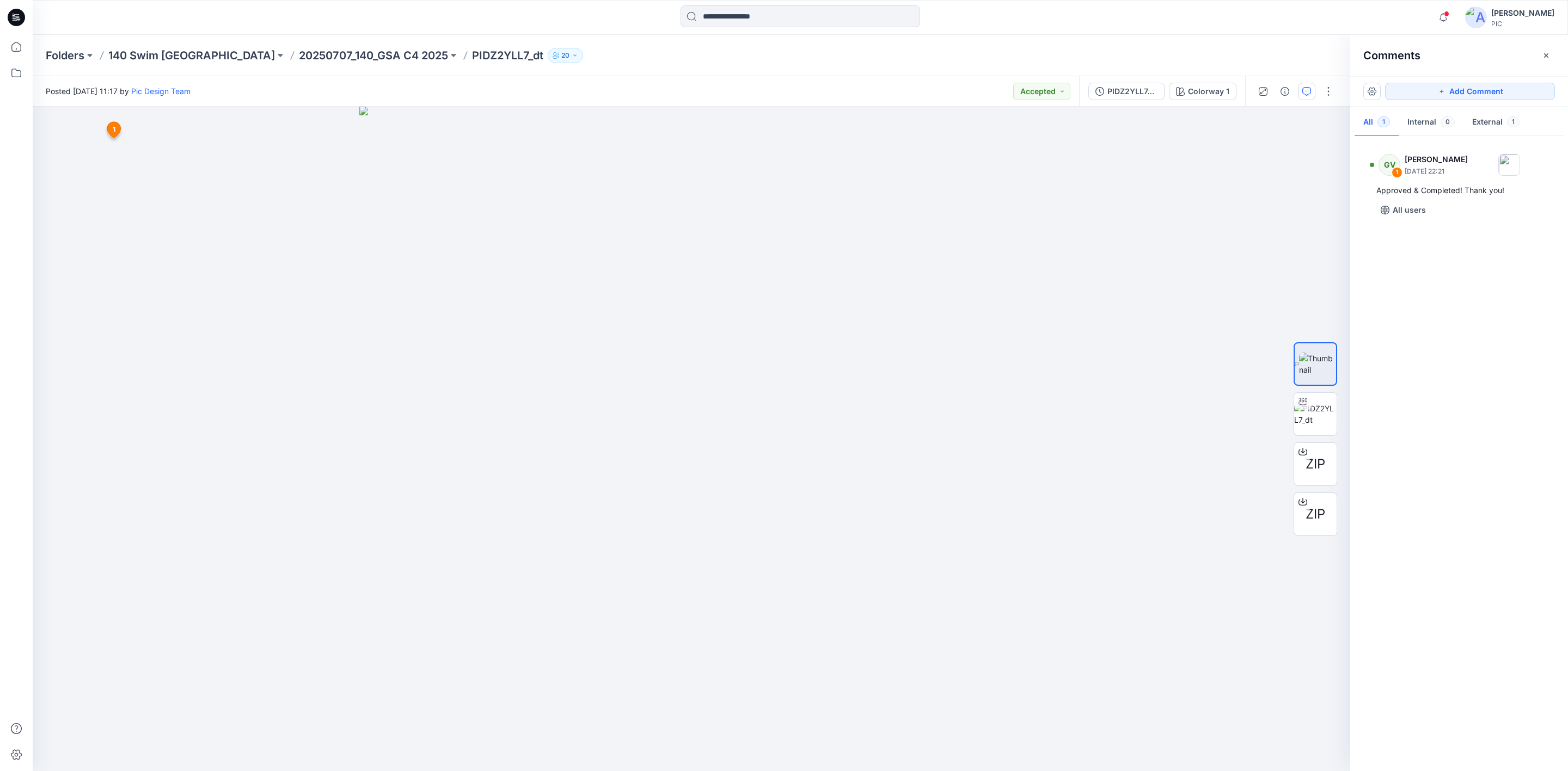
click at [1469, 301] on div "GV 1 [PERSON_NAME] [DATE] 22:21 Approved & Completed! Thank you! All users" at bounding box center [1459, 451] width 218 height 624
click at [299, 54] on p "20250707_140_GSA C4 2025" at bounding box center [373, 55] width 149 height 15
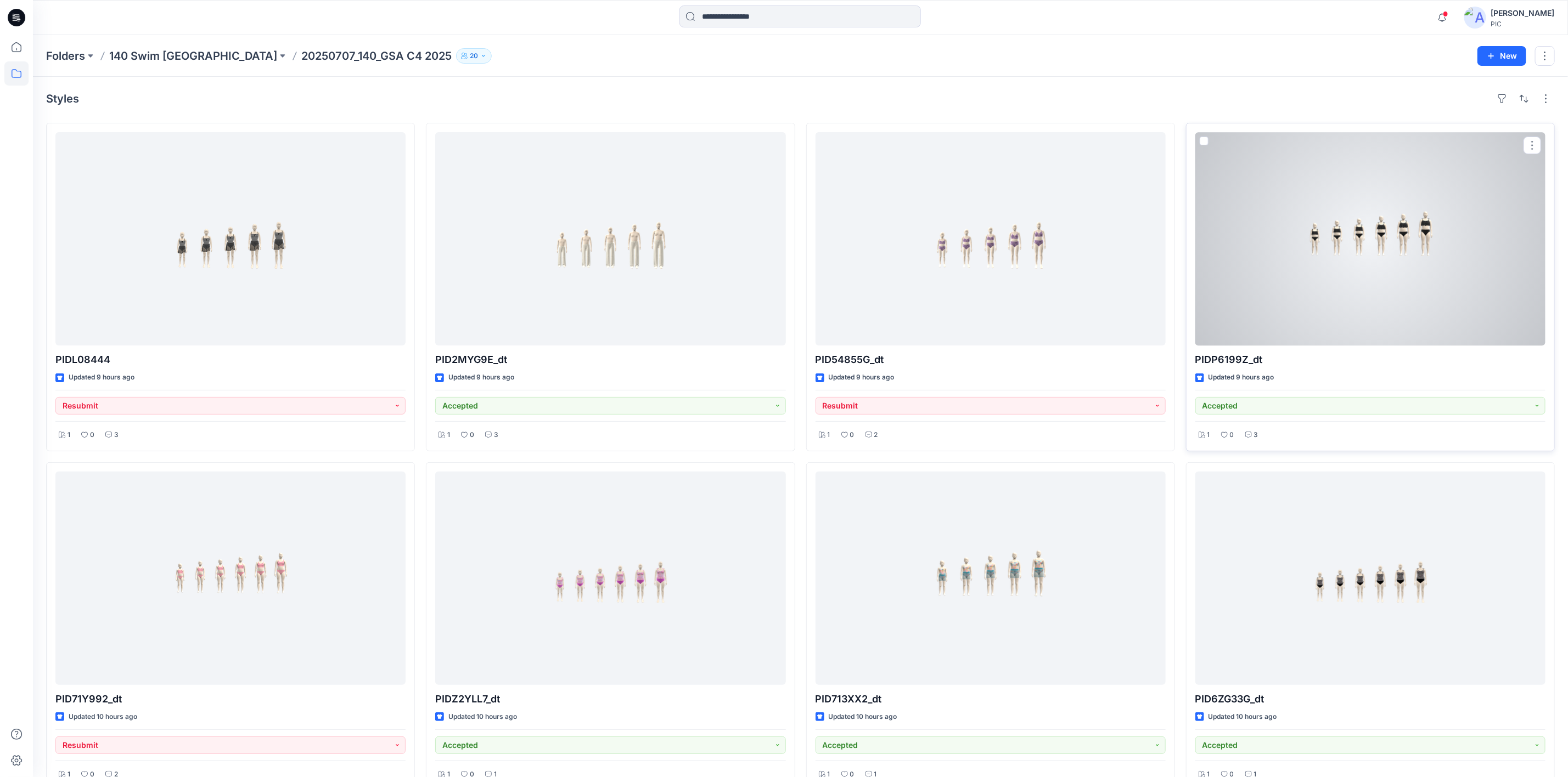
click at [1355, 274] on div at bounding box center [1370, 239] width 350 height 213
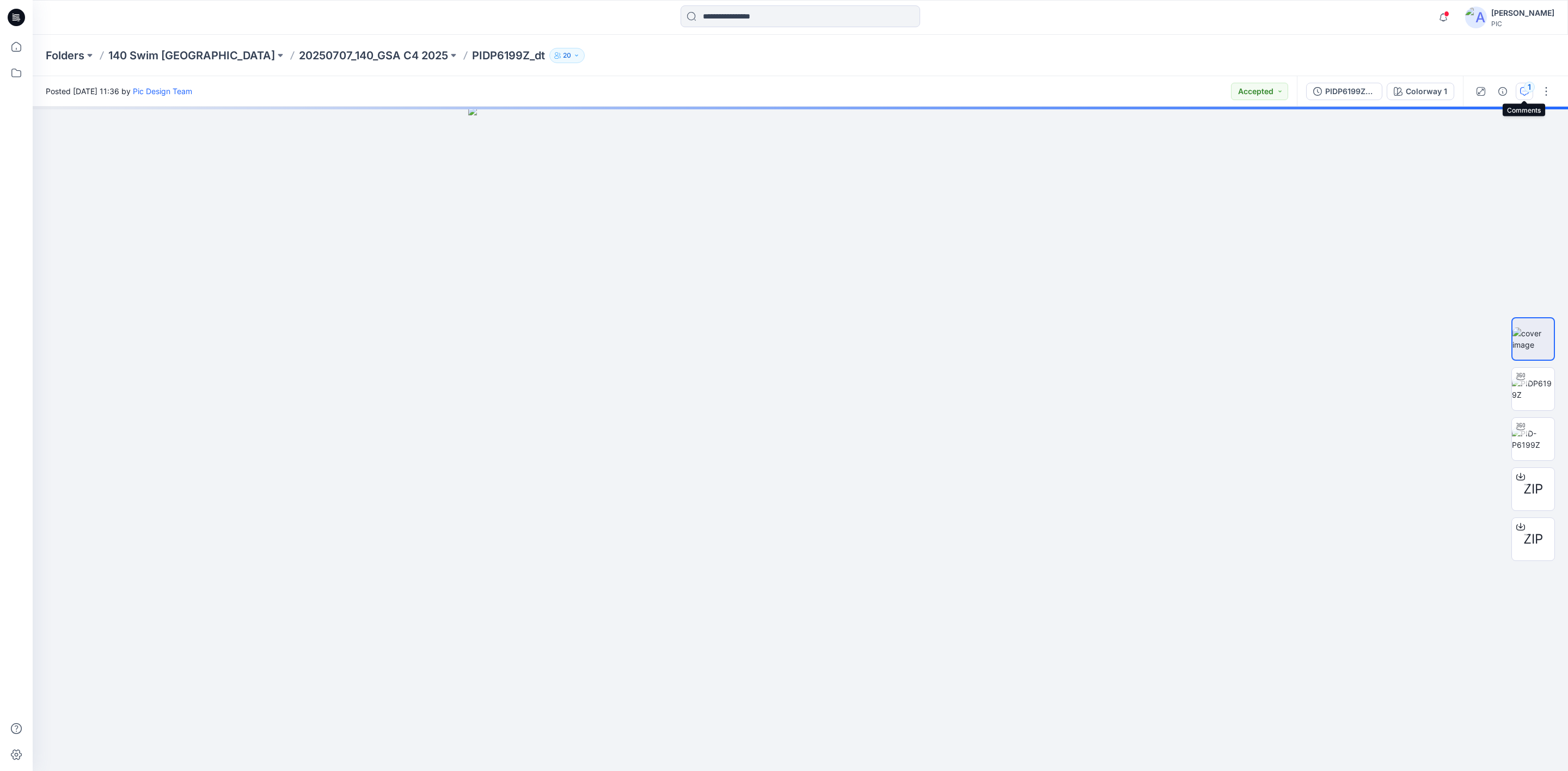
click at [1518, 83] on button "1" at bounding box center [1525, 92] width 18 height 18
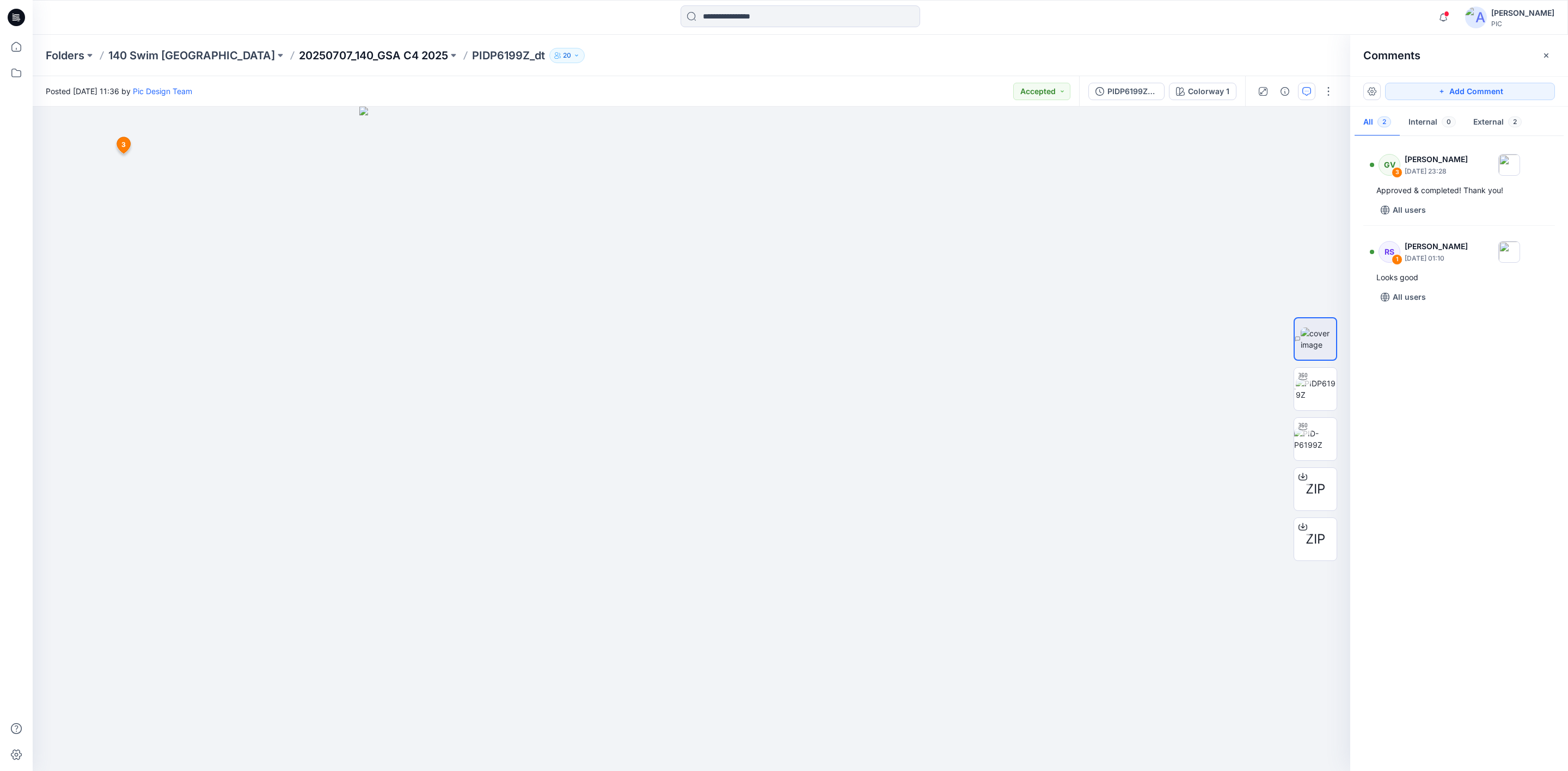
click at [299, 51] on p "20250707_140_GSA C4 2025" at bounding box center [373, 55] width 149 height 15
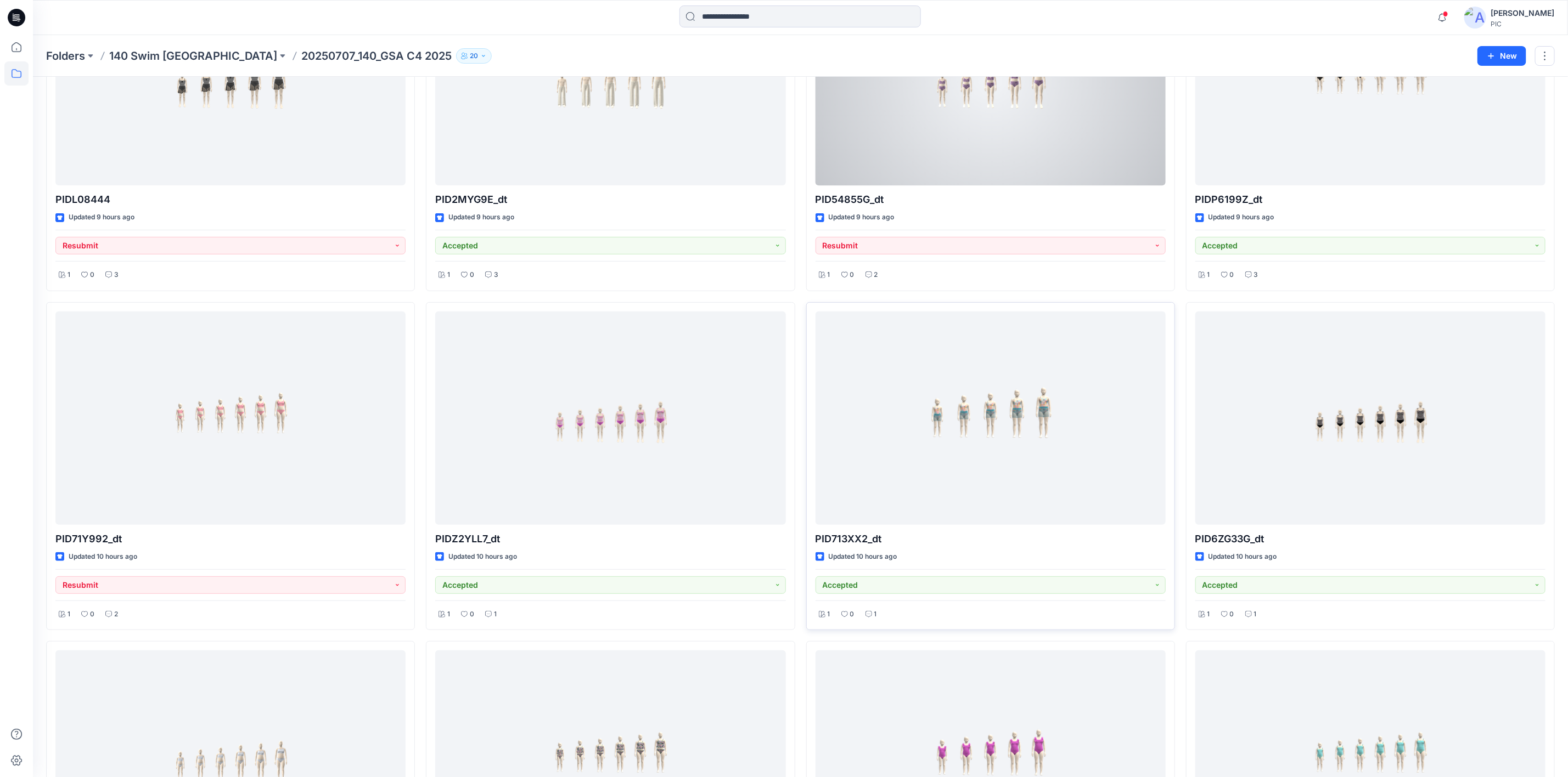
scroll to position [219, 0]
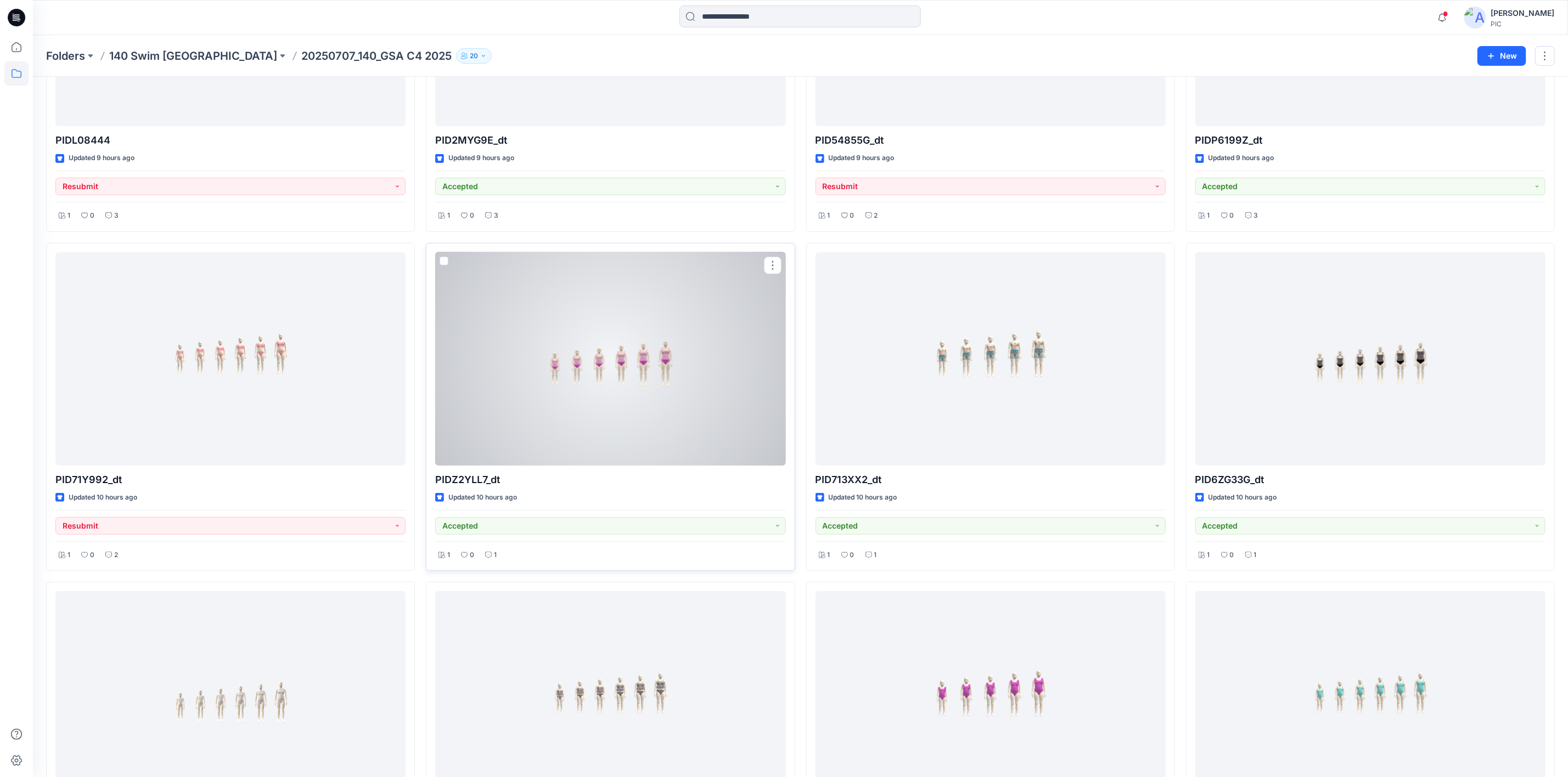
click at [599, 376] on div at bounding box center [610, 359] width 350 height 213
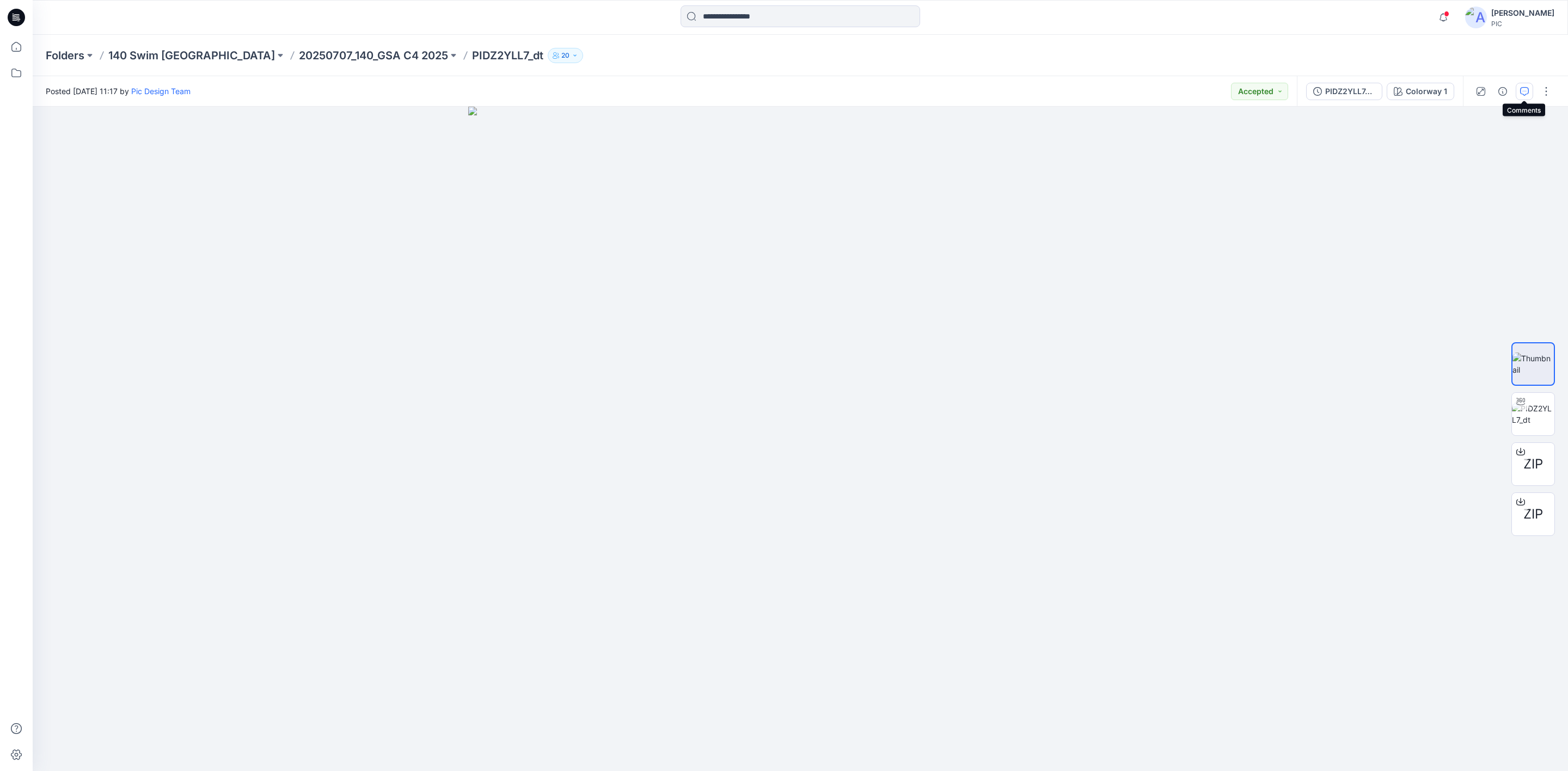
click at [1522, 91] on icon "button" at bounding box center [1525, 91] width 9 height 9
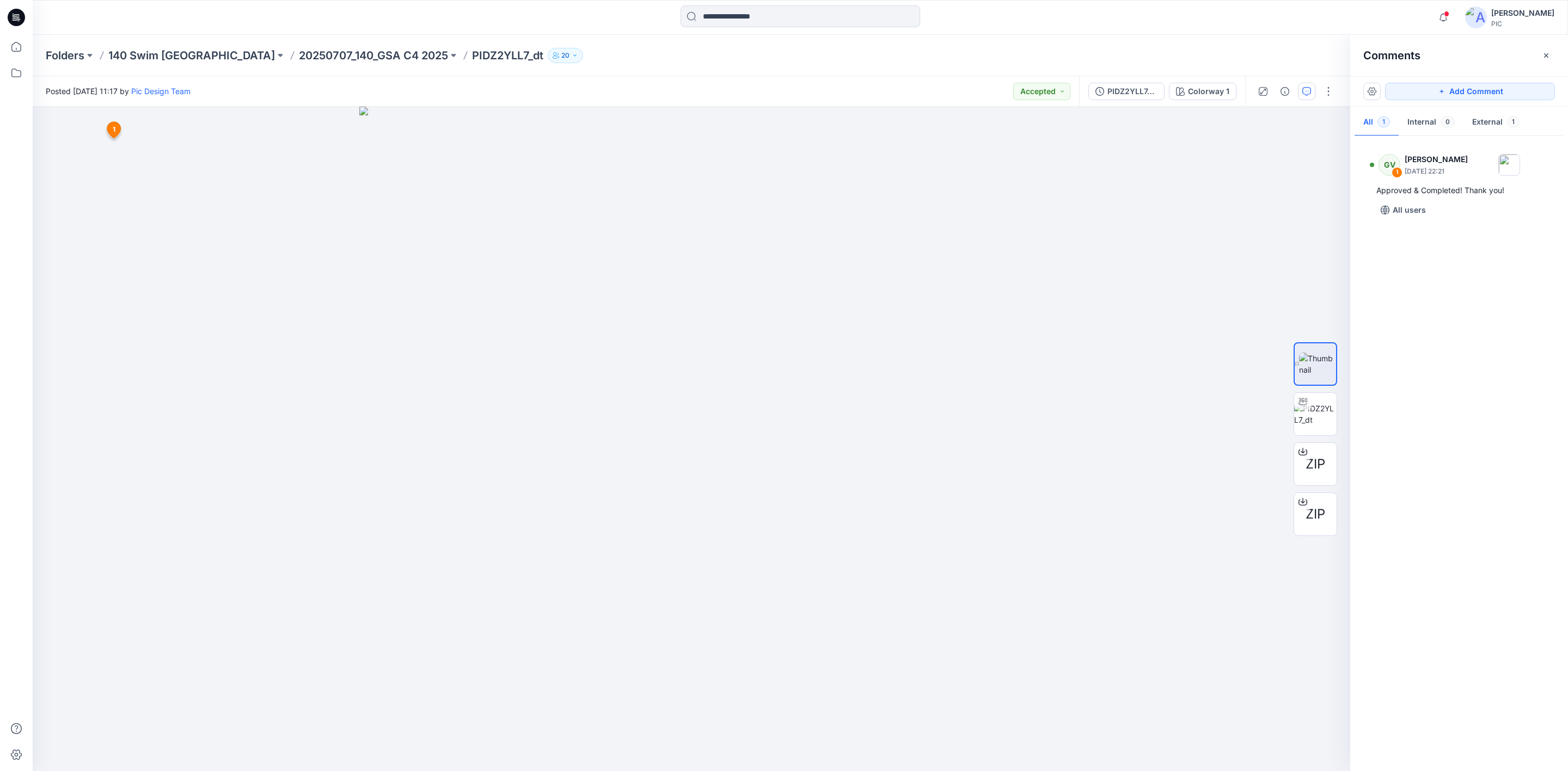
click at [1510, 326] on div "GV 1 [PERSON_NAME] [DATE] 22:21 Approved & Completed! Thank you! All users" at bounding box center [1459, 451] width 218 height 624
click at [299, 54] on p "20250707_140_GSA C4 2025" at bounding box center [373, 55] width 149 height 15
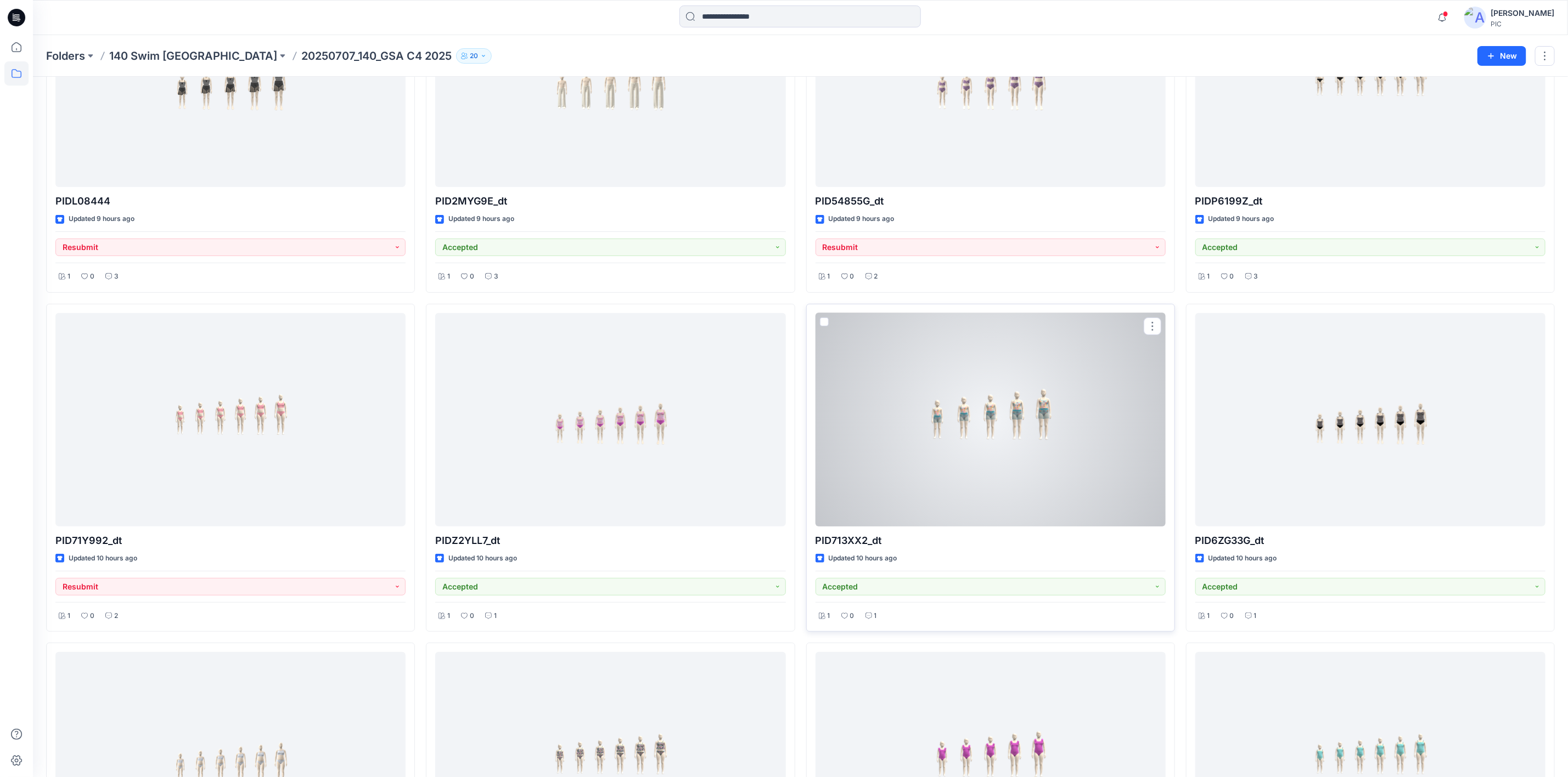
scroll to position [164, 0]
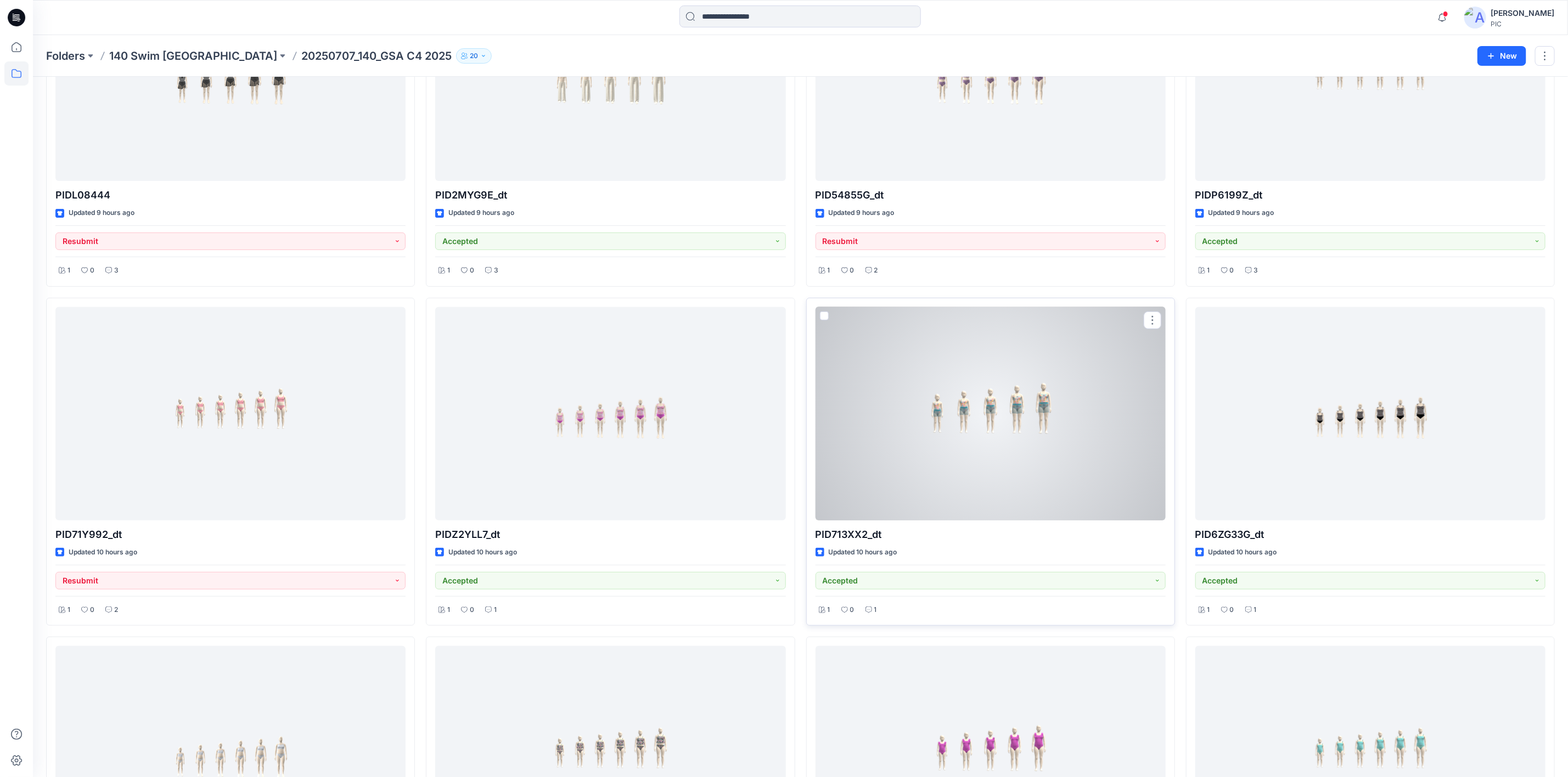
click at [985, 446] on div at bounding box center [991, 414] width 350 height 213
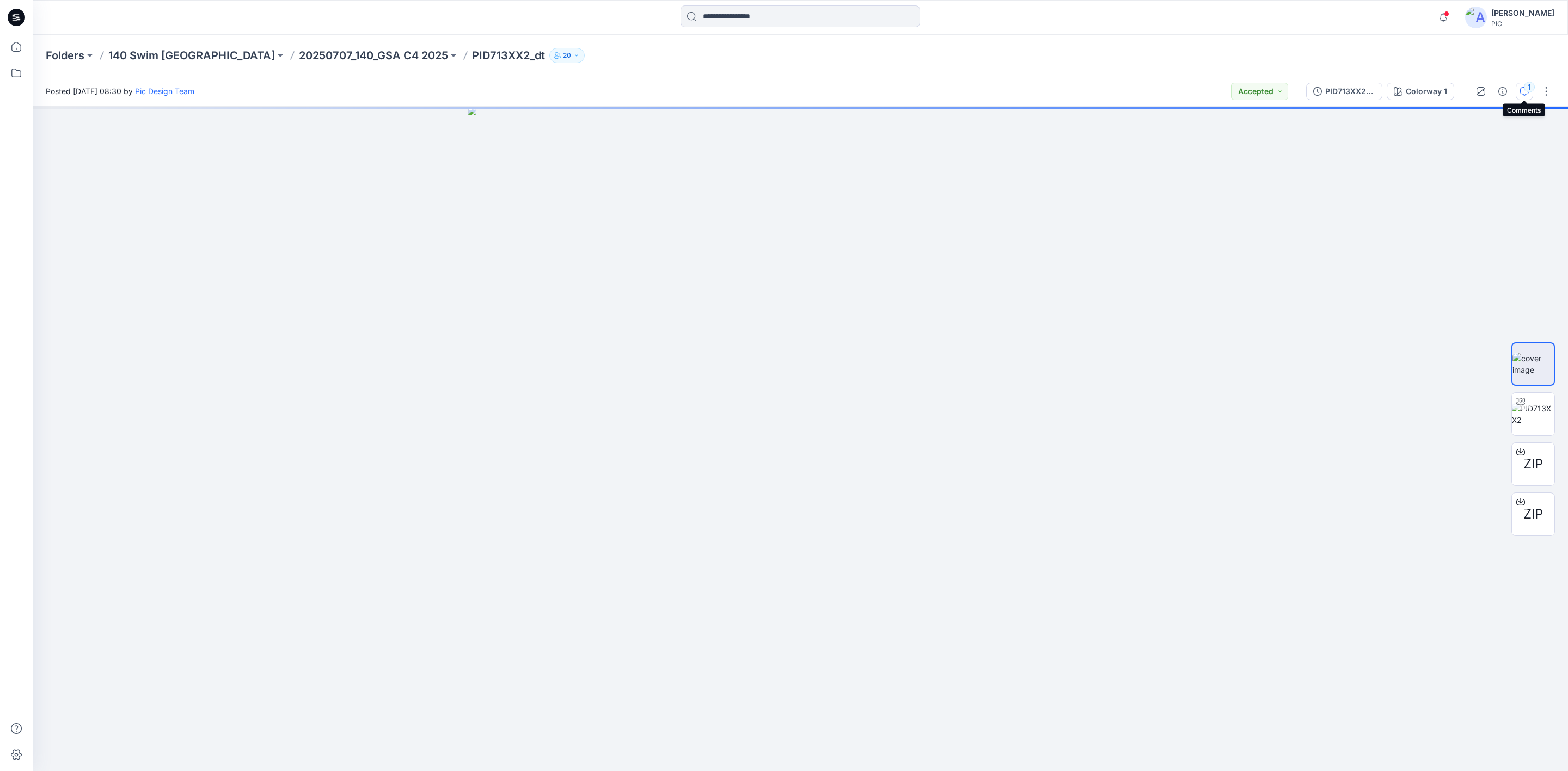
click at [1520, 88] on icon "button" at bounding box center [1525, 91] width 9 height 9
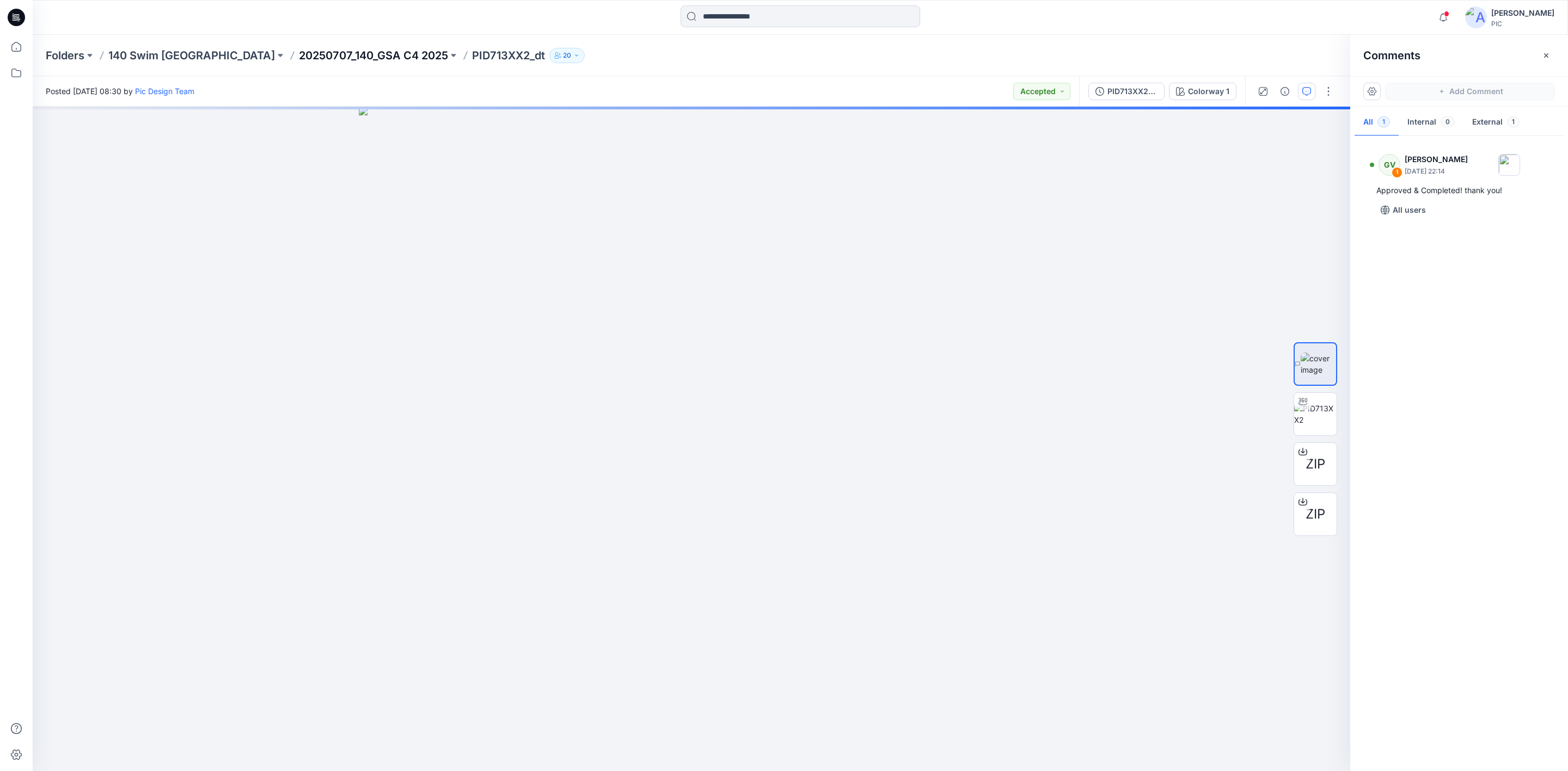
click at [299, 49] on p "20250707_140_GSA C4 2025" at bounding box center [373, 55] width 149 height 15
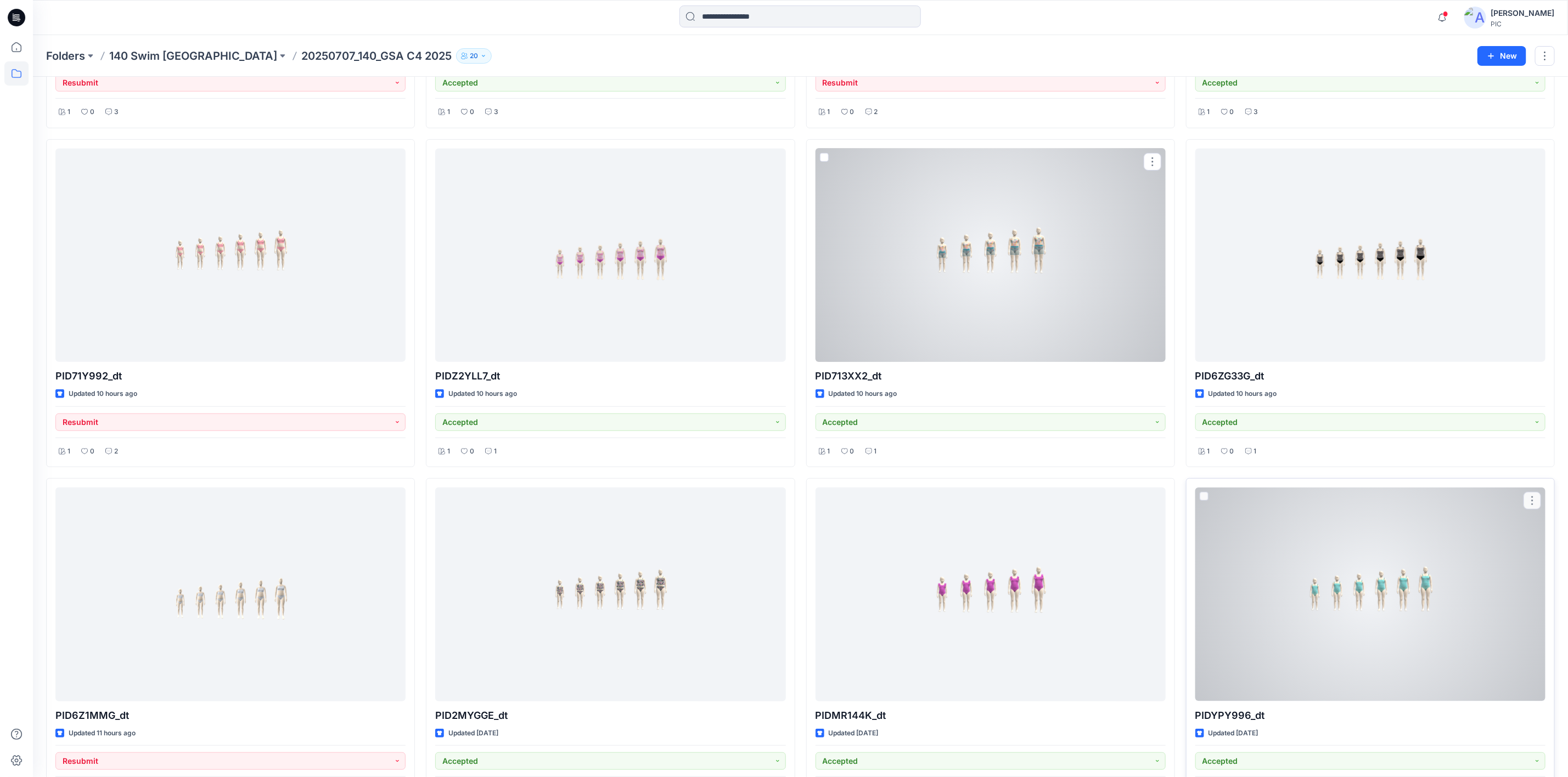
scroll to position [329, 0]
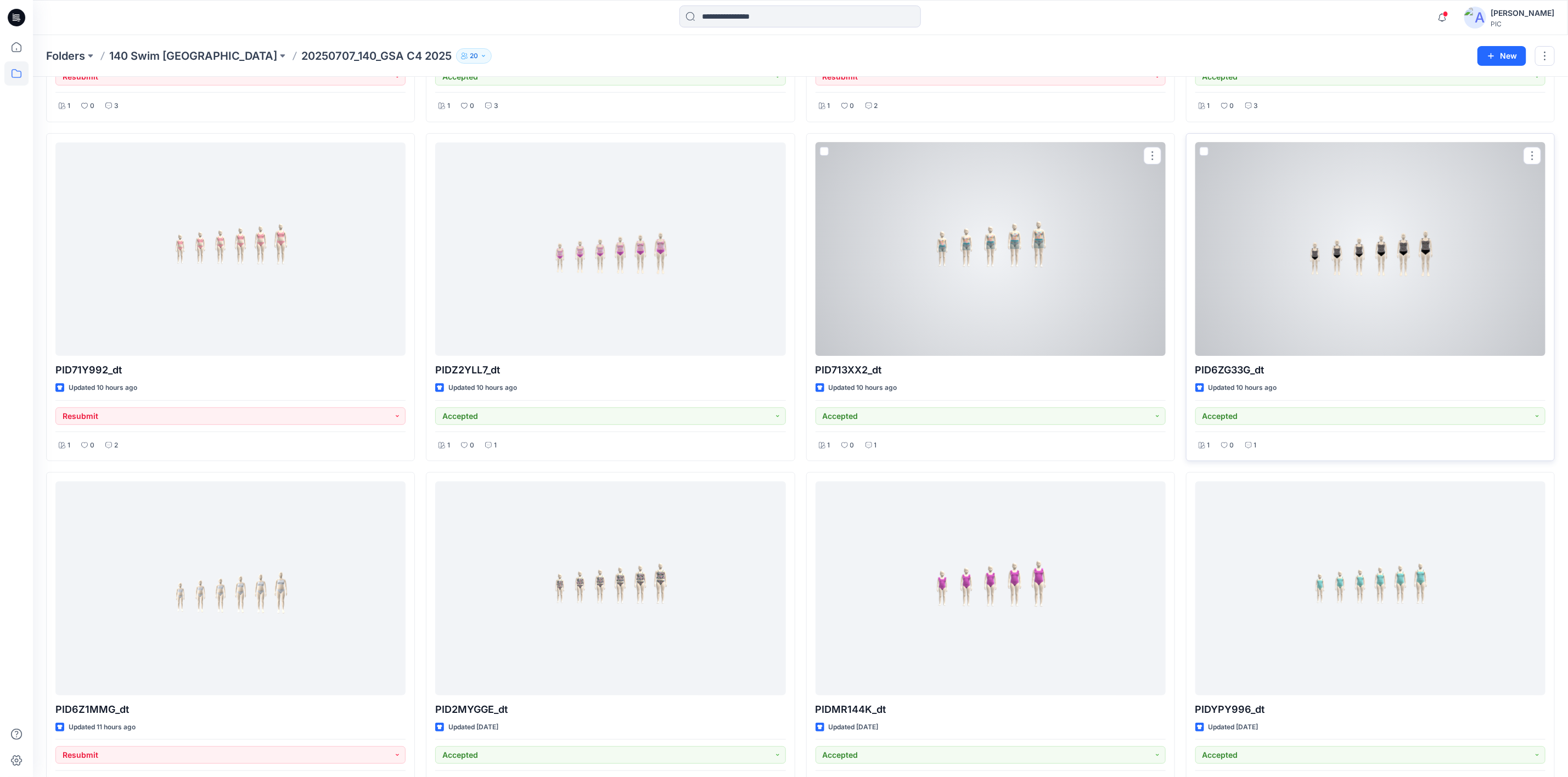
click at [1351, 276] on div at bounding box center [1370, 250] width 350 height 213
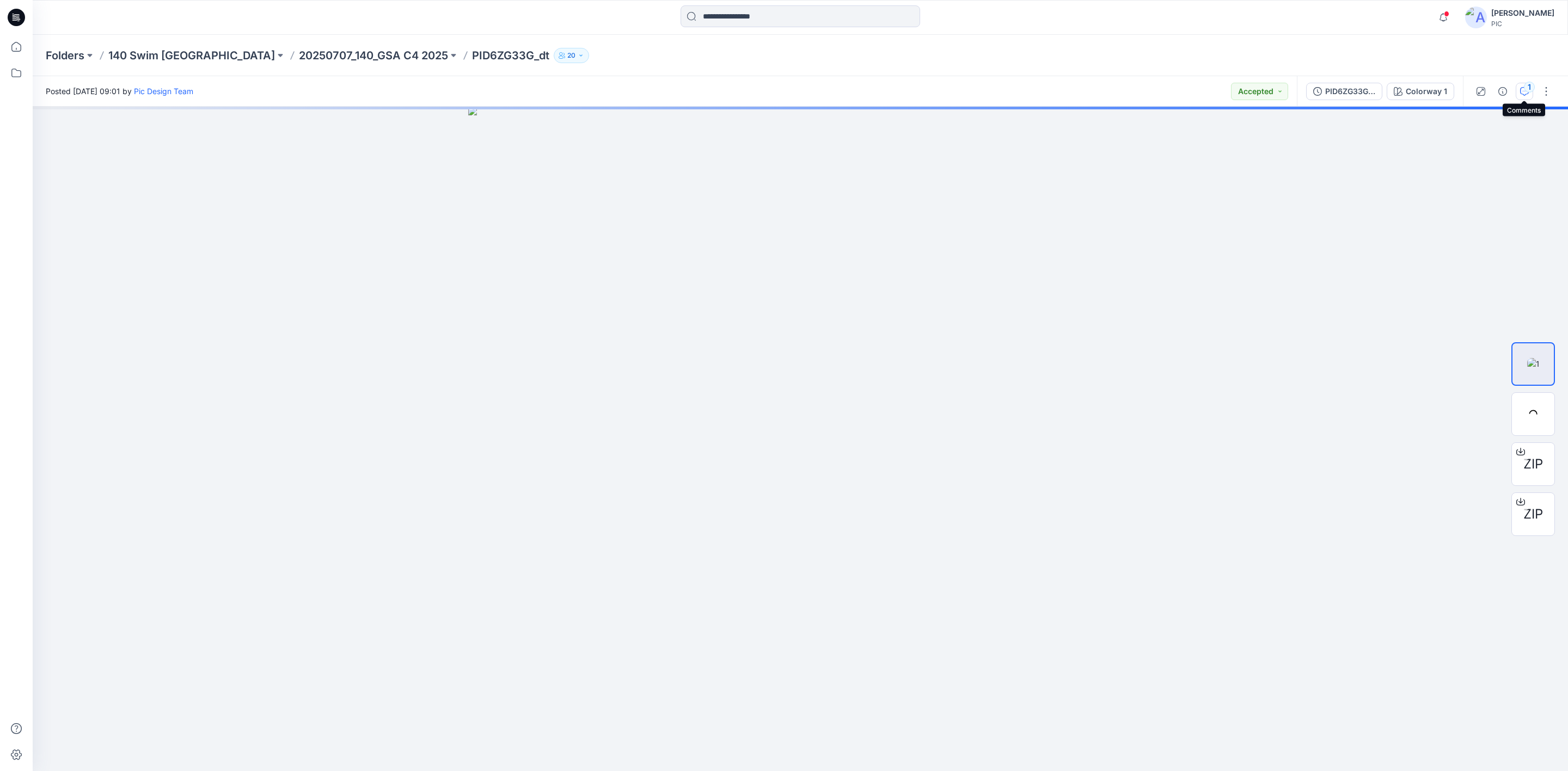
click at [1519, 91] on button "1" at bounding box center [1525, 92] width 18 height 18
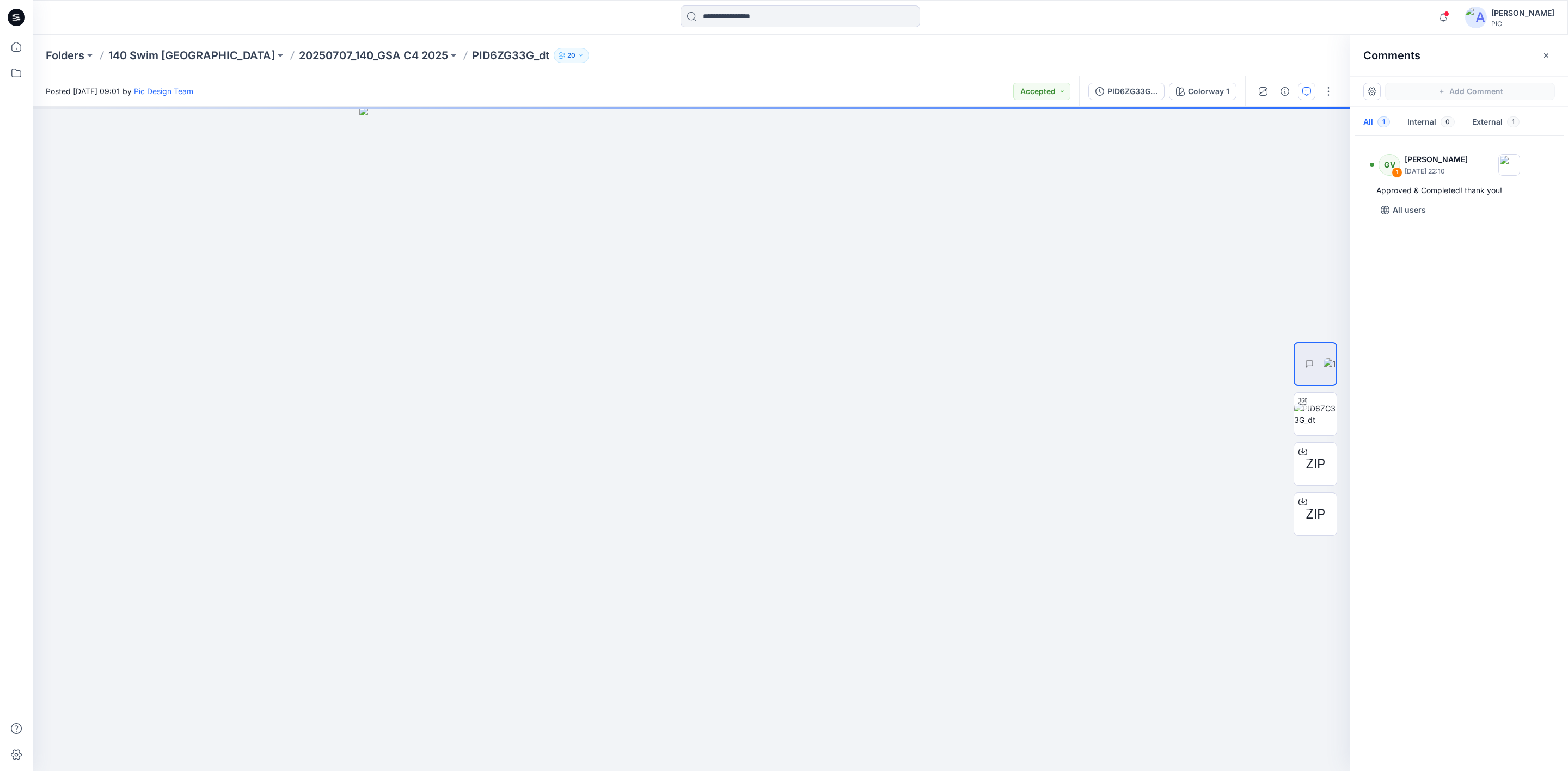
click at [1464, 376] on div "GV 1 [PERSON_NAME] [DATE] 22:10 Approved & Completed! thank you! All users" at bounding box center [1459, 451] width 218 height 624
click at [299, 60] on p "20250707_140_GSA C4 2025" at bounding box center [373, 55] width 149 height 15
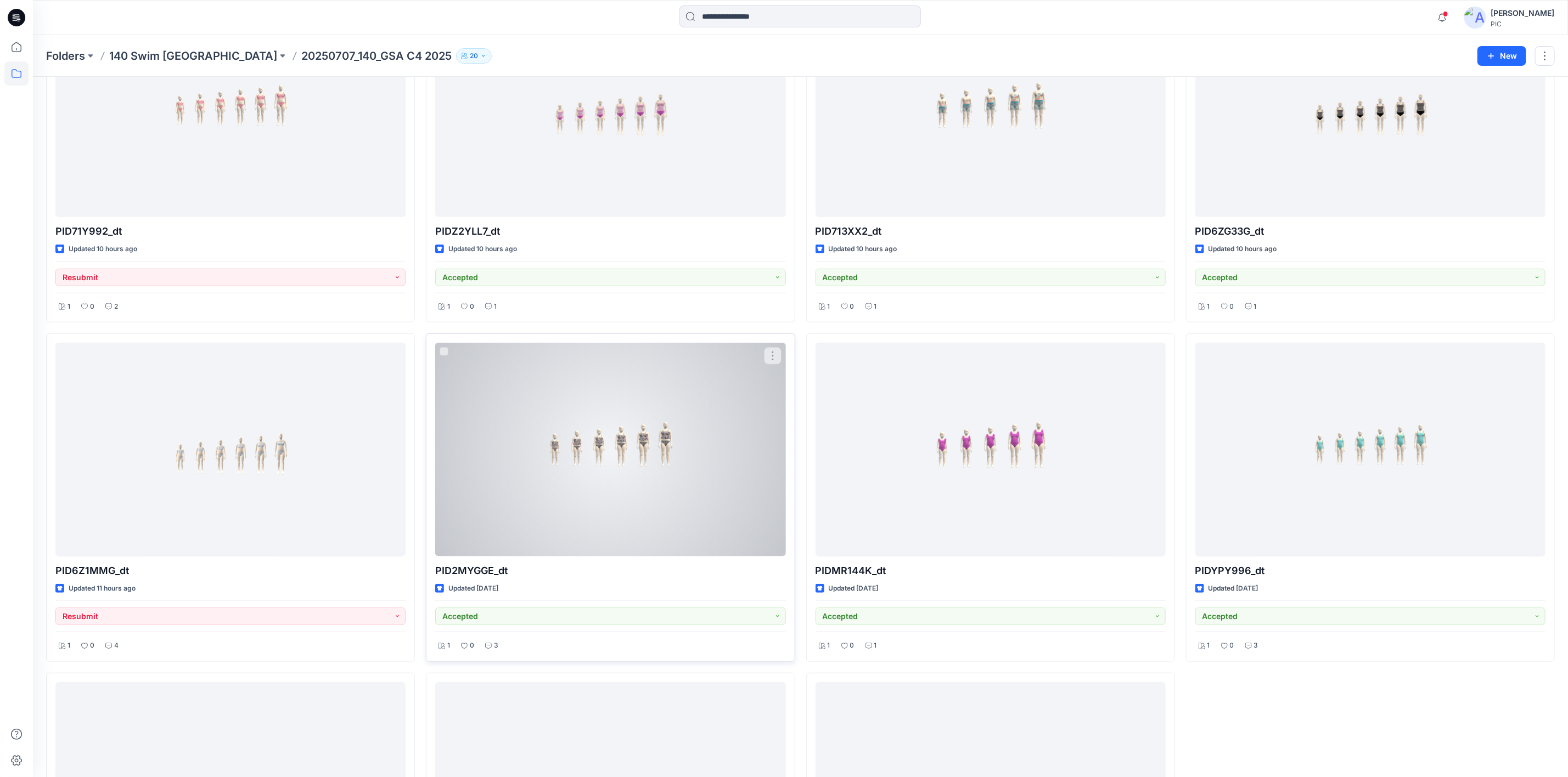
scroll to position [494, 0]
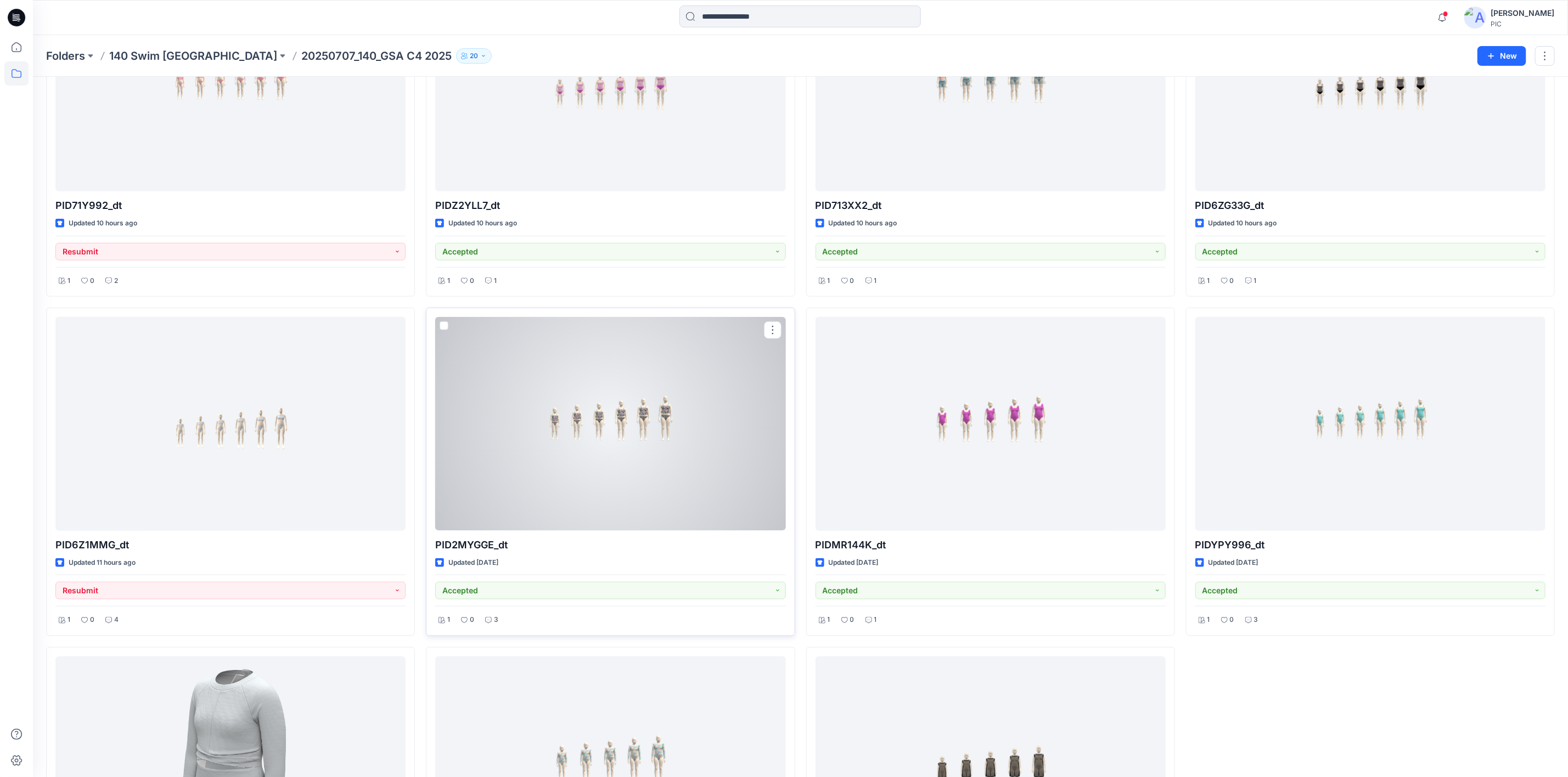
click at [587, 471] on div at bounding box center [610, 424] width 350 height 213
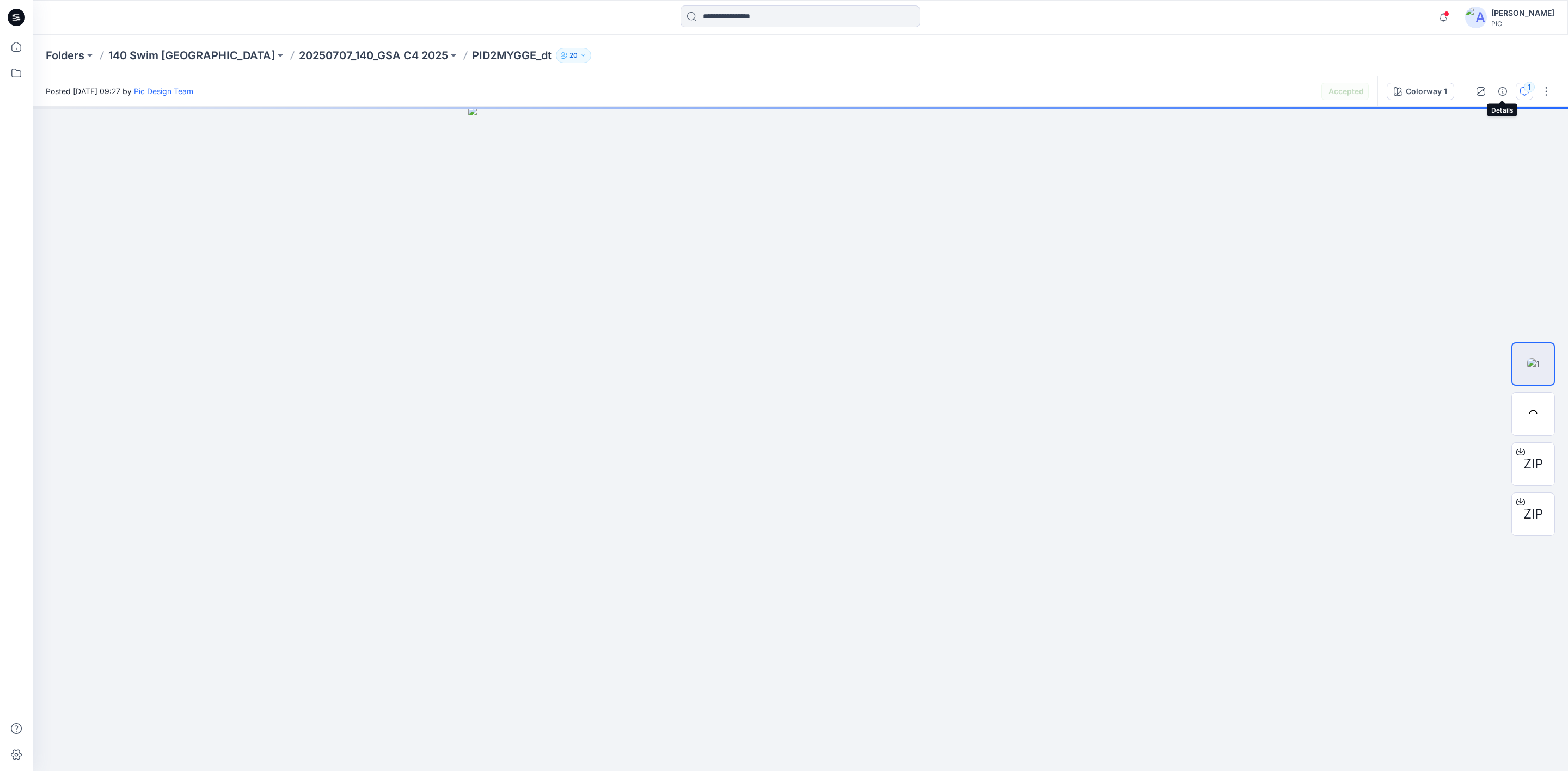
click at [1522, 87] on icon "button" at bounding box center [1525, 91] width 9 height 9
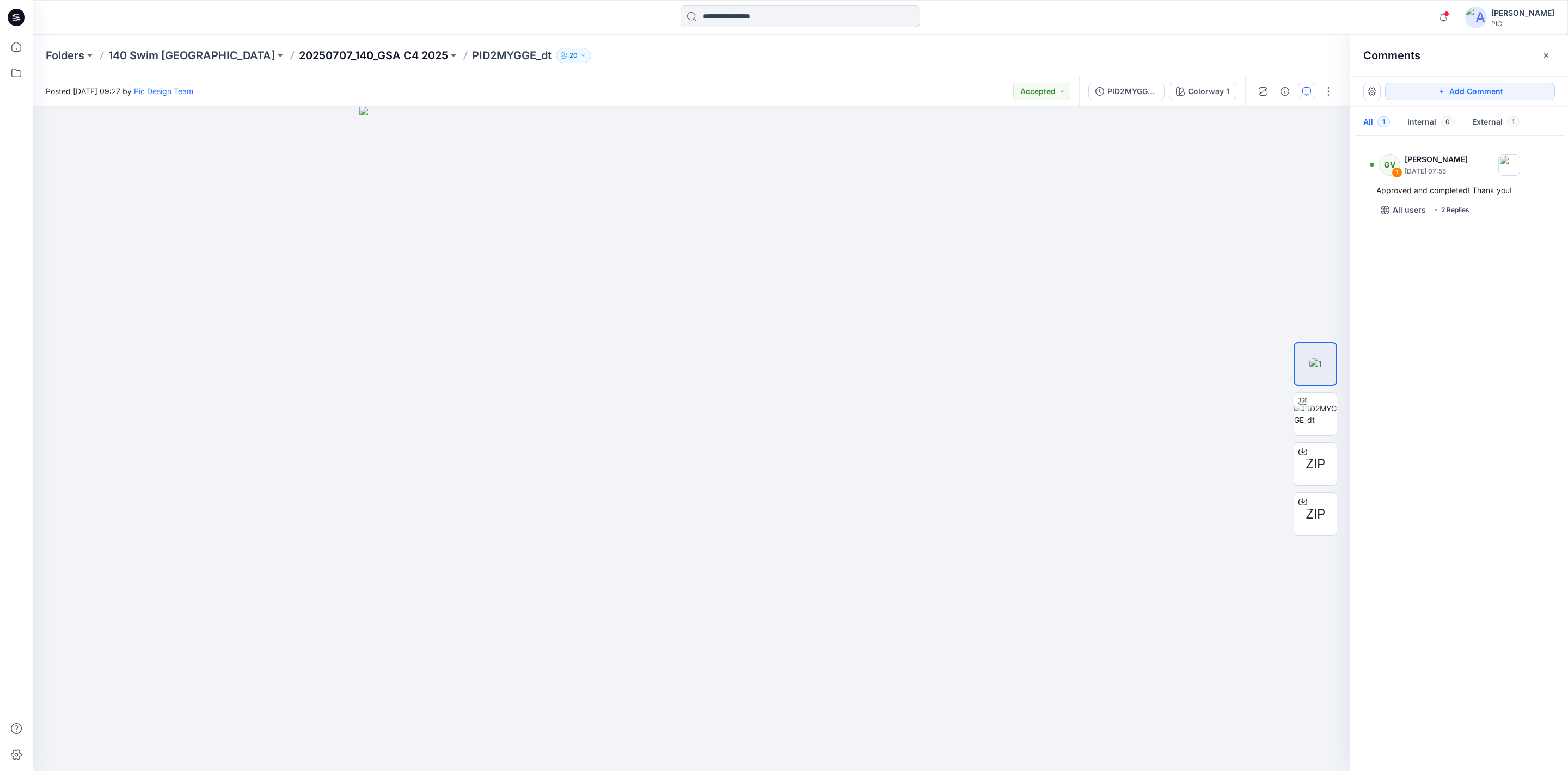
click at [302, 49] on p "20250707_140_GSA C4 2025" at bounding box center [373, 55] width 149 height 15
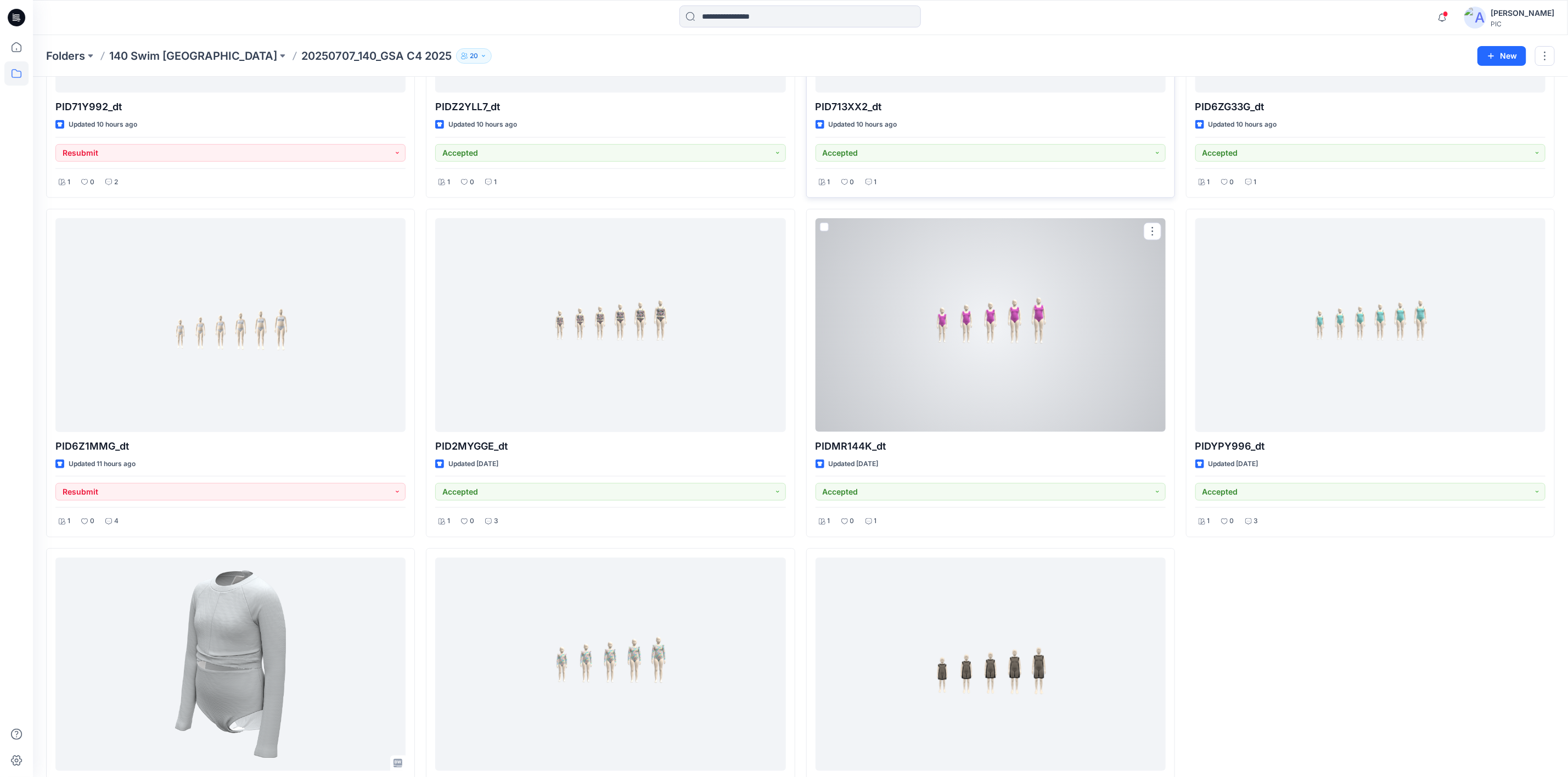
scroll to position [603, 0]
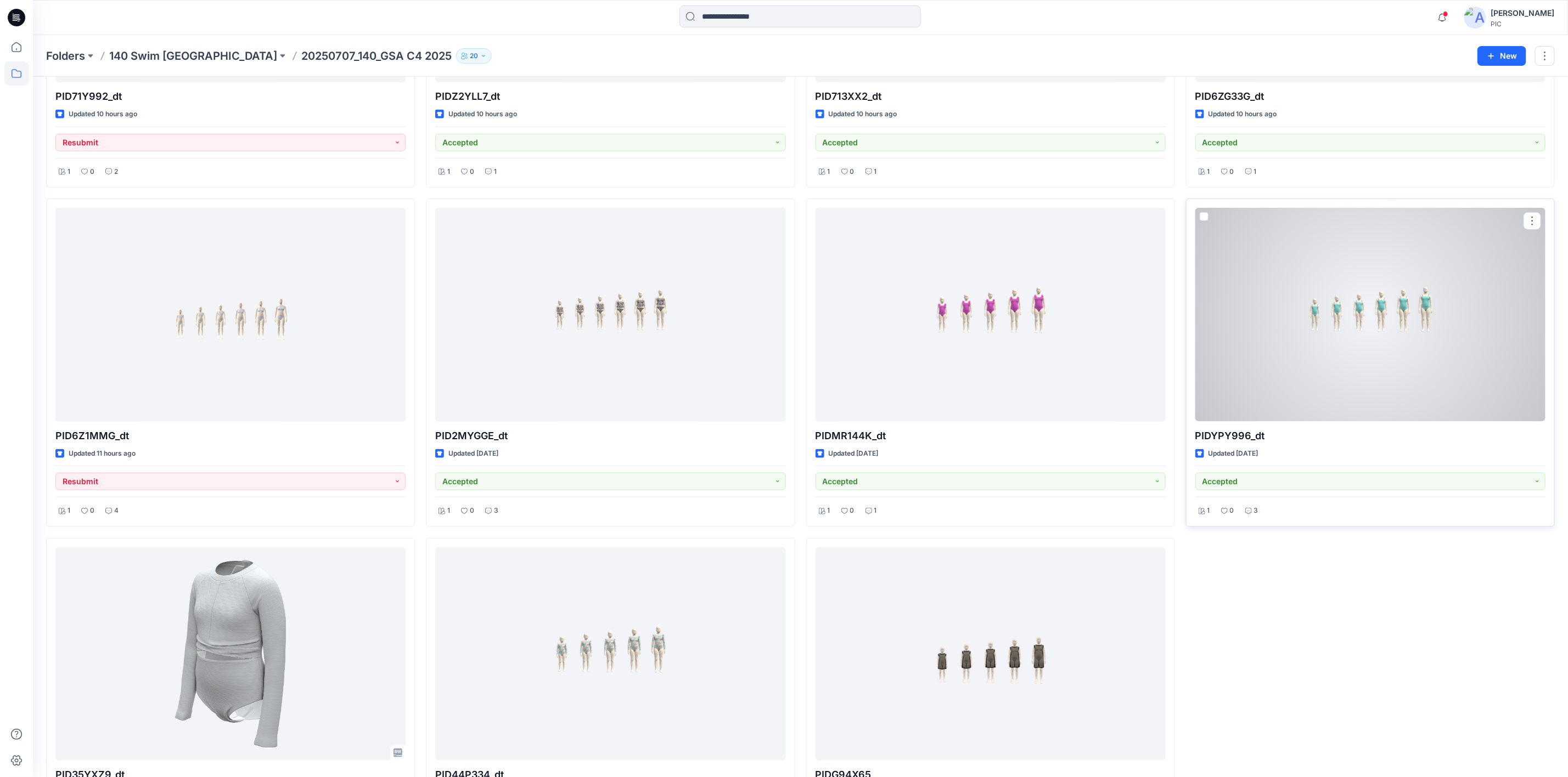
click at [1435, 374] on div at bounding box center [1370, 315] width 350 height 213
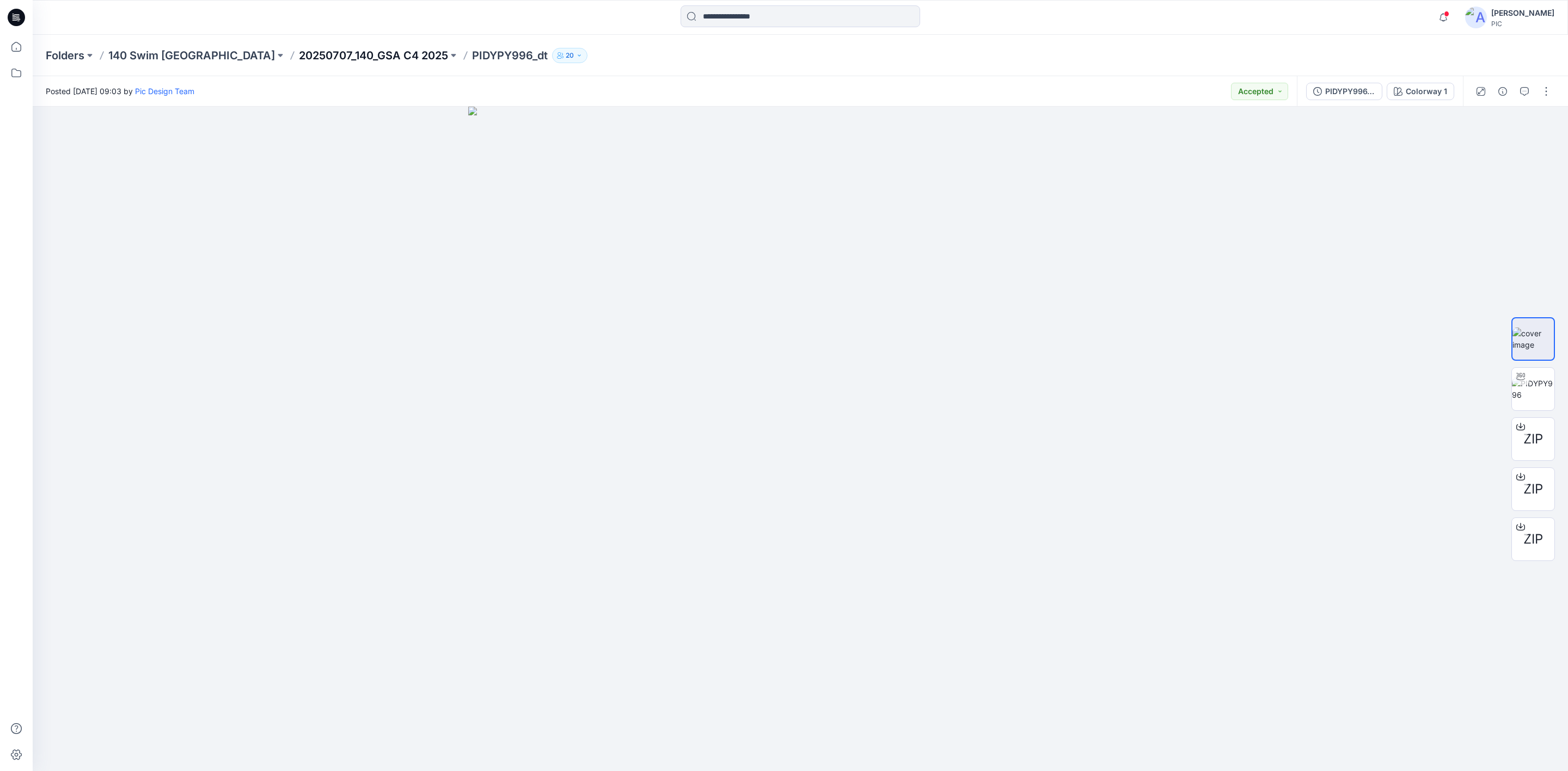
click at [318, 49] on p "20250707_140_GSA C4 2025" at bounding box center [373, 55] width 149 height 15
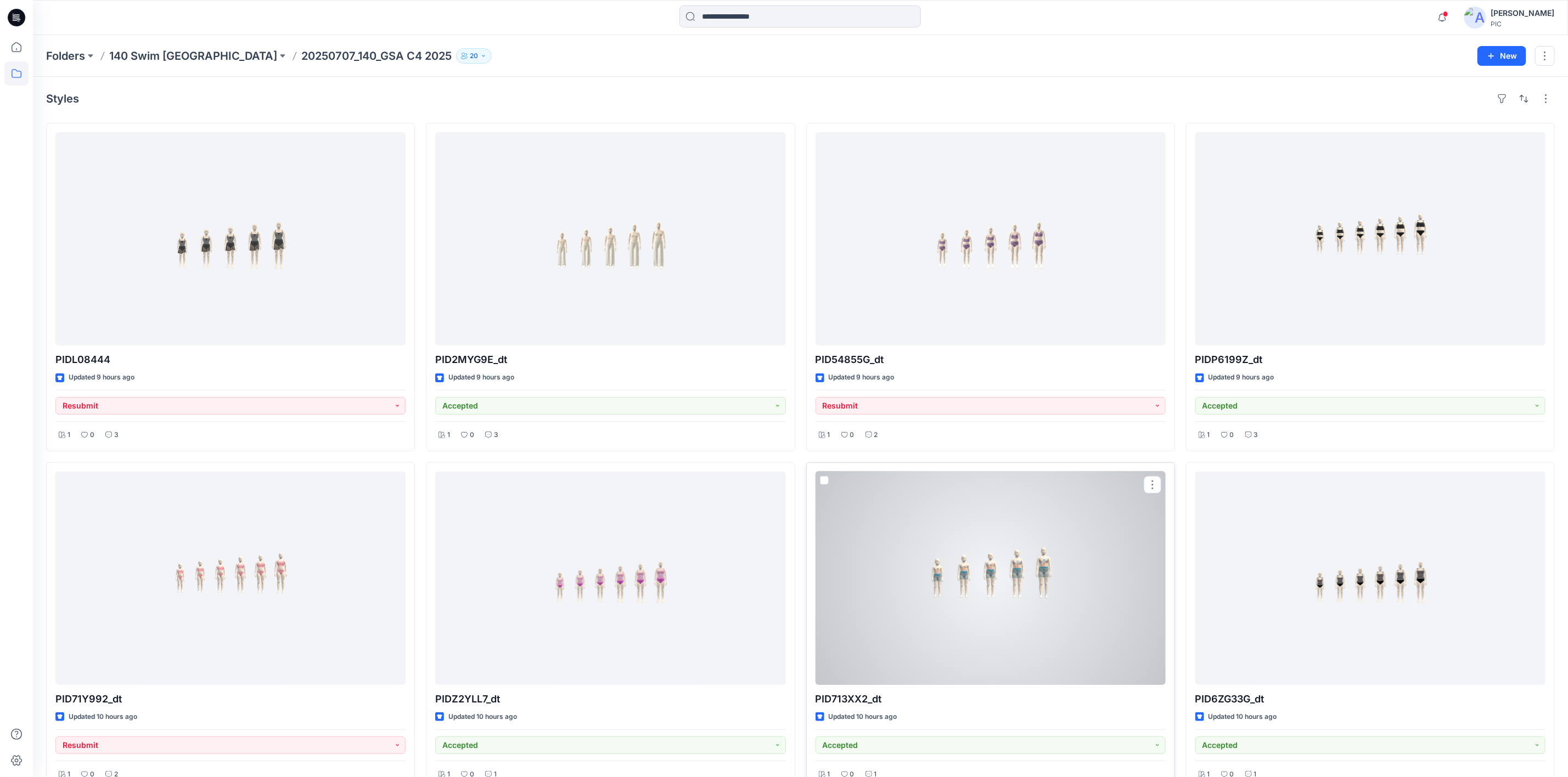
click at [989, 624] on div at bounding box center [991, 578] width 350 height 213
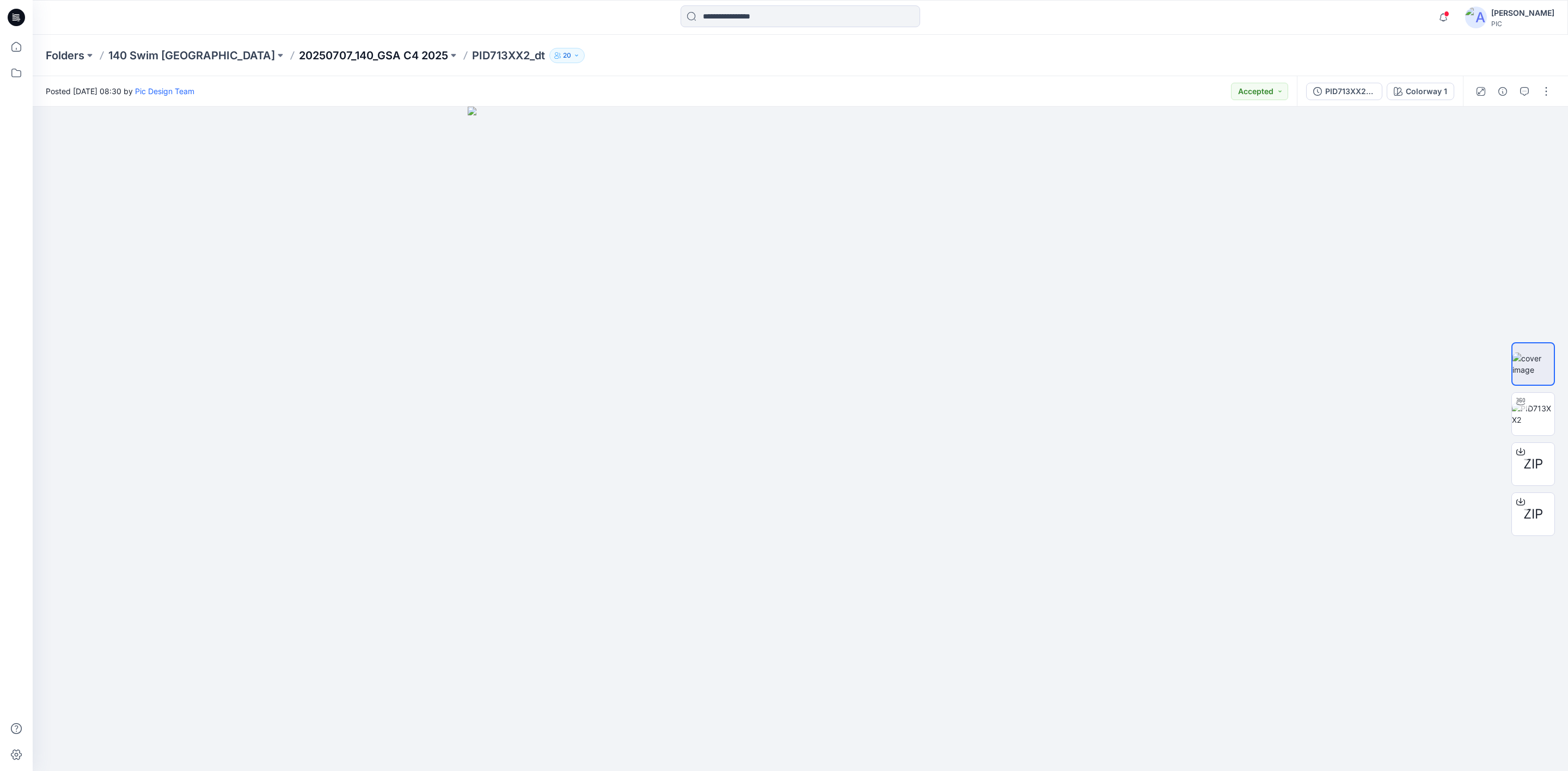
click at [299, 60] on p "20250707_140_GSA C4 2025" at bounding box center [373, 55] width 149 height 15
